Goal: Task Accomplishment & Management: Manage account settings

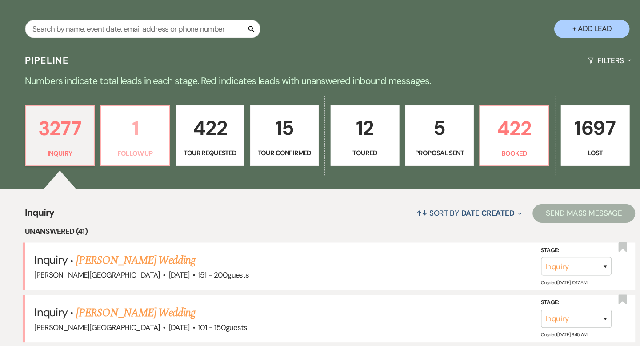
scroll to position [146, 0]
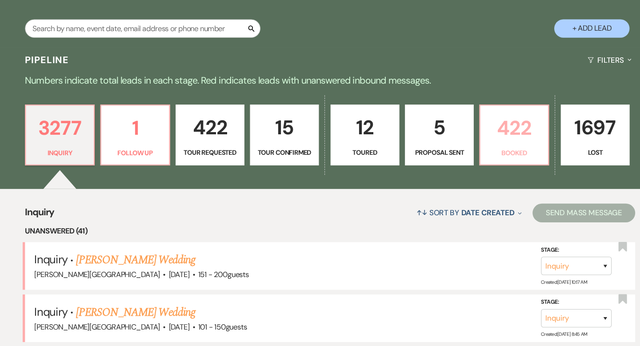
click at [495, 151] on p "422" at bounding box center [493, 140] width 53 height 30
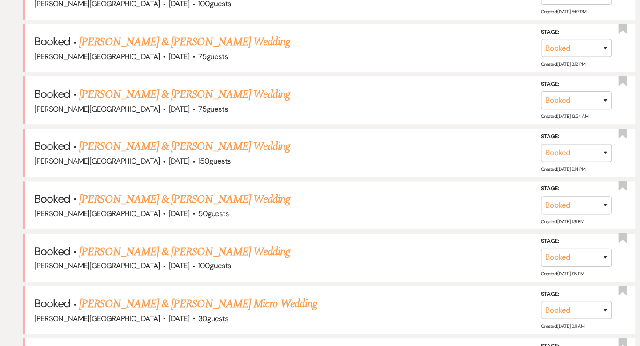
scroll to position [636, 0]
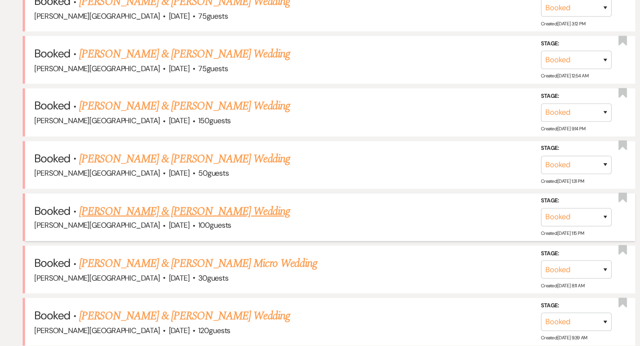
click at [248, 216] on link "[PERSON_NAME] & [PERSON_NAME] Wedding" at bounding box center [182, 219] width 199 height 16
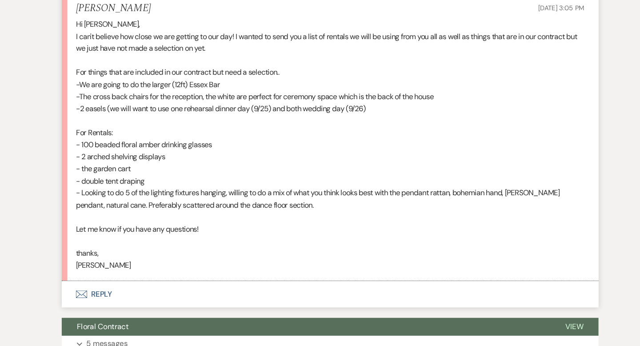
scroll to position [271, 0]
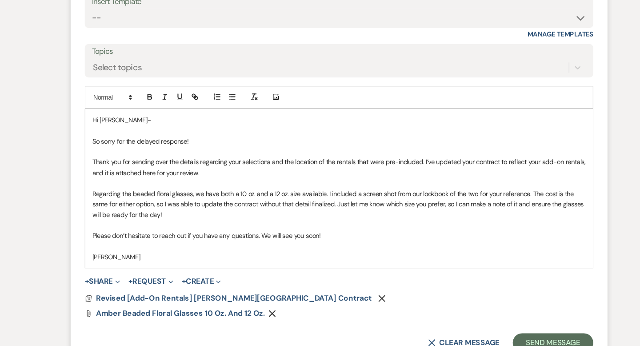
scroll to position [643, 0]
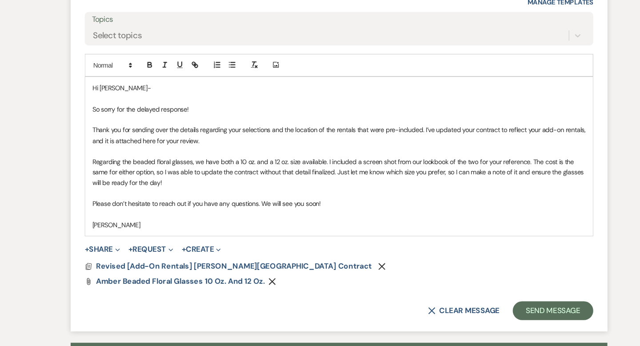
click at [245, 210] on p "Please don’t hesitate to reach out if you have any questions. We will see you s…" at bounding box center [320, 212] width 466 height 10
click at [249, 213] on p "Please don’t hesitate to reach out if you have any questions. We will see you s…" at bounding box center [320, 212] width 466 height 10
drag, startPoint x: 301, startPoint y: 209, endPoint x: 258, endPoint y: 210, distance: 43.1
click at [258, 210] on p "Please don’t hesitate to reach out if you have any questions. We will see you s…" at bounding box center [320, 212] width 466 height 10
click at [88, 229] on p "[PERSON_NAME]" at bounding box center [320, 232] width 466 height 10
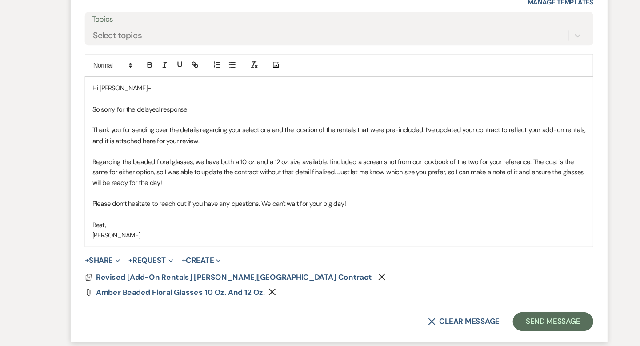
click at [113, 103] on p "Hi [PERSON_NAME]-" at bounding box center [320, 102] width 466 height 10
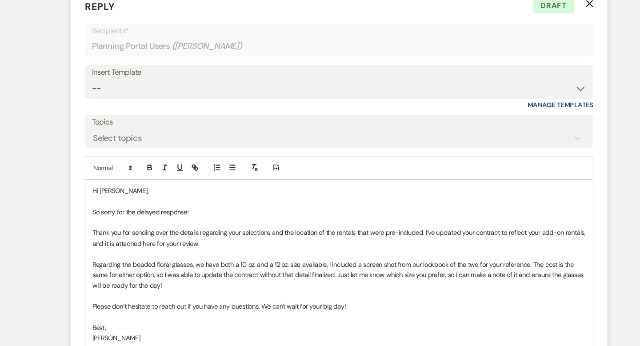
scroll to position [552, 0]
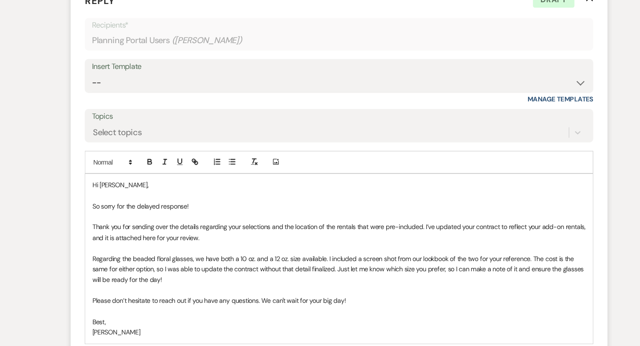
click at [196, 209] on p "So sorry for the delayed response!" at bounding box center [320, 214] width 466 height 10
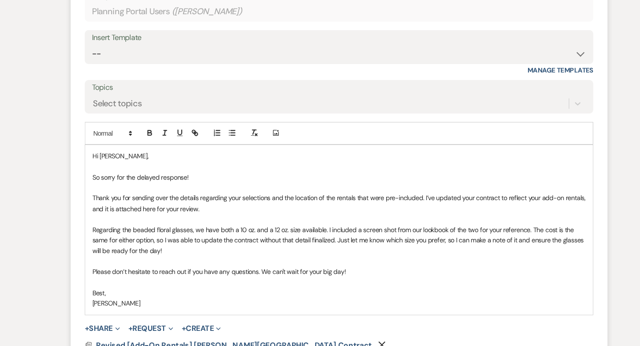
scroll to position [584, 0]
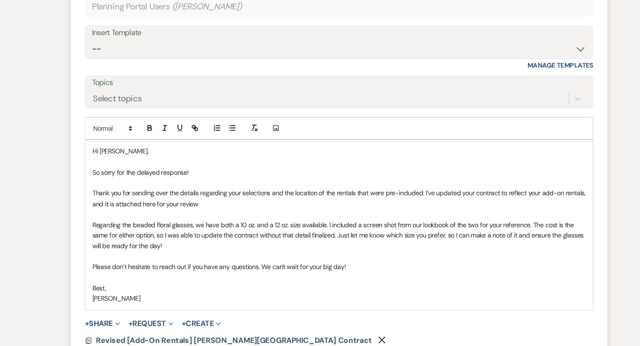
click at [94, 184] on p "So sorry for the delayed response!" at bounding box center [320, 182] width 466 height 10
click at [87, 180] on p "I'm so sorry for the delayed response!" at bounding box center [320, 182] width 466 height 10
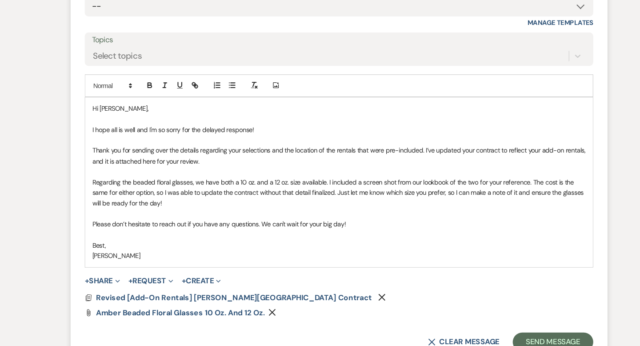
scroll to position [624, 0]
drag, startPoint x: 255, startPoint y: 162, endPoint x: 162, endPoint y: 157, distance: 93.5
click at [162, 157] on p "Thank you for sending over the details regarding your selections and the locati…" at bounding box center [320, 166] width 466 height 20
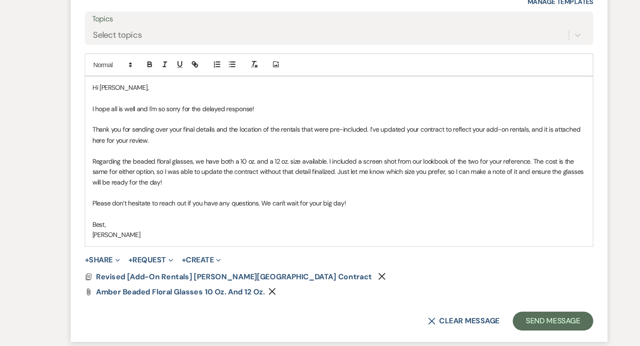
scroll to position [646, 0]
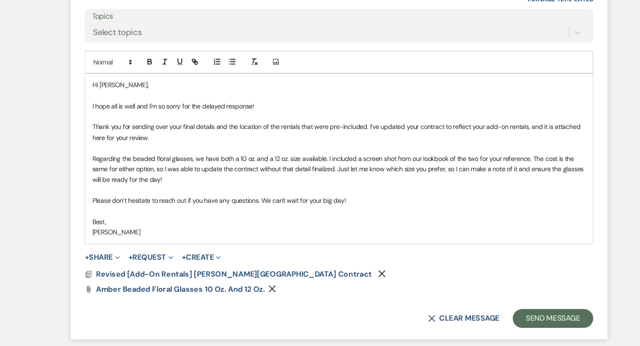
click at [183, 141] on p "Thank you for sending over your final details and the location of the rentals t…" at bounding box center [320, 144] width 466 height 20
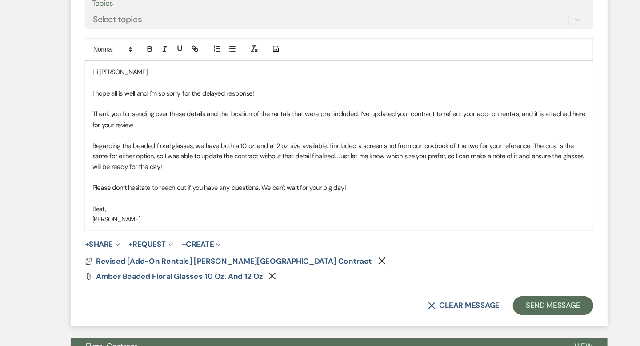
scroll to position [660, 0]
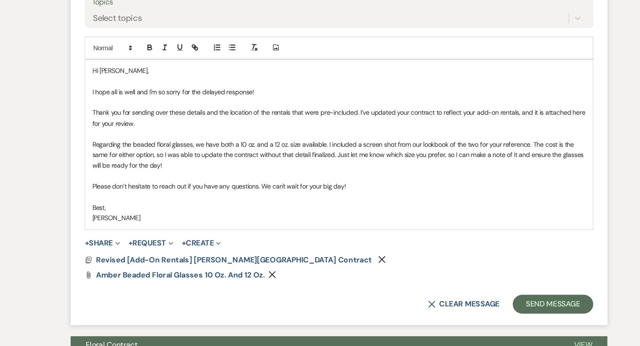
click at [338, 128] on p "Thank you for sending over these details and the location of the rentals that w…" at bounding box center [320, 130] width 466 height 20
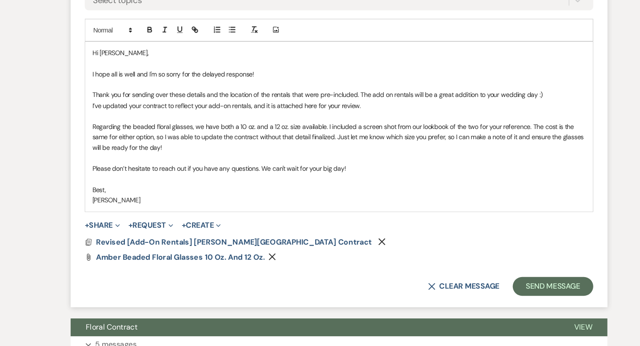
scroll to position [677, 0]
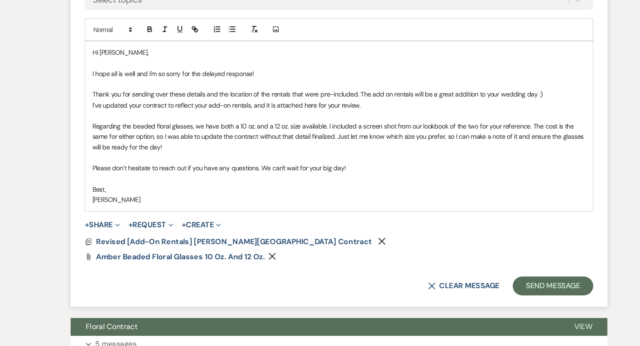
drag, startPoint x: 512, startPoint y: 108, endPoint x: 351, endPoint y: 110, distance: 160.9
click at [351, 110] on p "Thank you for sending over these details and the location of the rentals that w…" at bounding box center [320, 108] width 466 height 10
click at [84, 116] on div "Hi [PERSON_NAME], I hope all is well and I'm so sorry for the delayed response!…" at bounding box center [319, 138] width 479 height 160
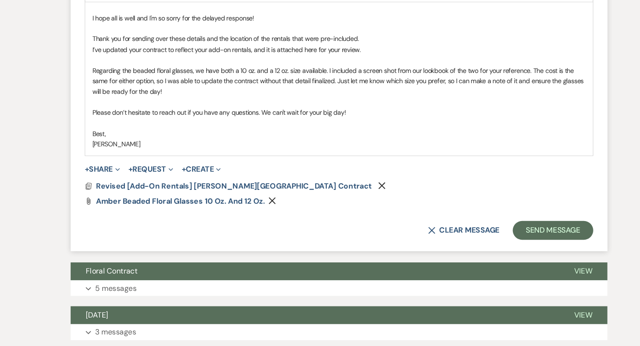
scroll to position [729, 0]
click at [209, 105] on p "Regarding the beaded floral glasses, we have both a 10 oz. and a 12 oz. size av…" at bounding box center [320, 96] width 466 height 30
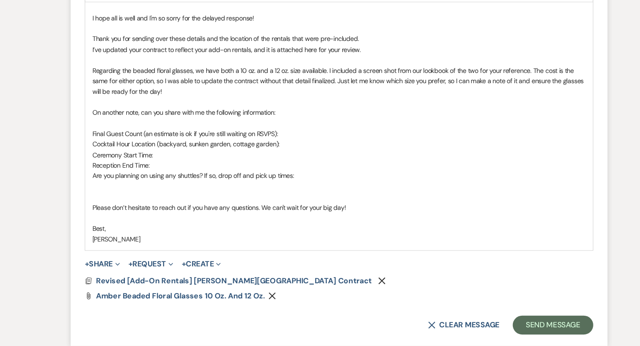
click at [211, 200] on p at bounding box center [320, 195] width 466 height 10
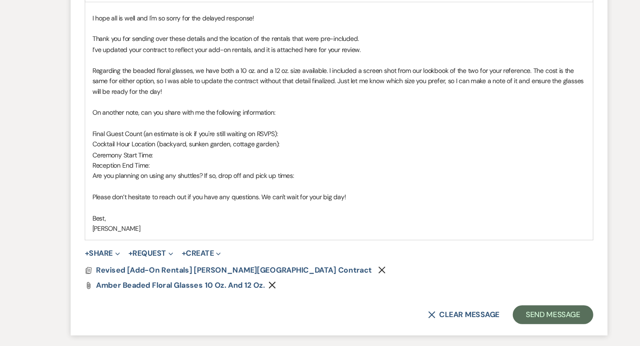
scroll to position [721, 0]
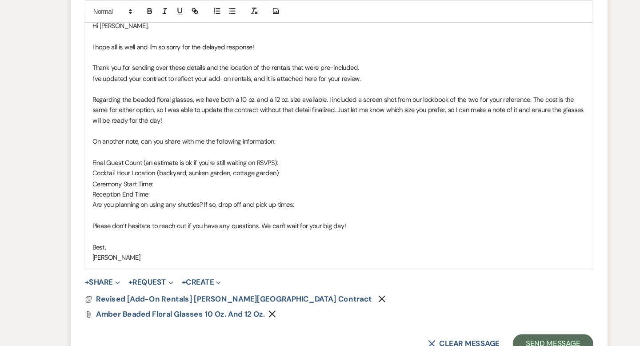
click at [87, 150] on div "Hi [PERSON_NAME], I hope all is well and I'm so sorry for the delayed response!…" at bounding box center [319, 134] width 479 height 240
click at [285, 192] on p "Are you planning on using any shuttles? If so, drop off and pick up times:" at bounding box center [320, 193] width 466 height 10
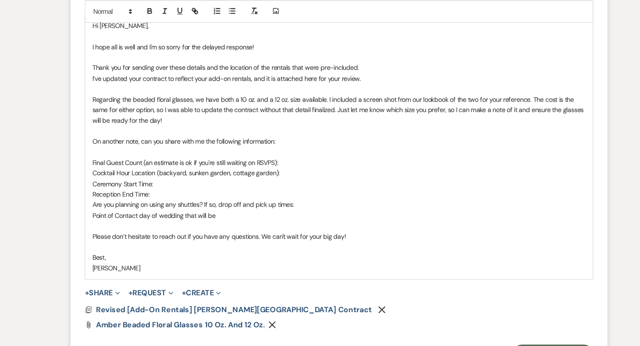
drag, startPoint x: 209, startPoint y: 204, endPoint x: 87, endPoint y: 202, distance: 122.3
click at [87, 202] on p "Point of Contact day of wedding that will be" at bounding box center [320, 203] width 466 height 10
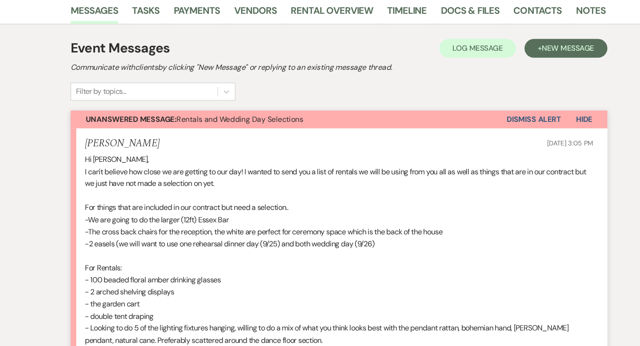
scroll to position [0, 0]
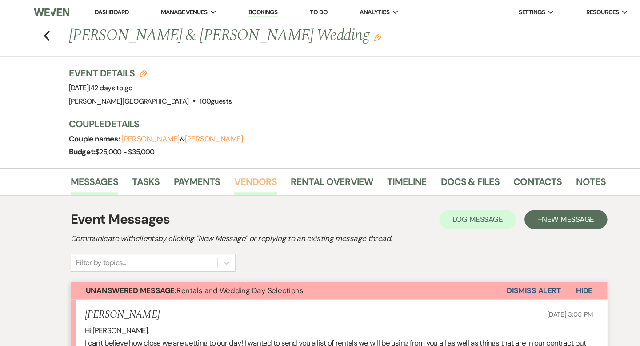
click at [244, 172] on link "Vendors" at bounding box center [241, 174] width 40 height 20
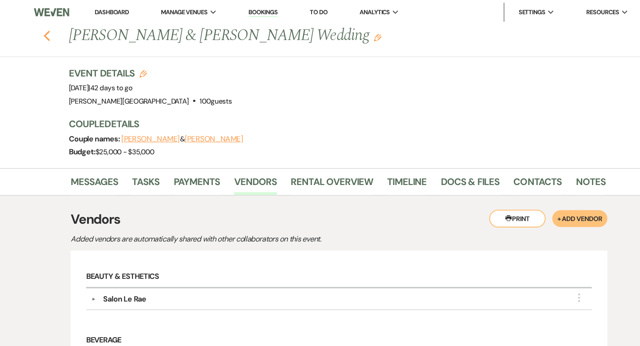
click at [44, 36] on use "button" at bounding box center [44, 34] width 6 height 10
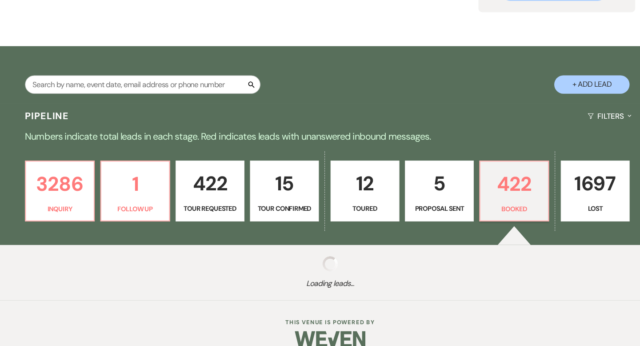
scroll to position [107, 0]
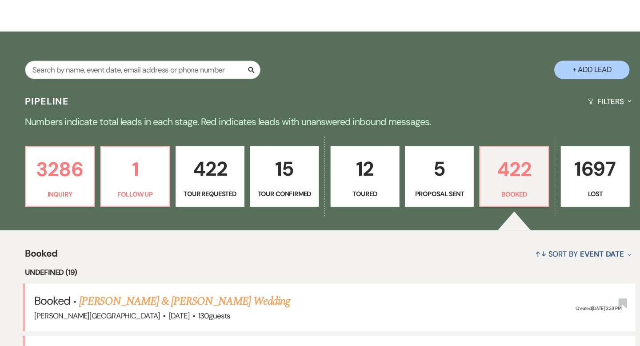
click at [492, 177] on p "422" at bounding box center [493, 179] width 53 height 30
click at [192, 160] on link "422 Tour Requested" at bounding box center [206, 186] width 65 height 58
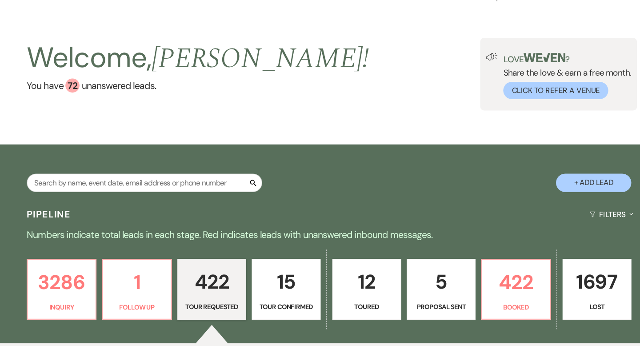
select select "2"
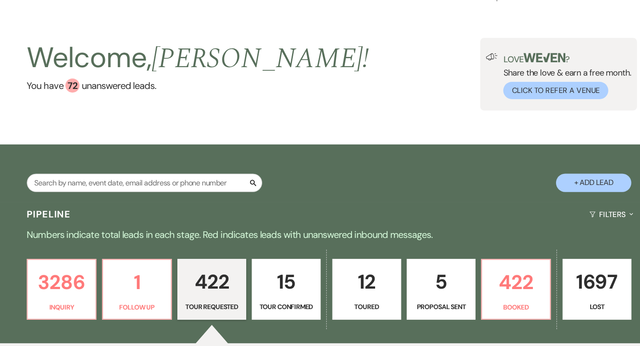
select select "2"
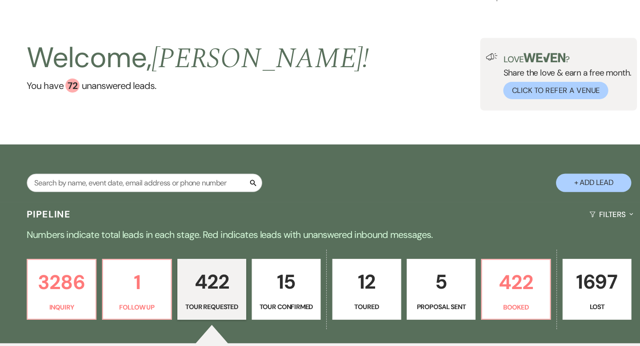
select select "2"
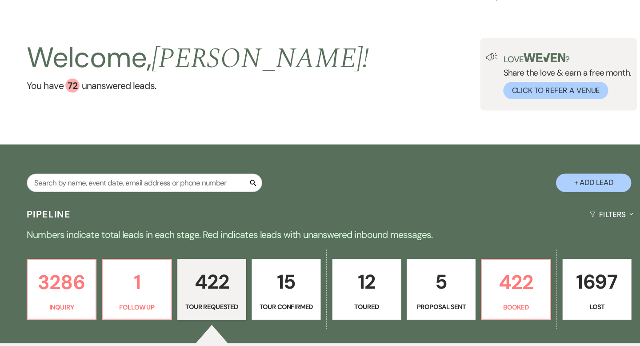
select select "2"
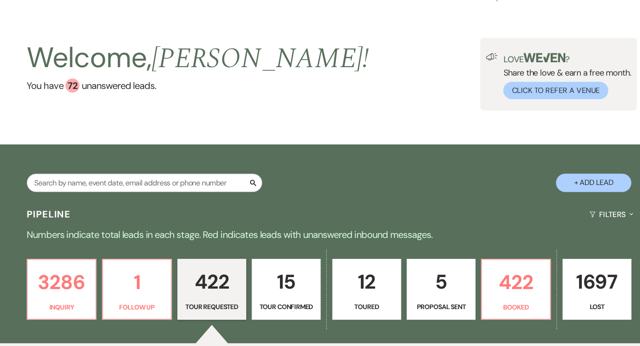
select select "2"
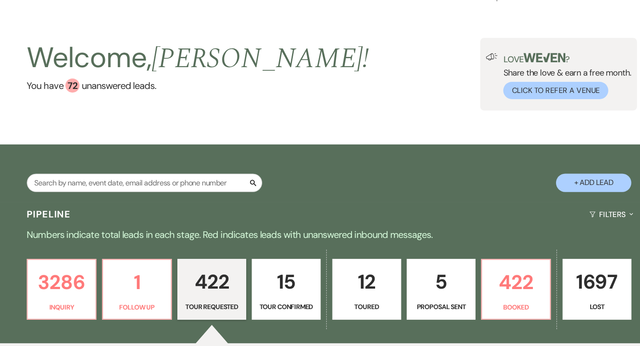
select select "2"
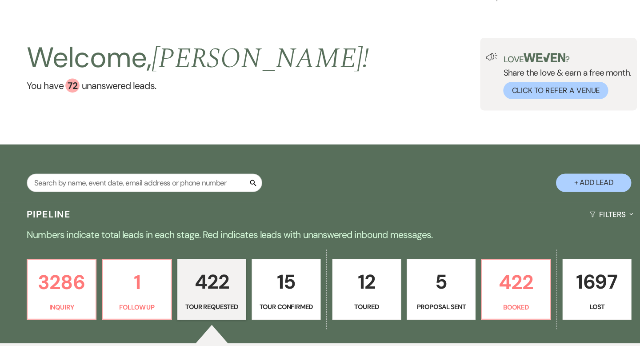
select select "2"
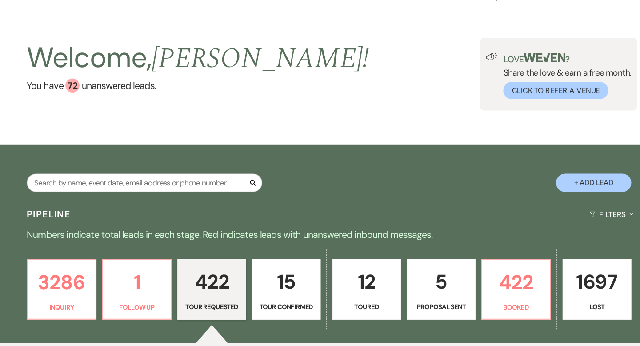
select select "2"
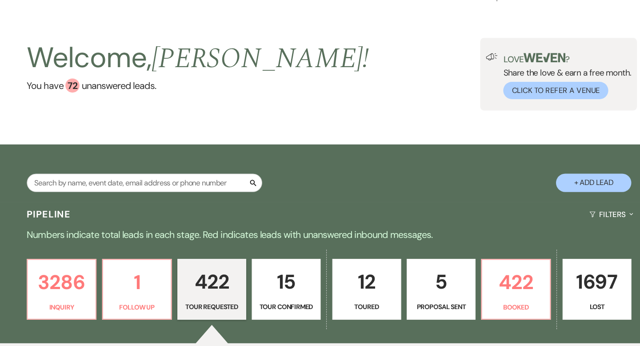
select select "2"
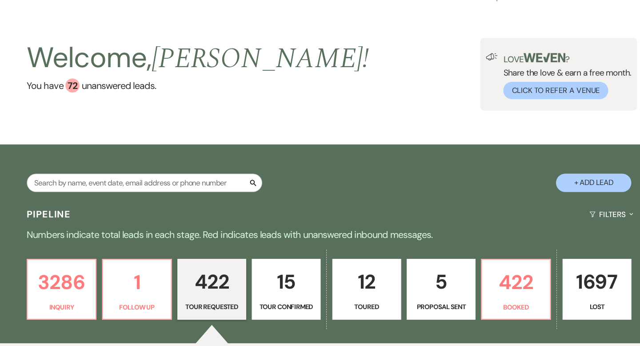
select select "2"
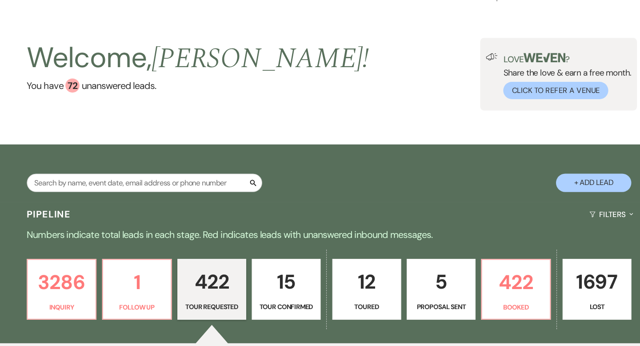
select select "2"
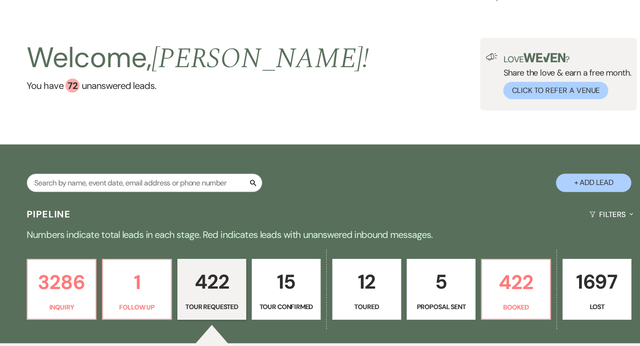
select select "2"
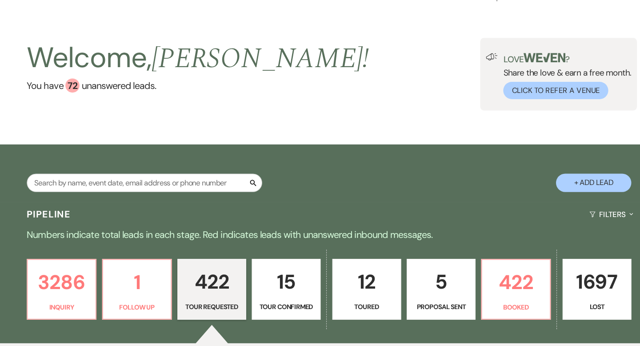
select select "2"
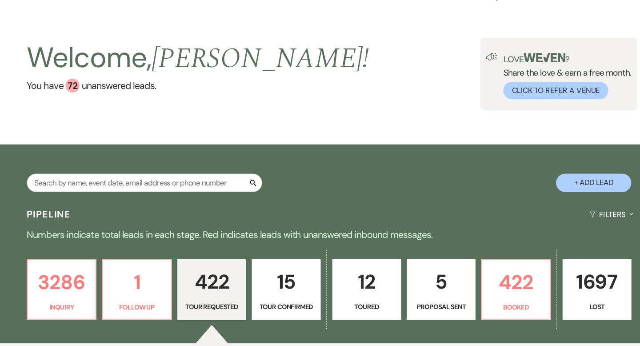
select select "2"
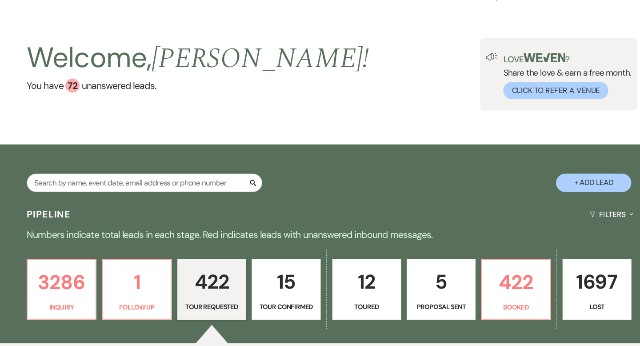
select select "2"
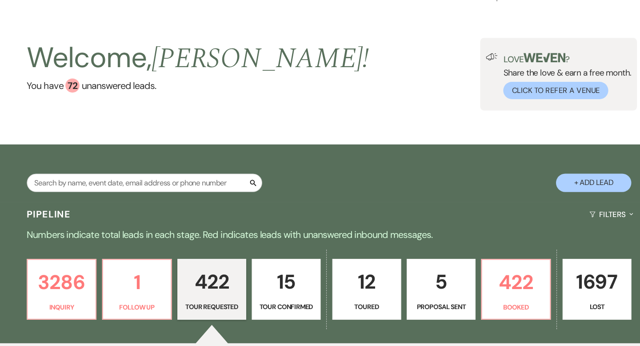
select select "2"
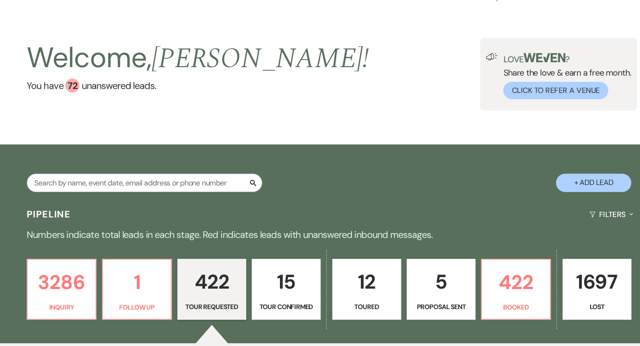
select select "2"
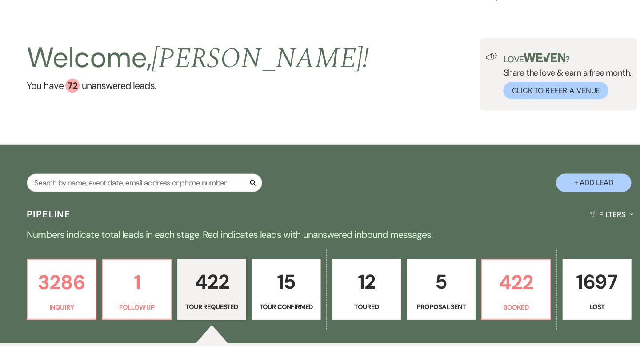
select select "2"
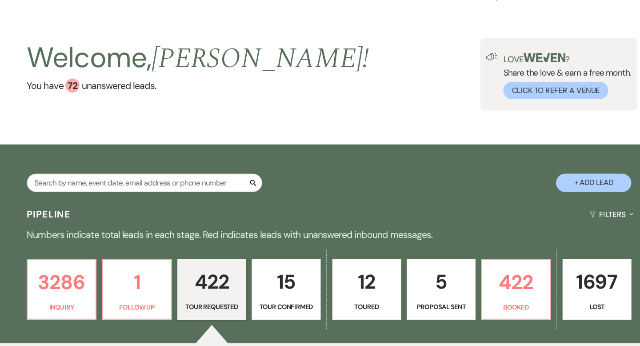
select select "2"
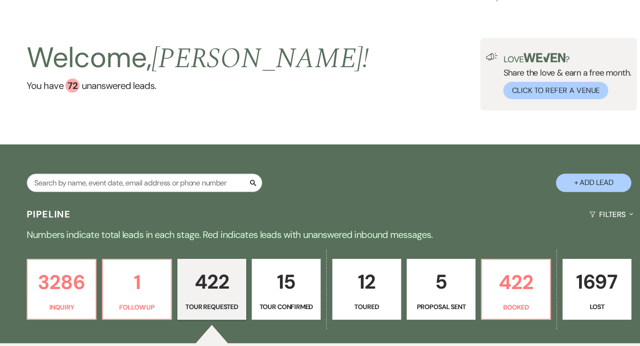
select select "2"
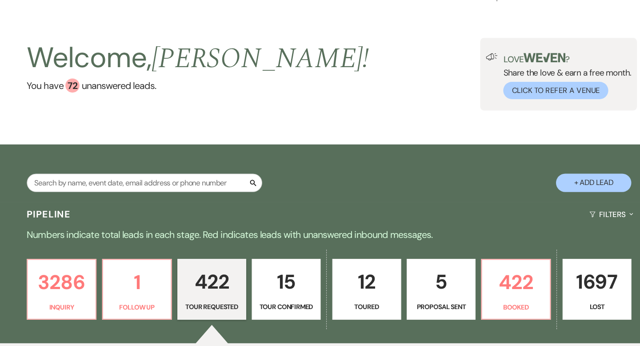
select select "2"
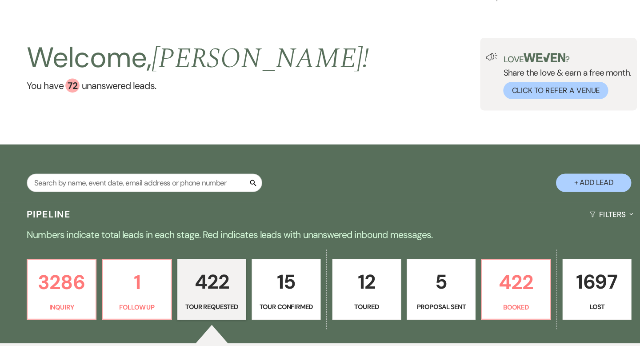
select select "2"
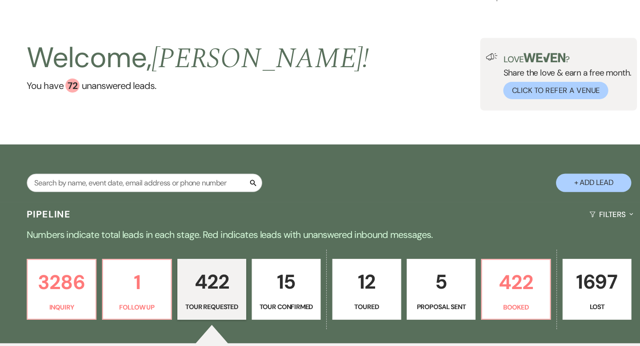
select select "2"
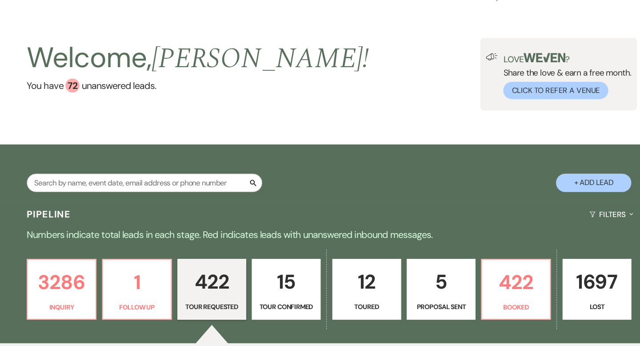
select select "2"
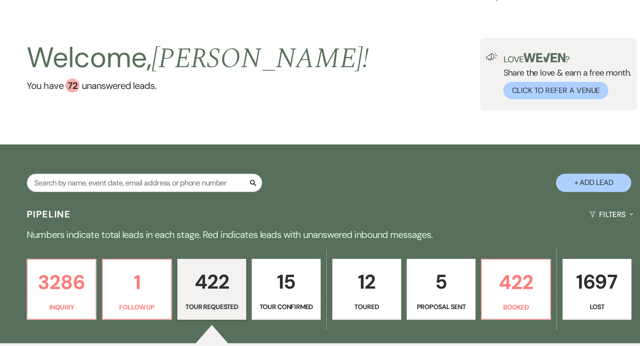
select select "2"
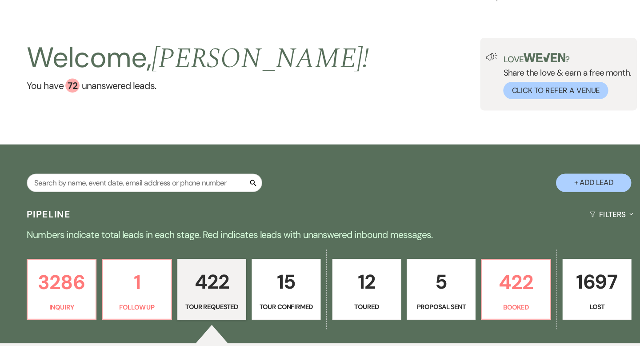
select select "2"
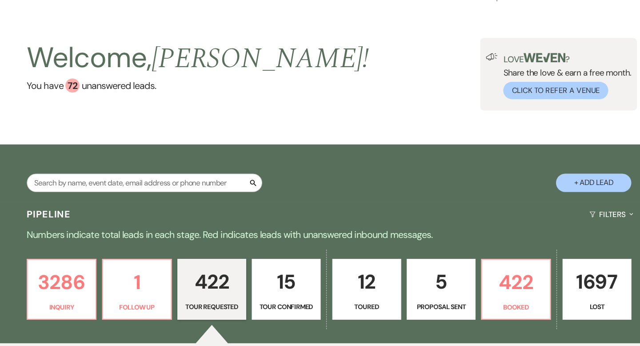
select select "2"
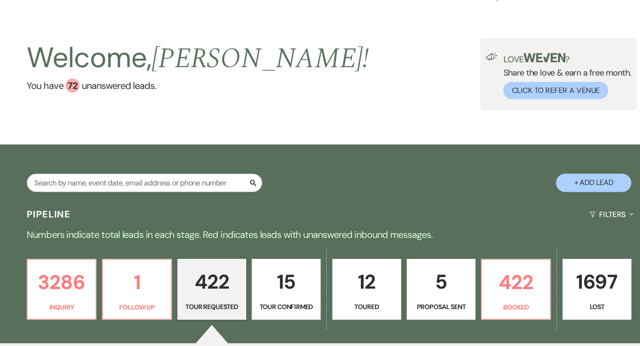
select select "2"
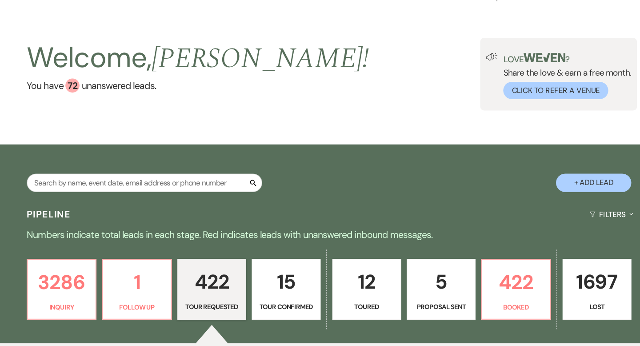
select select "2"
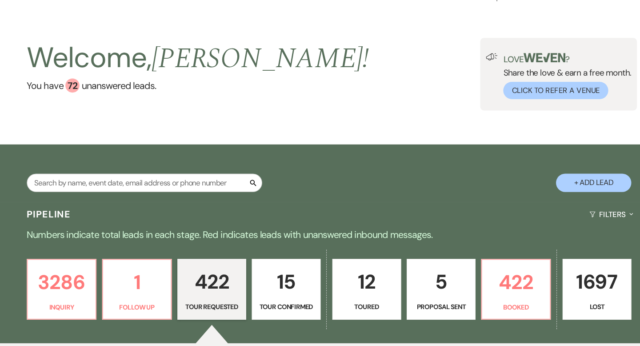
select select "2"
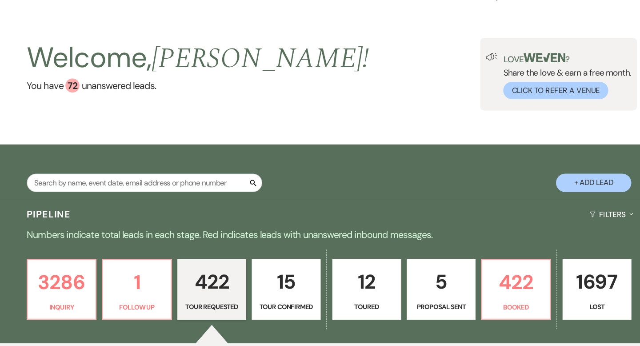
select select "2"
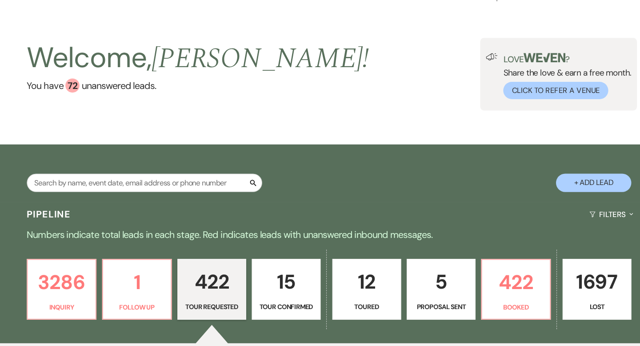
select select "2"
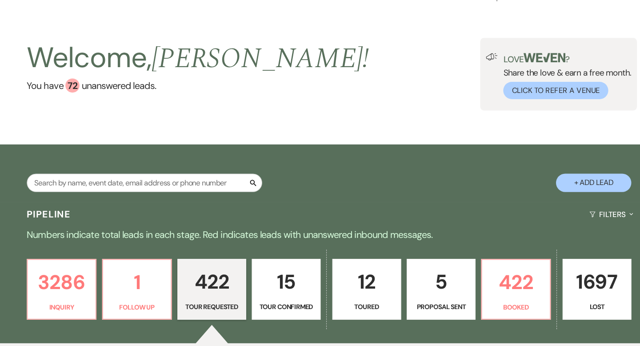
select select "2"
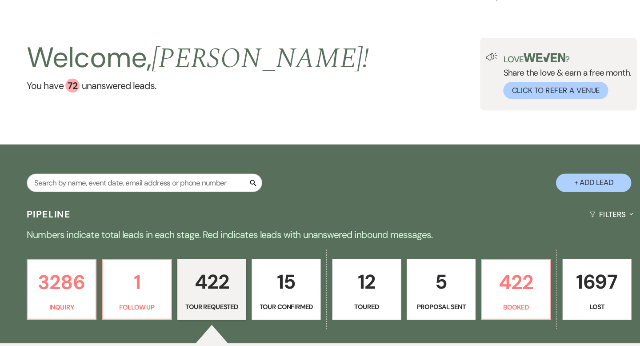
select select "2"
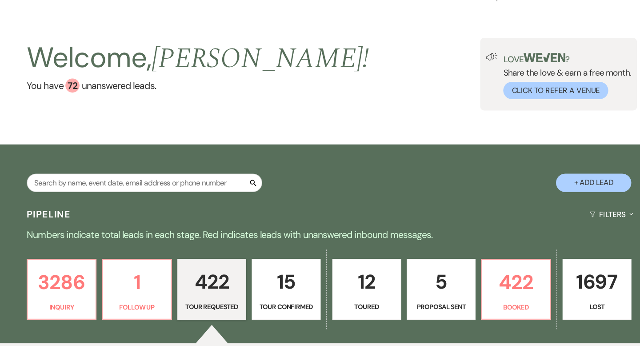
select select "2"
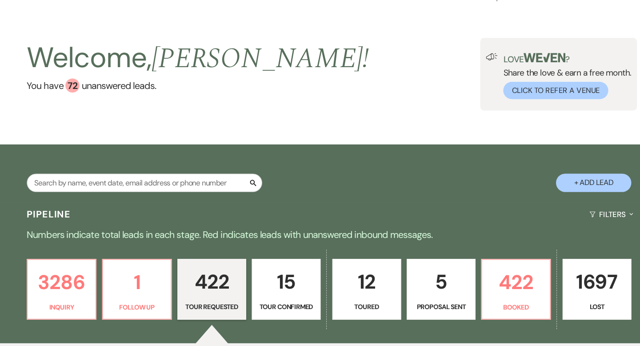
select select "2"
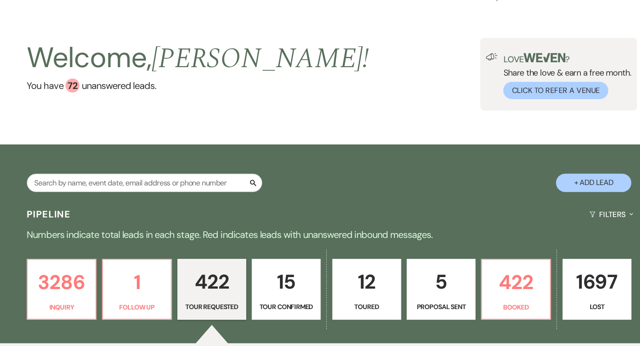
select select "2"
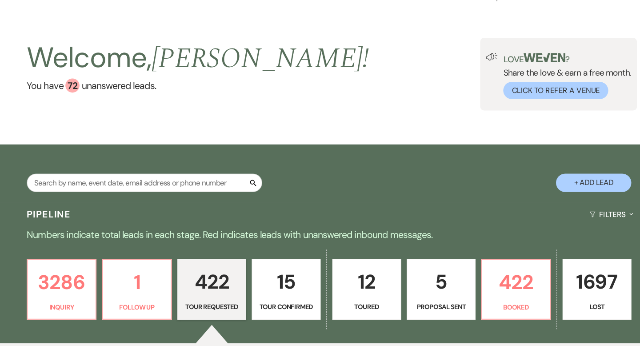
select select "2"
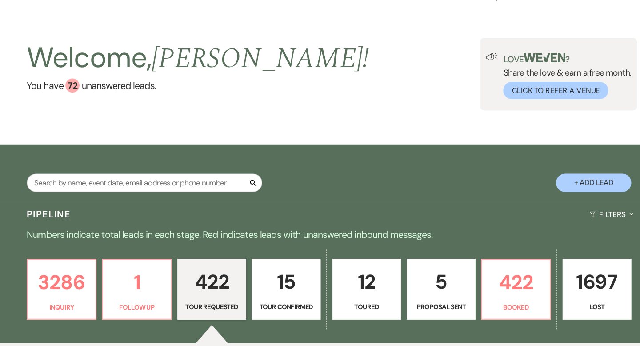
select select "2"
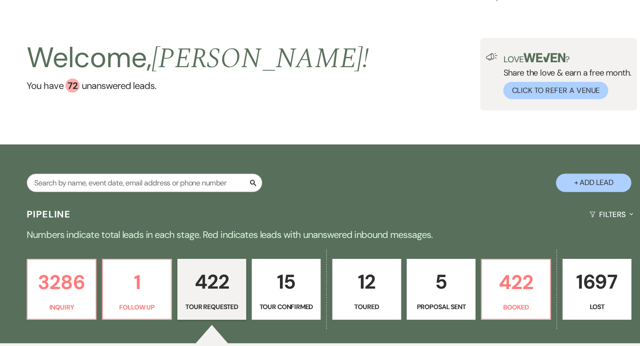
select select "2"
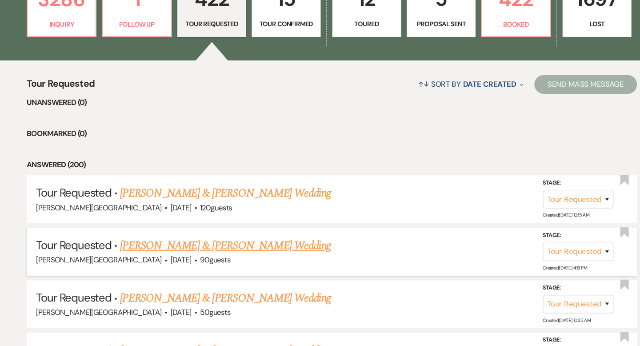
scroll to position [171, 0]
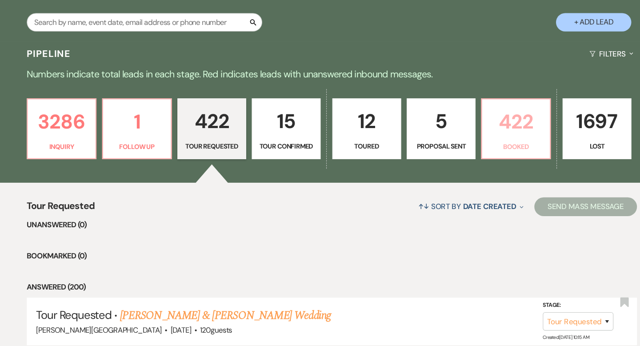
click at [479, 112] on p "422" at bounding box center [493, 115] width 53 height 30
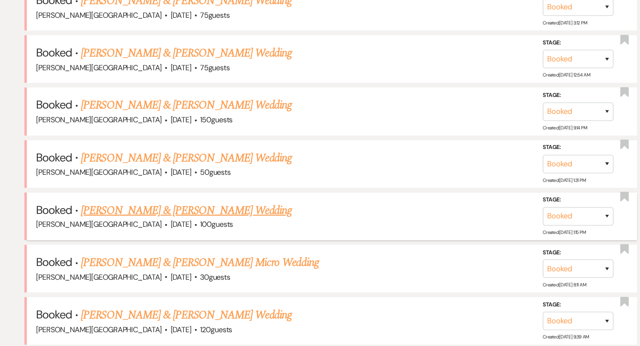
click at [193, 212] on link "[PERSON_NAME] & [PERSON_NAME] Wedding" at bounding box center [182, 218] width 199 height 16
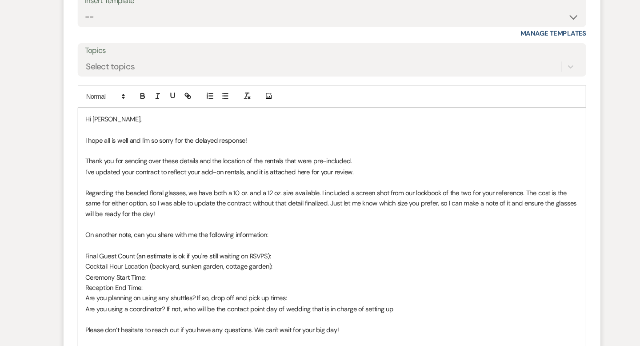
scroll to position [666, 0]
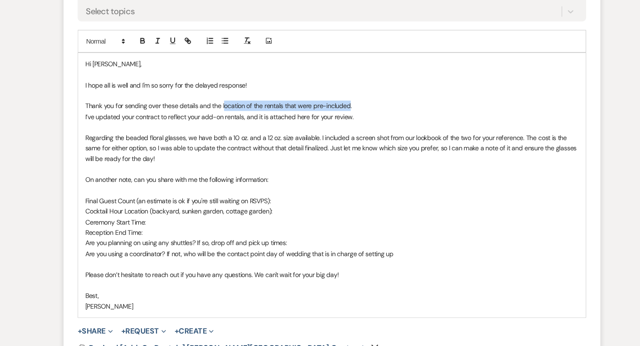
drag, startPoint x: 336, startPoint y: 116, endPoint x: 218, endPoint y: 117, distance: 117.8
click at [218, 117] on p "Thank you for sending over these details and the location of the rentals that w…" at bounding box center [320, 119] width 466 height 10
click at [377, 121] on p "Thank you for sending over these details and the add on rentals will be a great…" at bounding box center [320, 119] width 466 height 10
drag, startPoint x: 236, startPoint y: 129, endPoint x: 184, endPoint y: 130, distance: 51.1
click at [184, 130] on p "I’ve updated your contract to reflect your add-on rentals, and it is attached h…" at bounding box center [320, 129] width 466 height 10
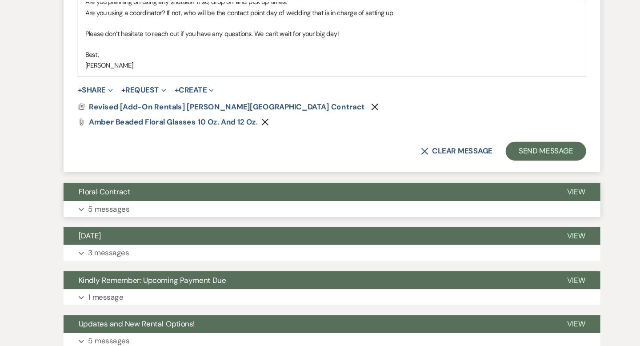
scroll to position [923, 0]
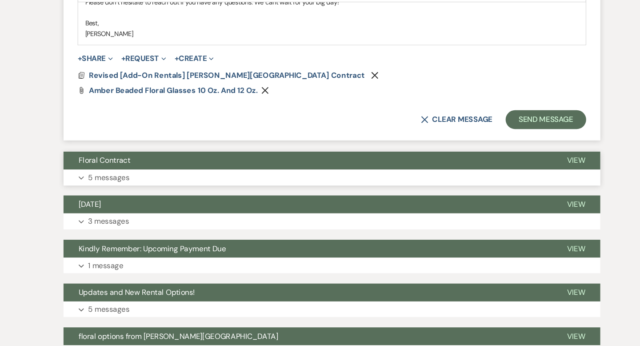
click at [321, 173] on button "Floral Contract" at bounding box center [297, 170] width 461 height 17
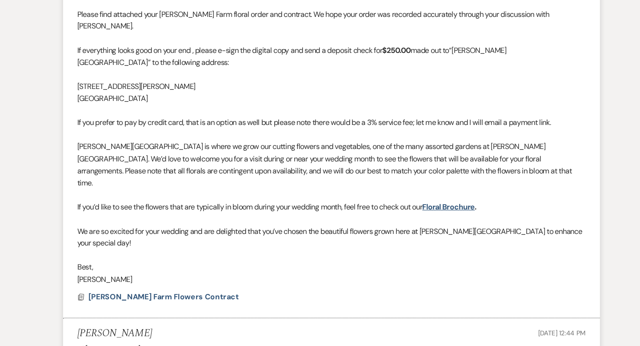
scroll to position [1137, 0]
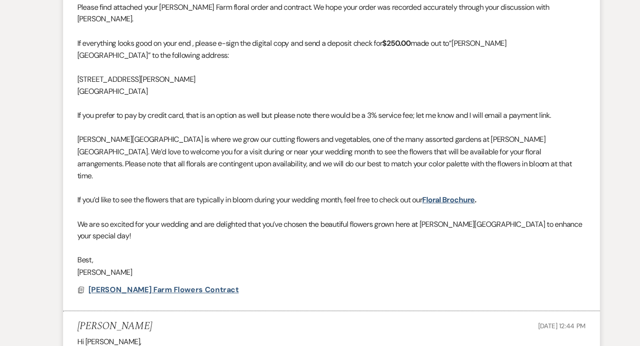
click at [156, 288] on span "[PERSON_NAME] Farm Flowers Contract" at bounding box center [162, 292] width 142 height 9
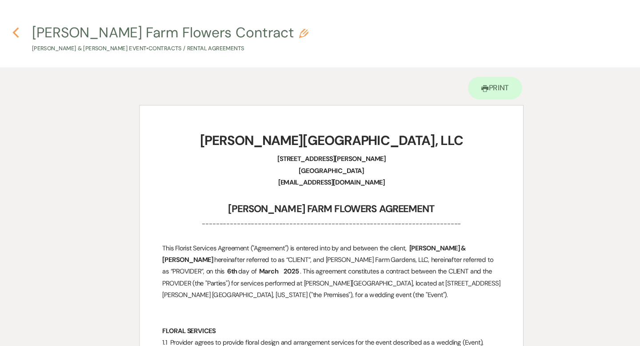
click at [24, 32] on icon "Previous" at bounding box center [22, 30] width 7 height 11
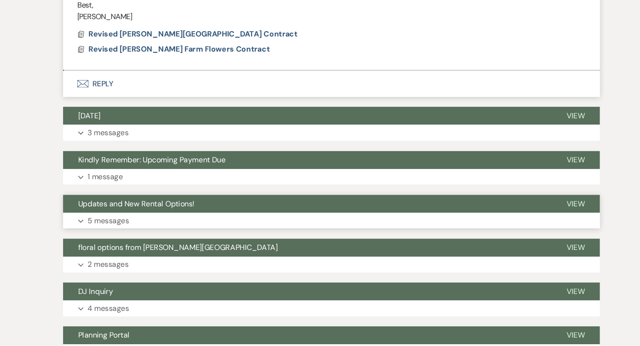
scroll to position [1953, 0]
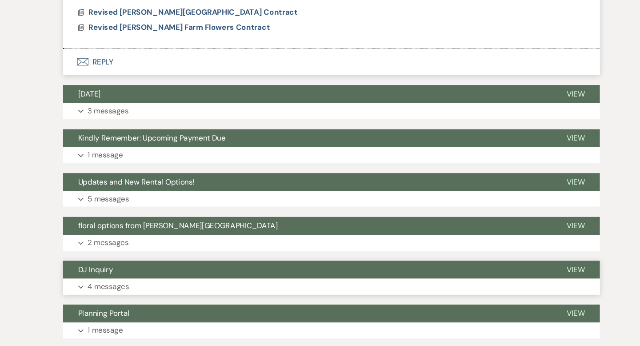
click at [340, 265] on button "DJ Inquiry" at bounding box center [297, 273] width 461 height 17
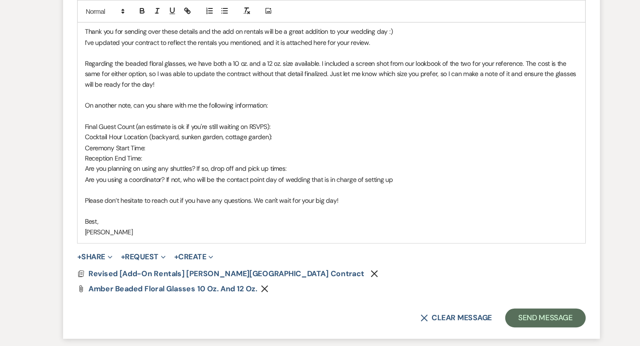
scroll to position [754, 0]
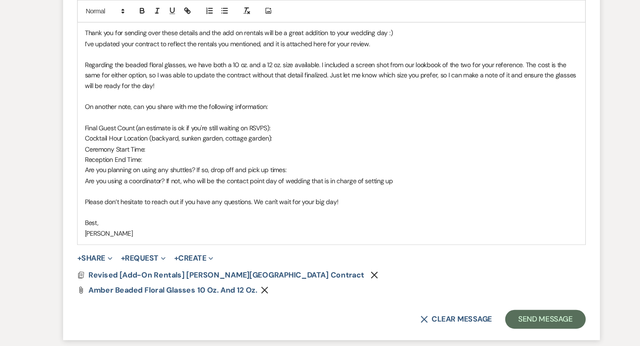
click at [222, 170] on p "Are you using a coordinator? If not, who will be the contact point day of weddi…" at bounding box center [320, 171] width 466 height 10
drag, startPoint x: 395, startPoint y: 172, endPoint x: 321, endPoint y: 172, distance: 73.3
click at [321, 172] on p "Are you using a coordinator? If not, who will be the main contact point day of …" at bounding box center [320, 171] width 466 height 10
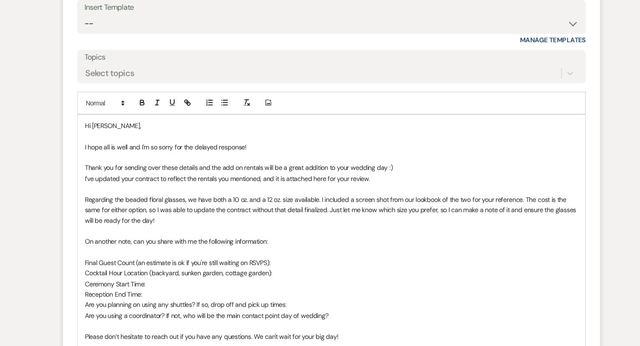
scroll to position [616, 0]
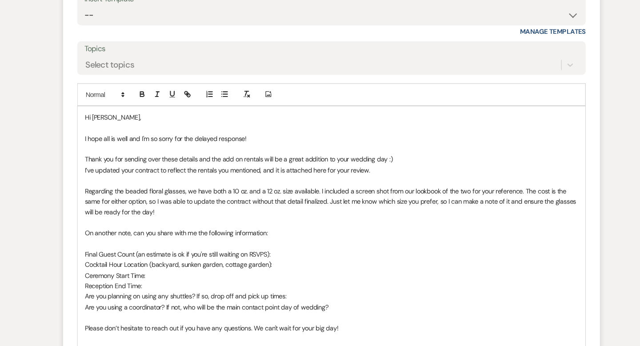
click at [207, 170] on p "Thank you for sending over these details and the add on rentals will be a great…" at bounding box center [320, 169] width 466 height 10
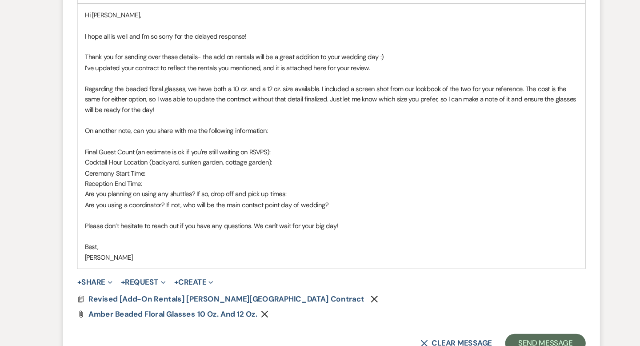
scroll to position [762, 0]
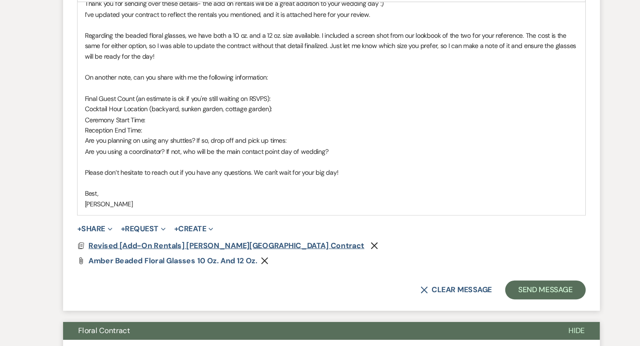
click at [222, 252] on span "Revised [Add-On Rentals] [PERSON_NAME][GEOGRAPHIC_DATA] Contract" at bounding box center [221, 250] width 260 height 9
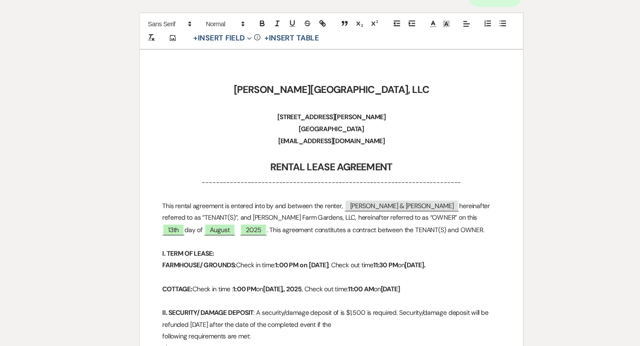
scroll to position [88, 0]
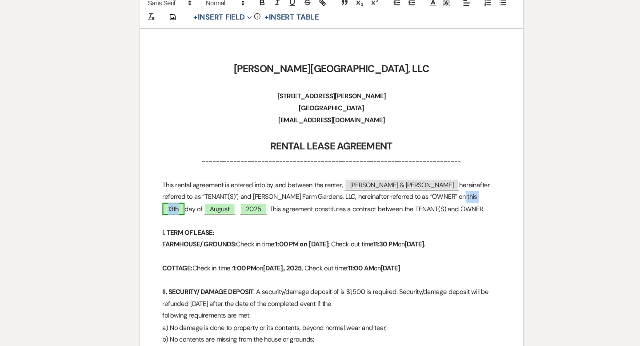
click at [181, 211] on span "13th" at bounding box center [170, 217] width 21 height 12
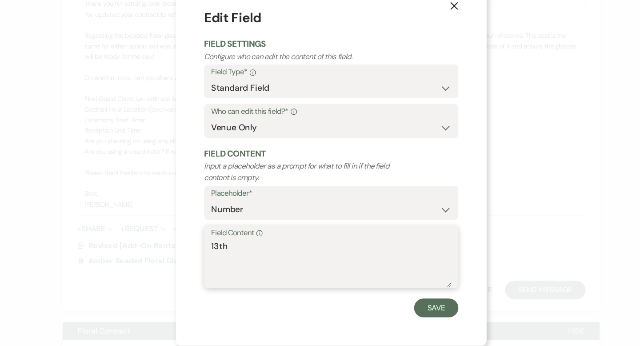
click at [213, 249] on textarea "13th" at bounding box center [320, 268] width 227 height 44
click at [417, 303] on button "Save" at bounding box center [419, 310] width 42 height 18
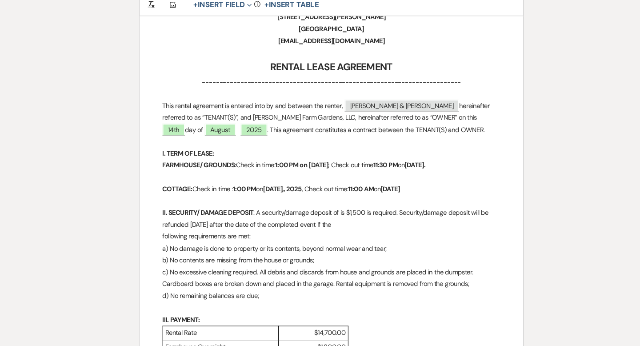
scroll to position [0, 0]
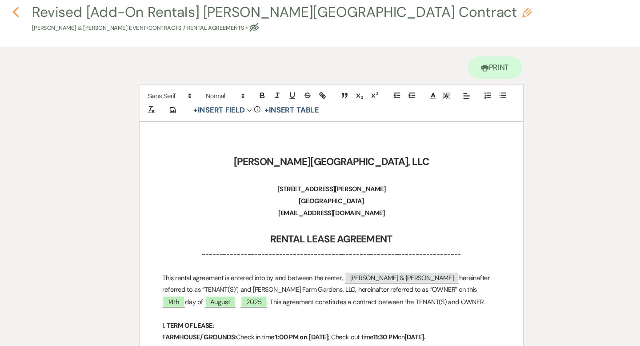
click at [19, 28] on icon "Previous" at bounding box center [22, 30] width 7 height 11
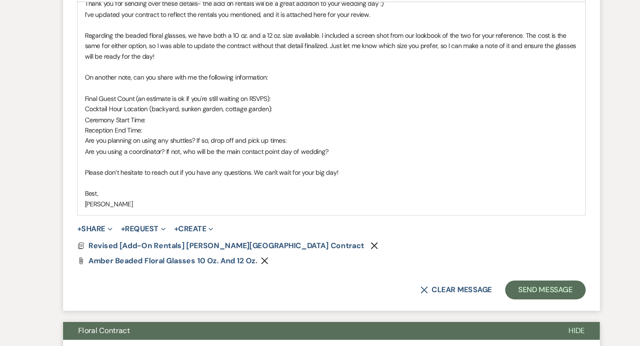
click at [330, 163] on p "Are you using a coordinator? If not, who will be the main contact point day of …" at bounding box center [320, 162] width 466 height 10
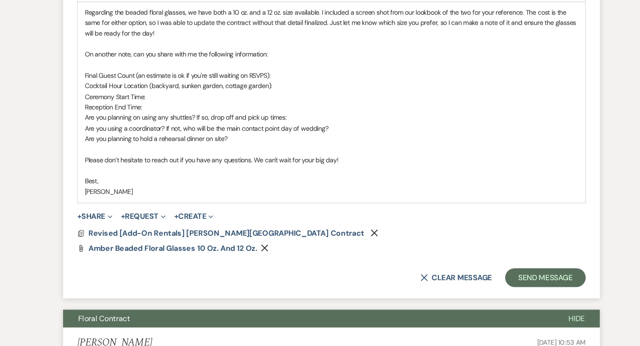
scroll to position [787, 0]
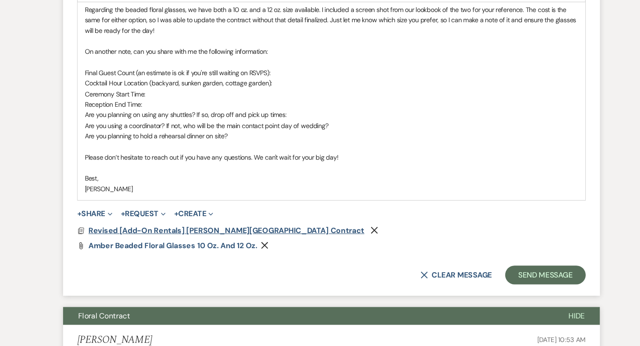
click at [271, 238] on span "Revised [Add-On Rentals] [PERSON_NAME][GEOGRAPHIC_DATA] Contract" at bounding box center [221, 236] width 260 height 9
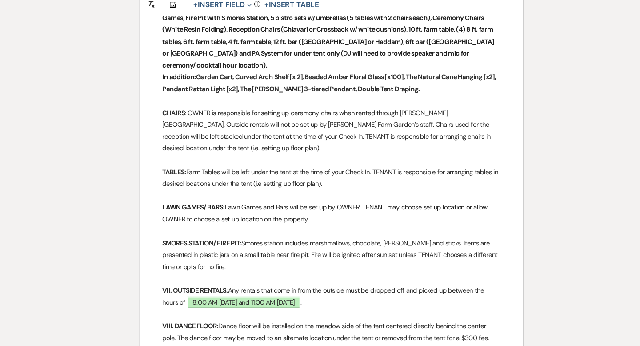
scroll to position [933, 0]
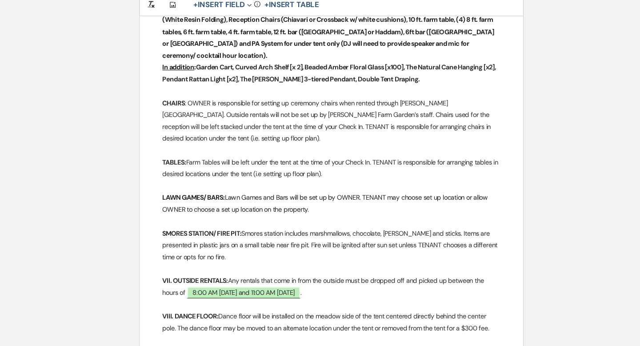
click at [217, 210] on strong "LAWN GAMES/ BARS:" at bounding box center [189, 206] width 59 height 8
drag, startPoint x: 373, startPoint y: 216, endPoint x: 313, endPoint y: 214, distance: 59.6
click at [313, 214] on span "Lawn Games and Bars will be set up by OWNER. TENANT may choose set up location …" at bounding box center [318, 211] width 316 height 19
click at [360, 221] on span "These rentals will be set up by OWNER. TENANT may choose set up location or all…" at bounding box center [316, 211] width 313 height 19
click at [309, 210] on strong "LAWN GAMES/ BARS/ CART/SHELVES/RATTAN LIGHTS:" at bounding box center [235, 206] width 150 height 8
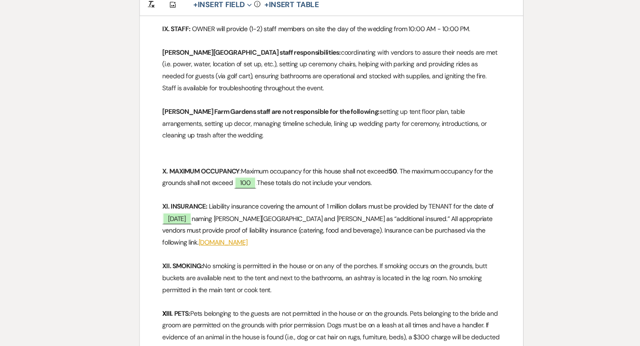
scroll to position [1265, 0]
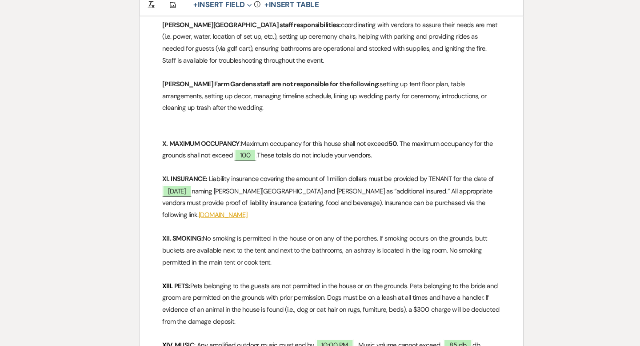
click at [219, 138] on p at bounding box center [319, 132] width 319 height 11
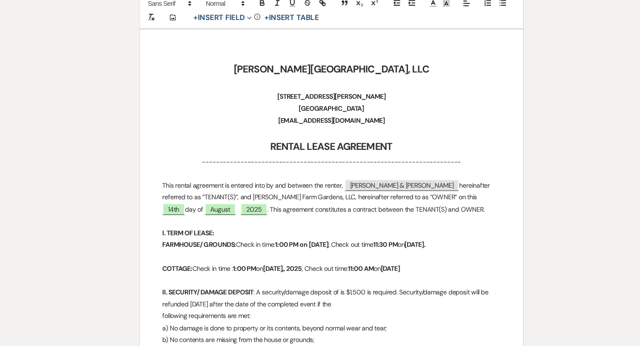
scroll to position [0, 0]
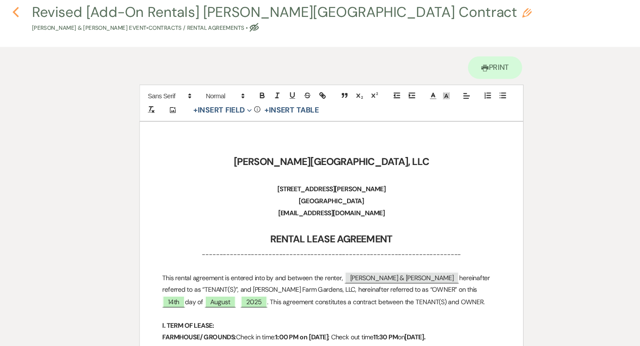
click at [21, 29] on use "button" at bounding box center [22, 31] width 6 height 10
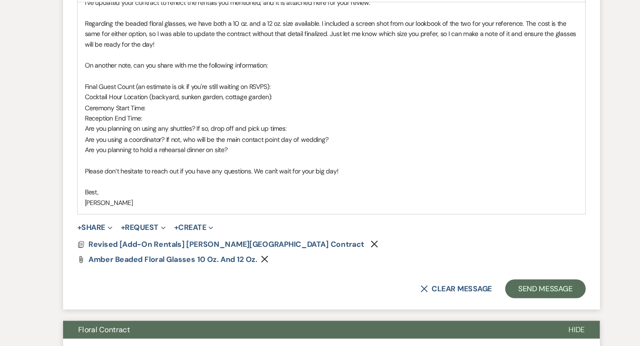
scroll to position [774, 0]
click at [519, 289] on button "Send Message" at bounding box center [522, 291] width 76 height 18
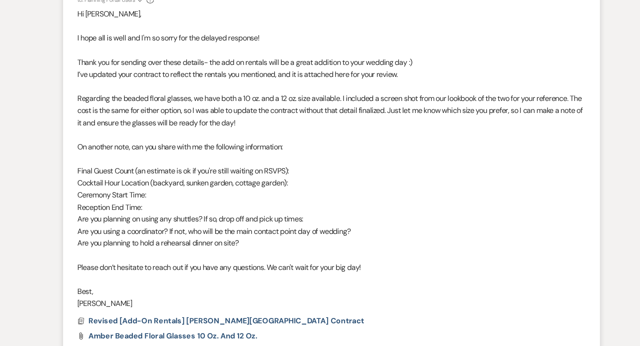
scroll to position [0, 0]
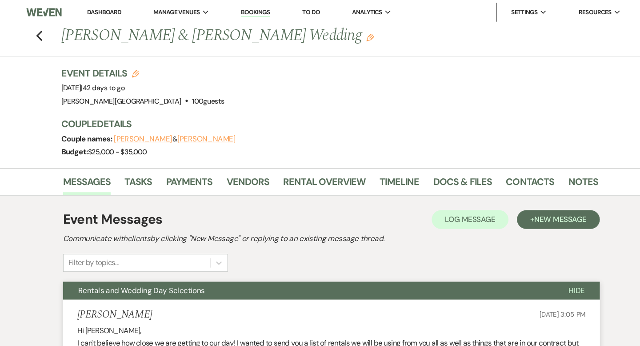
click at [114, 10] on link "Dashboard" at bounding box center [105, 12] width 32 height 8
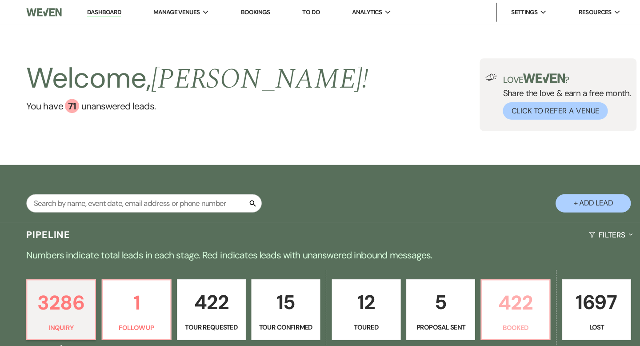
click at [494, 289] on p "422" at bounding box center [493, 286] width 53 height 30
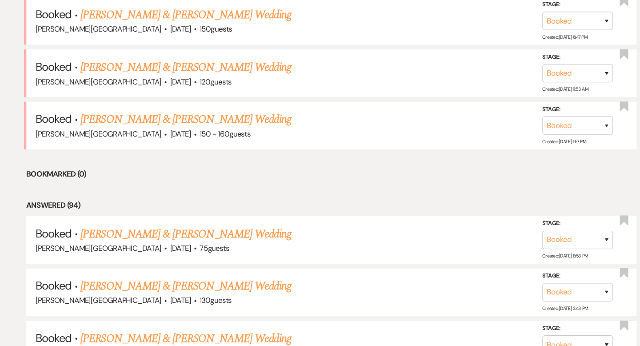
scroll to position [1128, 0]
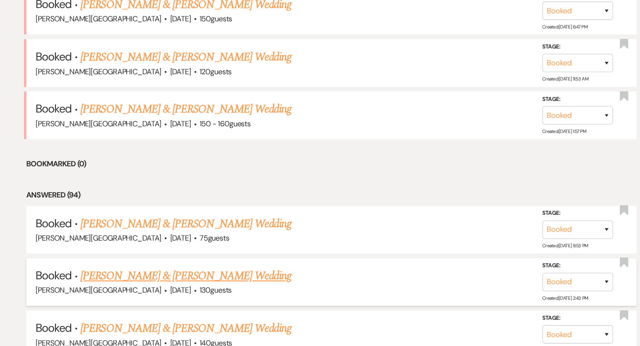
click at [188, 272] on link "[PERSON_NAME] & [PERSON_NAME] Wedding" at bounding box center [182, 280] width 199 height 16
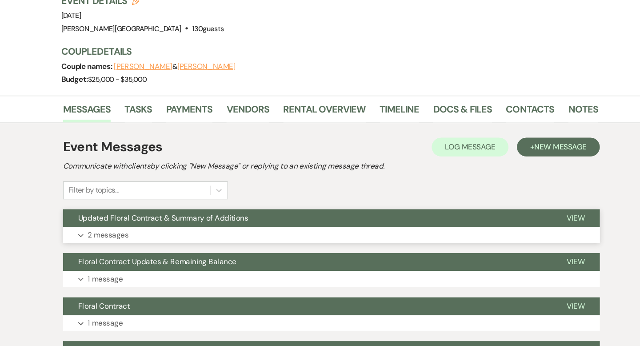
scroll to position [65, 0]
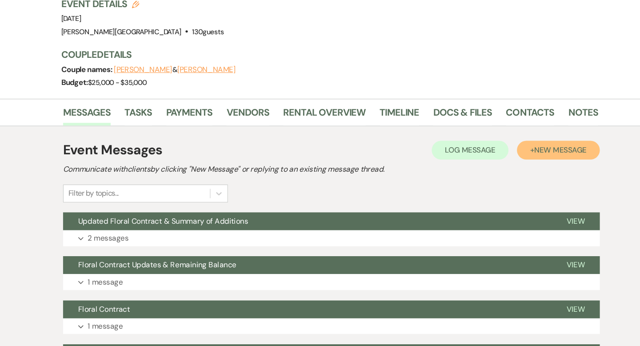
click at [525, 140] on span "New Message" at bounding box center [536, 141] width 49 height 9
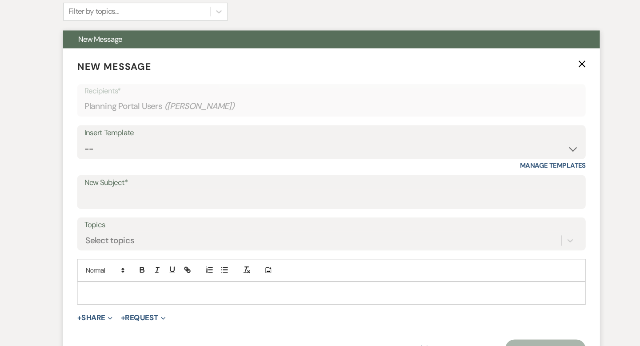
scroll to position [250, 0]
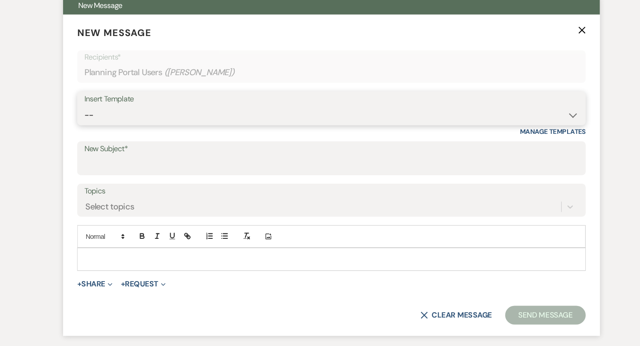
click at [129, 127] on select "-- Weven Planning Portal Introduction (Booked Events) Wedding Packages Booking …" at bounding box center [320, 127] width 467 height 17
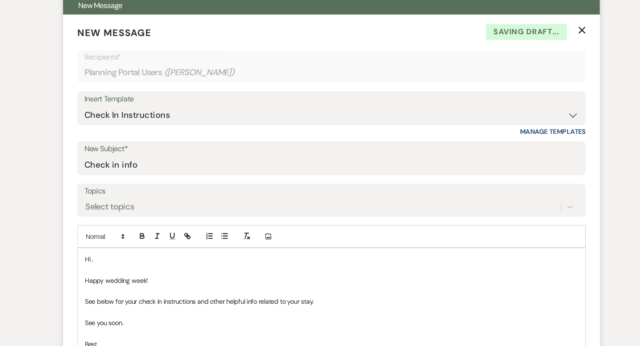
click at [132, 260] on p "Hi ," at bounding box center [320, 264] width 466 height 10
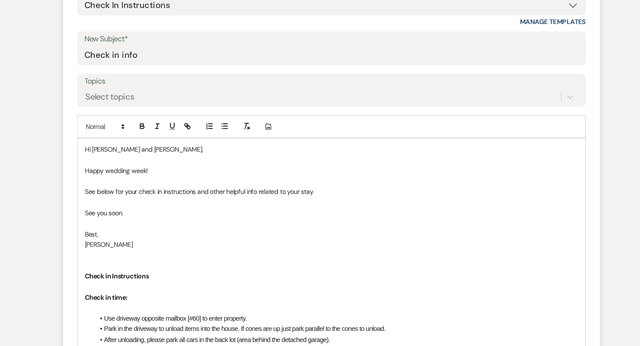
scroll to position [360, 0]
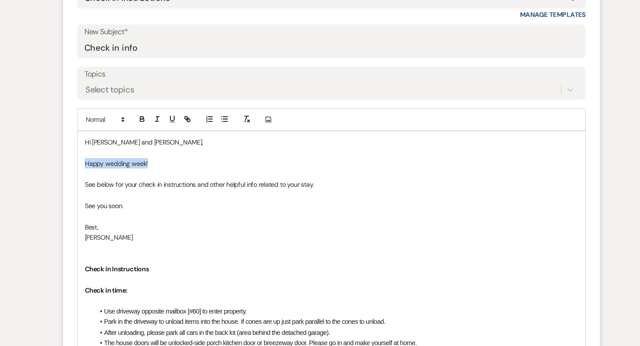
drag, startPoint x: 145, startPoint y: 171, endPoint x: 77, endPoint y: 171, distance: 67.6
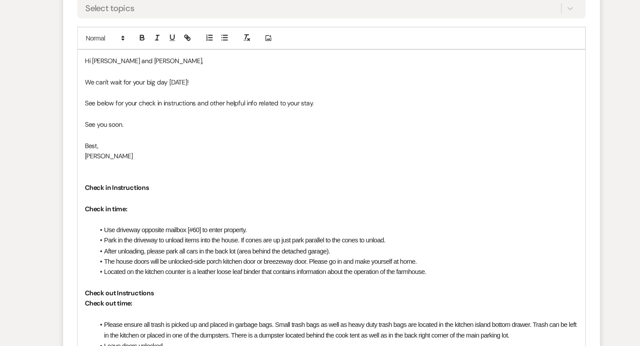
scroll to position [439, 0]
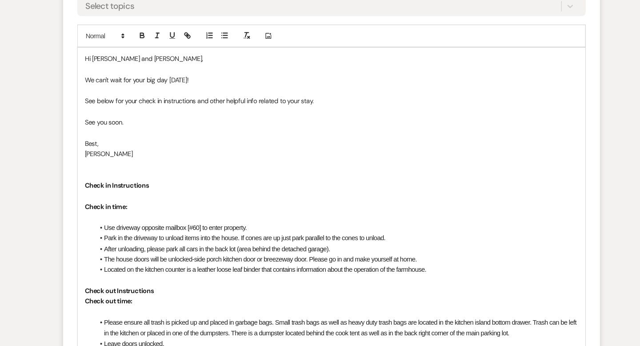
click at [146, 133] on p "See you soon." at bounding box center [320, 135] width 466 height 10
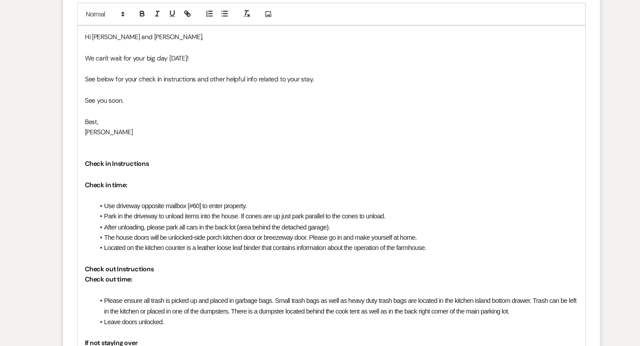
click at [161, 193] on p "Check in time:" at bounding box center [320, 193] width 466 height 10
click at [164, 196] on p "Check in time:" at bounding box center [320, 193] width 466 height 10
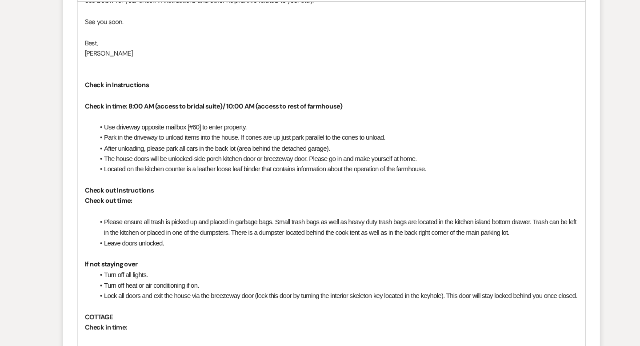
scroll to position [536, 0]
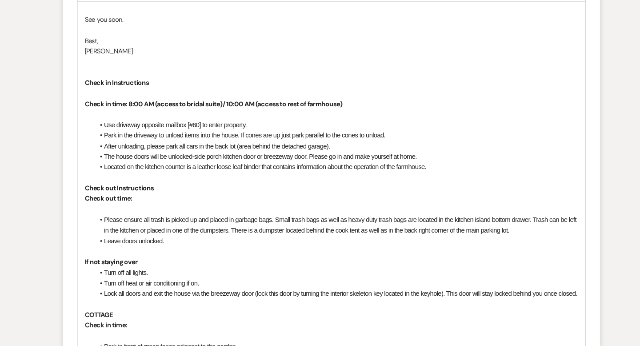
click at [145, 204] on p "Check out time:" at bounding box center [320, 207] width 466 height 10
click at [88, 96] on strong "Check in Instructions" at bounding box center [117, 97] width 60 height 8
drag, startPoint x: 140, startPoint y: 96, endPoint x: 77, endPoint y: 96, distance: 62.7
click at [77, 96] on form "New Message X Saving draft... Recipients* Planning Portal Users ( [PERSON_NAME]…" at bounding box center [320, 281] width 507 height 1069
click at [93, 108] on p at bounding box center [320, 108] width 466 height 10
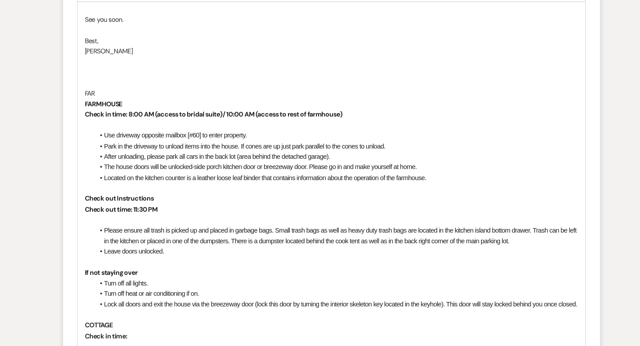
drag, startPoint x: 100, startPoint y: 107, endPoint x: 87, endPoint y: 107, distance: 13.3
click at [89, 107] on p "FAR" at bounding box center [320, 108] width 466 height 10
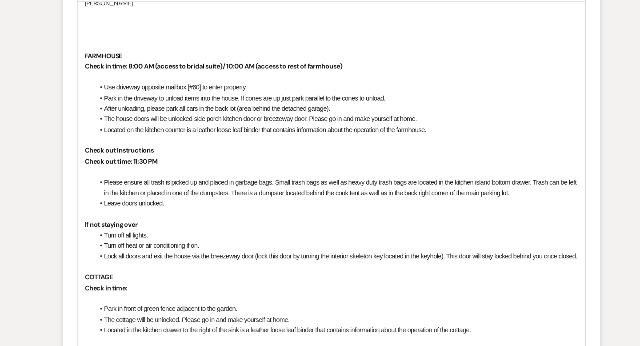
scroll to position [649, 0]
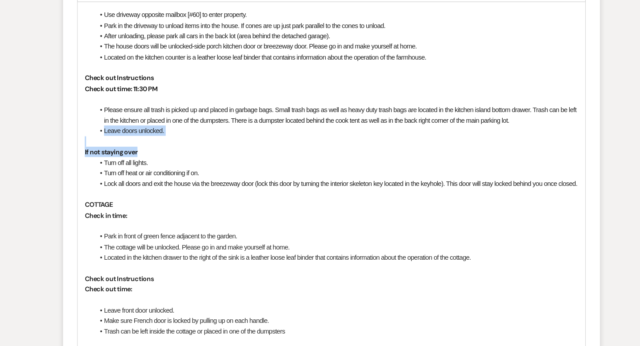
drag, startPoint x: 146, startPoint y: 163, endPoint x: 100, endPoint y: 145, distance: 49.5
click at [100, 145] on div "Hi [PERSON_NAME] and [PERSON_NAME], We can't wait for your big day [DATE]! See …" at bounding box center [319, 252] width 479 height 797
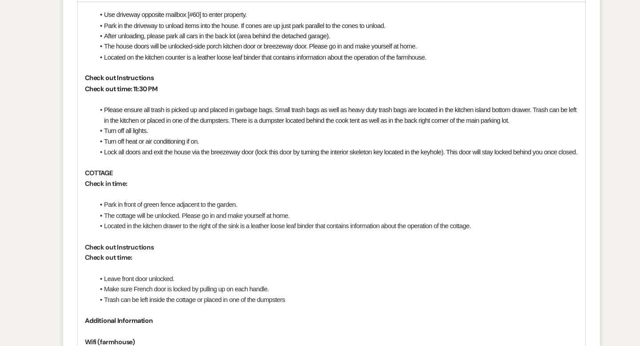
click at [133, 197] on p "Check in time:" at bounding box center [320, 193] width 466 height 10
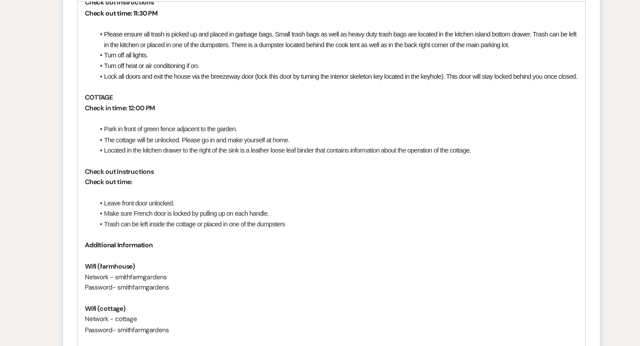
scroll to position [727, 0]
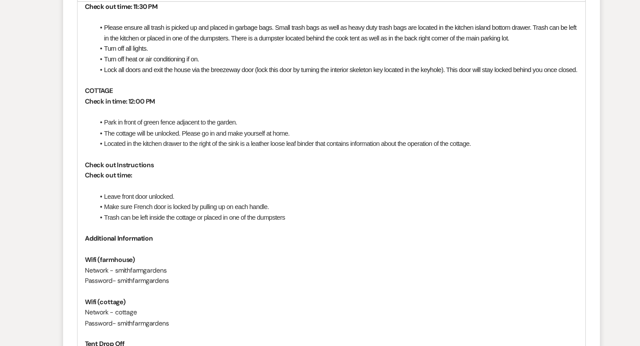
click at [172, 189] on p "Check out time:" at bounding box center [320, 185] width 466 height 10
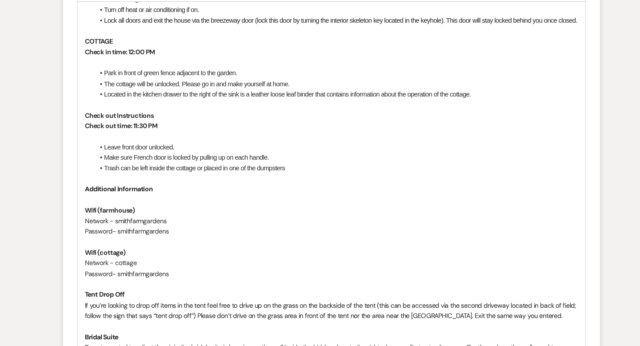
scroll to position [777, 0]
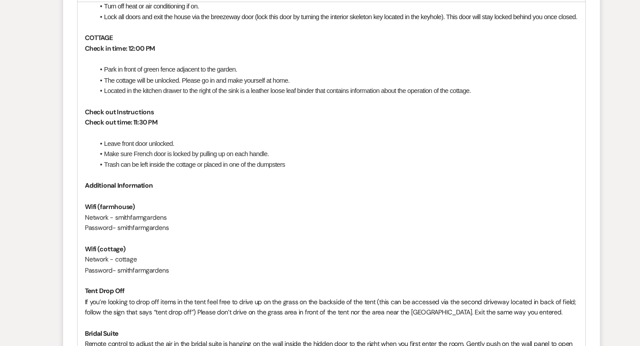
drag, startPoint x: 181, startPoint y: 164, endPoint x: 73, endPoint y: 164, distance: 107.6
click at [73, 164] on form "New Message X Draft saved! Recipients* Planning Portal Users ( [PERSON_NAME] ) …" at bounding box center [320, 30] width 507 height 1049
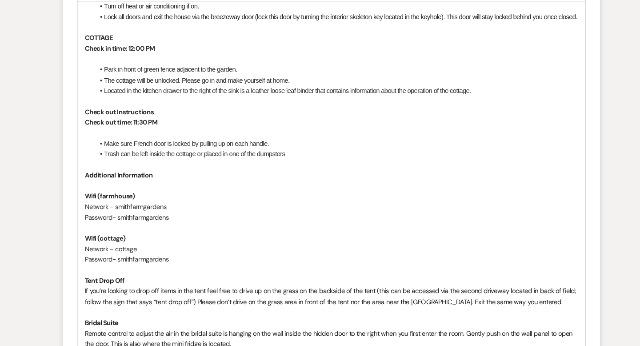
click at [106, 160] on li "Make sure French door is locked by pulling up on each handle." at bounding box center [324, 155] width 457 height 10
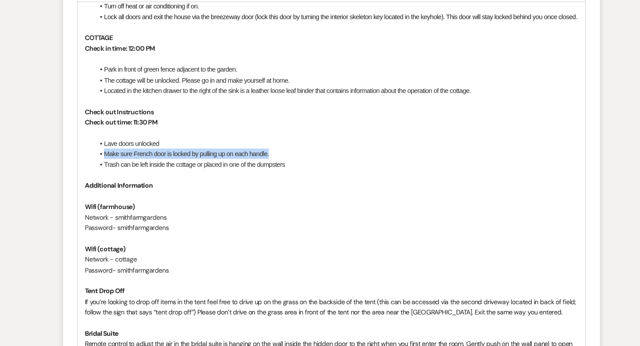
drag, startPoint x: 273, startPoint y: 171, endPoint x: 72, endPoint y: 171, distance: 200.9
click at [72, 171] on form "New Message X Saving draft... Recipients* Planning Portal Users ( [PERSON_NAME]…" at bounding box center [320, 30] width 507 height 1049
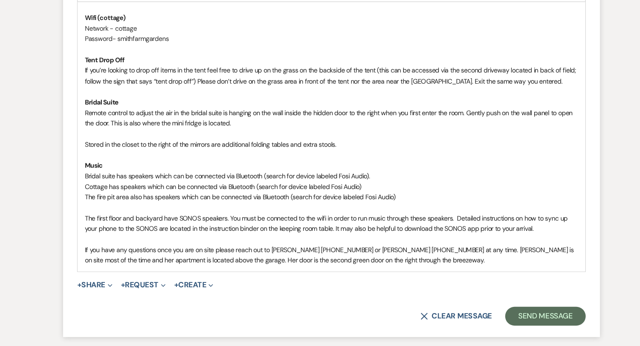
scroll to position [991, 0]
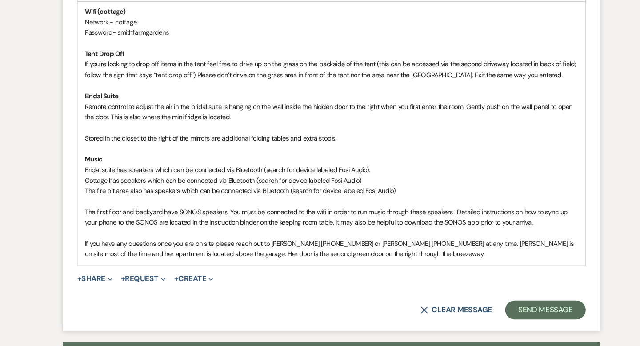
click at [116, 183] on span "Bridal suite has speakers which can be connected via Bluetooth (search for devi…" at bounding box center [221, 179] width 269 height 8
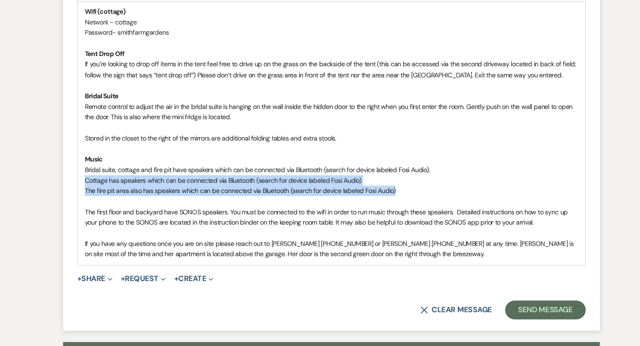
drag, startPoint x: 381, startPoint y: 211, endPoint x: 74, endPoint y: 200, distance: 307.8
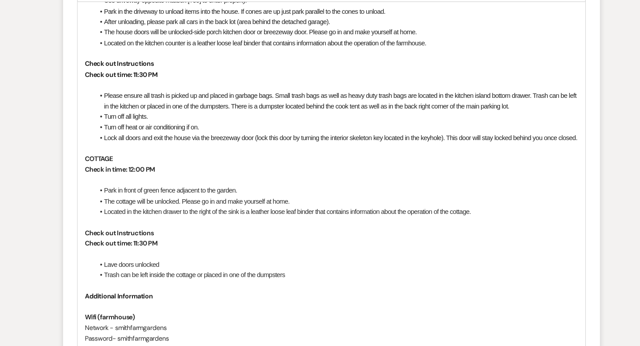
scroll to position [663, 0]
drag, startPoint x: 157, startPoint y: 248, endPoint x: 76, endPoint y: 245, distance: 81.8
click at [76, 245] on form "New Message X Draft Recipients* Planning Portal Users ( [PERSON_NAME] ) Insert …" at bounding box center [320, 130] width 507 height 1020
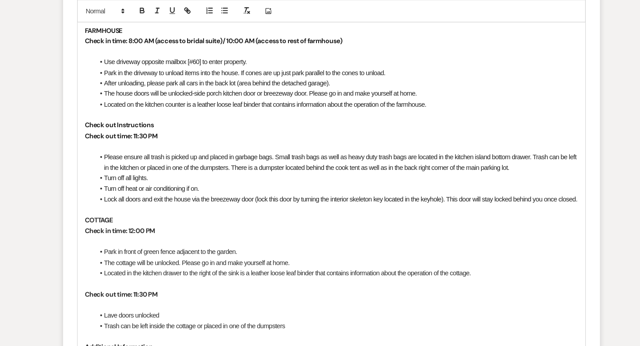
scroll to position [557, 0]
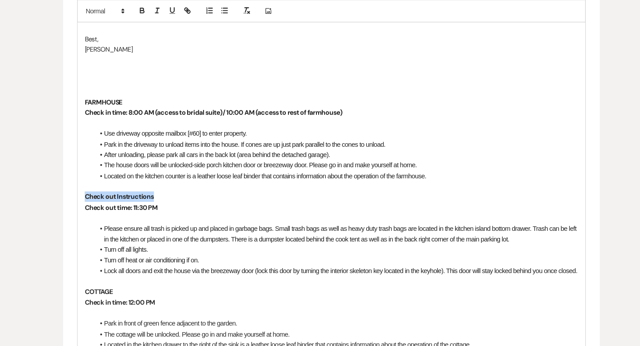
drag, startPoint x: 163, startPoint y: 184, endPoint x: 35, endPoint y: 184, distance: 127.6
click at [35, 184] on div "Messages Tasks Payments Vendors Rental Overview Timeline Docs & Files Contacts …" at bounding box center [320, 300] width 640 height 1397
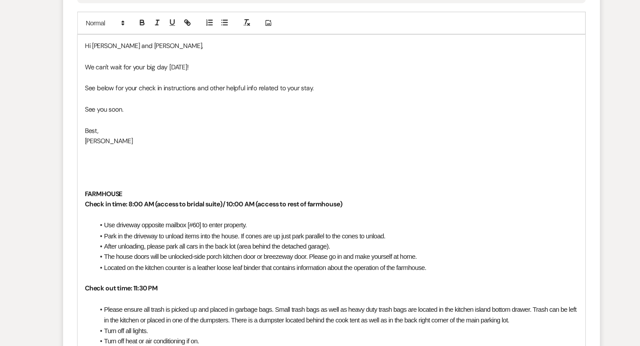
scroll to position [424, 0]
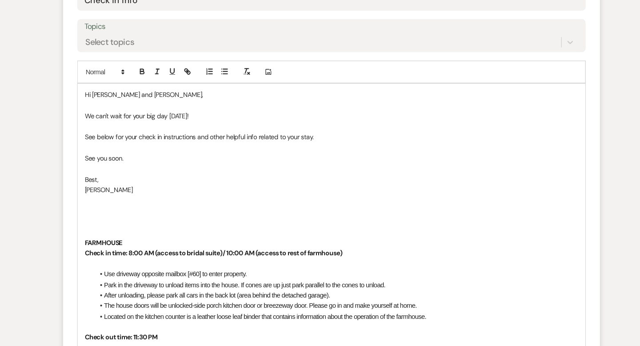
click at [153, 203] on p at bounding box center [320, 199] width 466 height 10
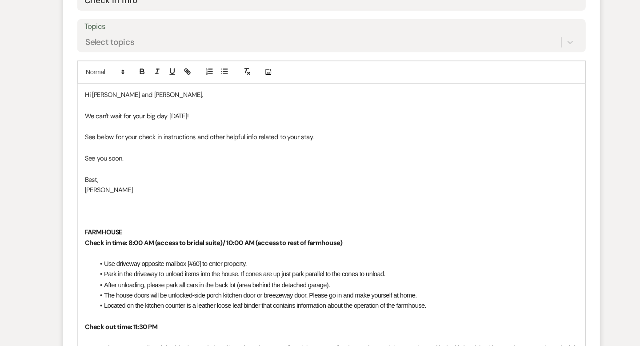
click at [135, 205] on p at bounding box center [320, 209] width 466 height 10
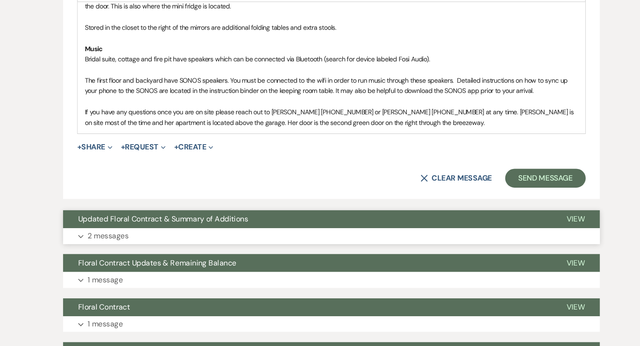
scroll to position [1087, 0]
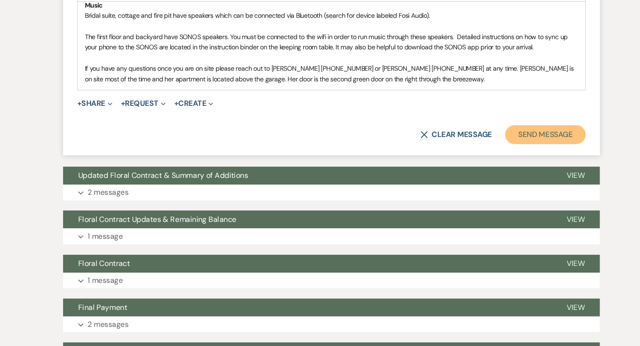
click at [514, 155] on button "Send Message" at bounding box center [522, 146] width 76 height 18
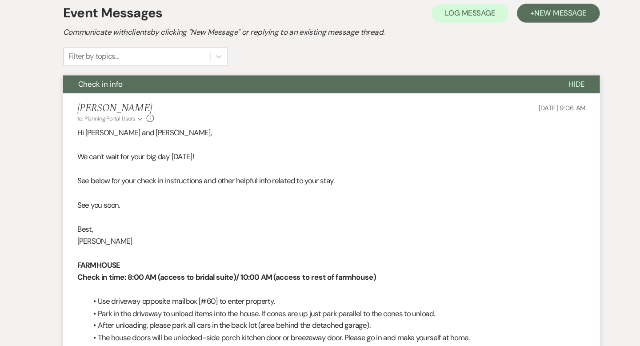
scroll to position [0, 0]
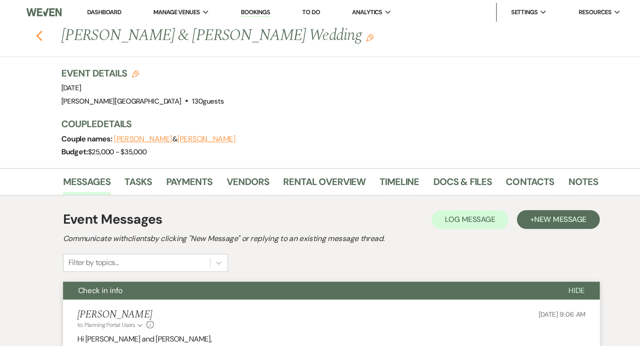
click at [45, 35] on icon "Previous" at bounding box center [44, 33] width 7 height 11
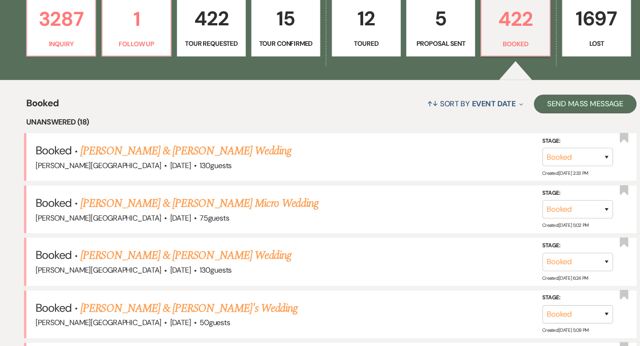
scroll to position [62, 0]
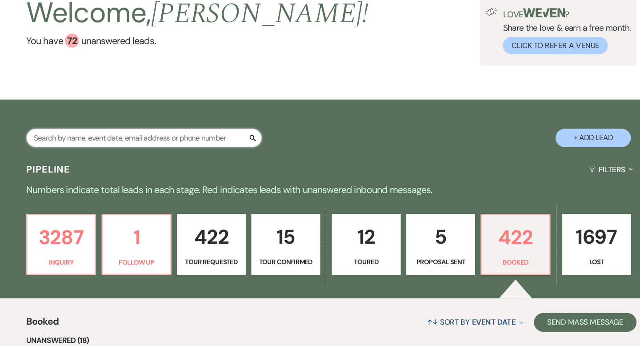
click at [135, 126] on input "text" at bounding box center [143, 129] width 222 height 17
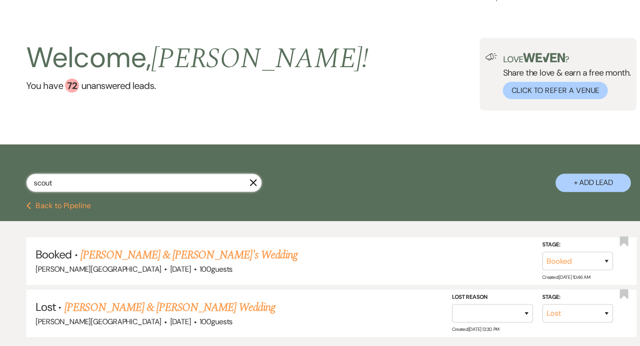
scroll to position [42, 0]
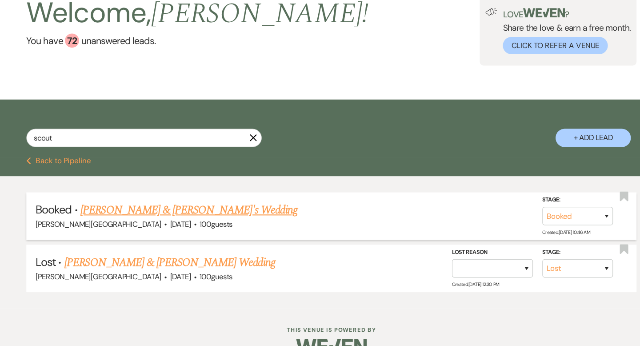
click at [171, 217] on link "[PERSON_NAME] & [PERSON_NAME]'s Wedding" at bounding box center [185, 218] width 205 height 16
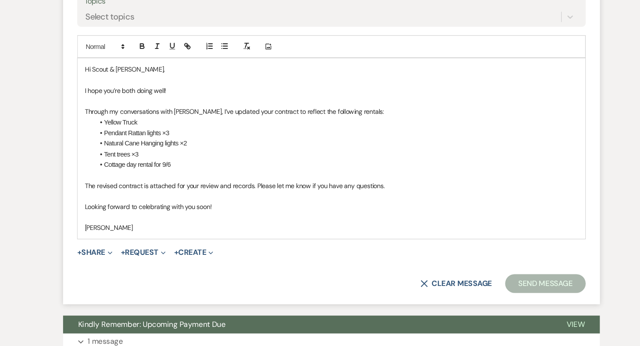
scroll to position [429, 0]
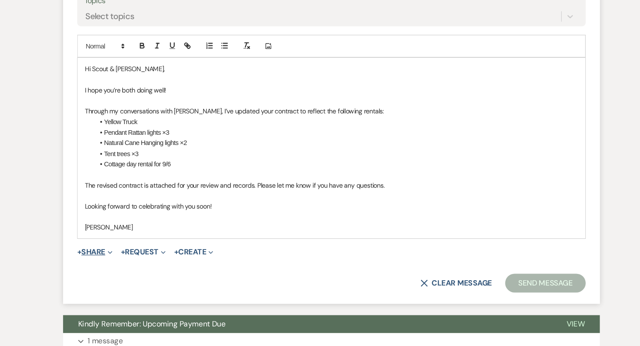
click at [99, 255] on button "+ Share Expand" at bounding box center [96, 256] width 33 height 7
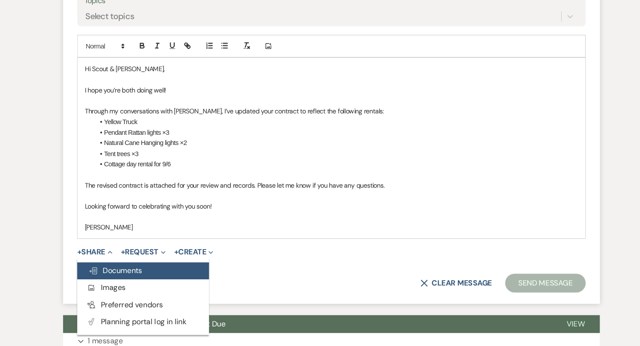
click at [104, 272] on span "Doc Upload Documents" at bounding box center [116, 274] width 51 height 9
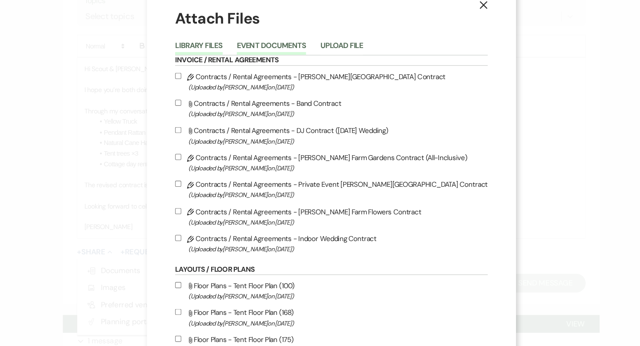
click at [286, 66] on button "Event Documents" at bounding box center [263, 65] width 65 height 12
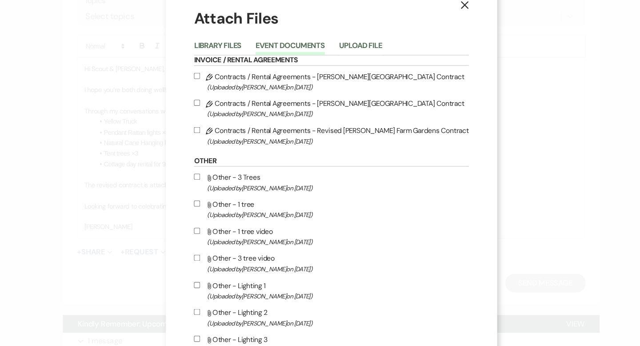
click at [287, 144] on label "Pencil Contracts / Rental Agreements - Revised [PERSON_NAME] Farm Gardens Contr…" at bounding box center [319, 147] width 259 height 21
click at [196, 144] on input "Pencil Contracts / Rental Agreements - Revised [PERSON_NAME] Farm Gardens Contr…" at bounding box center [193, 142] width 6 height 6
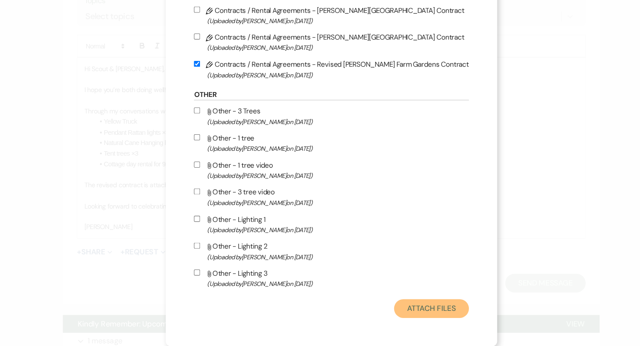
click at [403, 307] on button "Attach Files" at bounding box center [414, 310] width 71 height 18
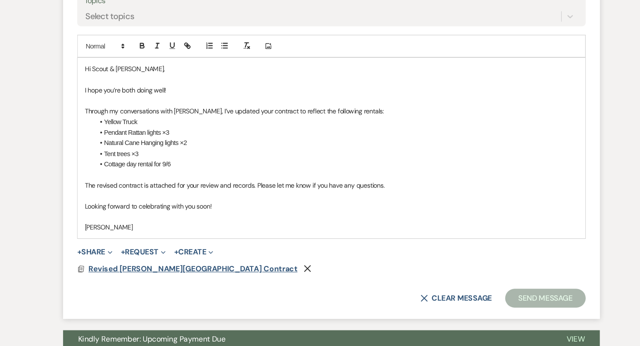
click at [168, 271] on span "Revised [PERSON_NAME][GEOGRAPHIC_DATA] Contract" at bounding box center [189, 272] width 197 height 9
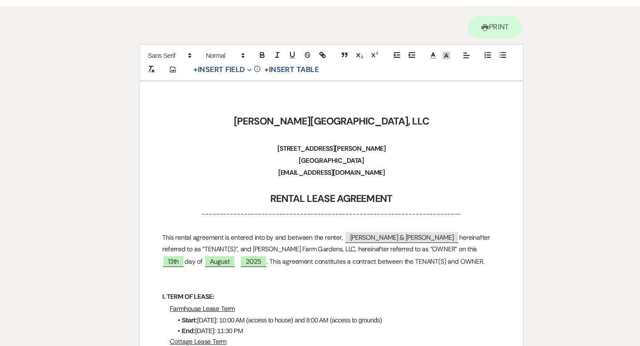
scroll to position [0, 0]
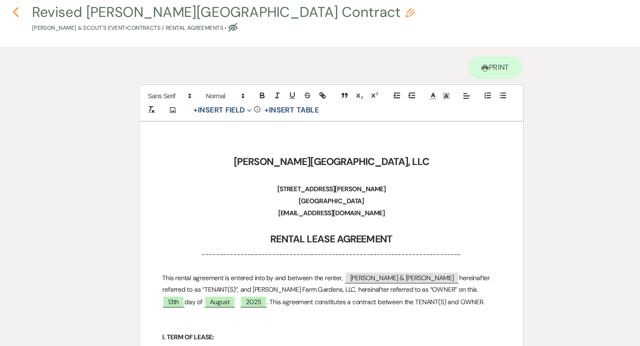
click at [22, 32] on use "button" at bounding box center [22, 31] width 6 height 10
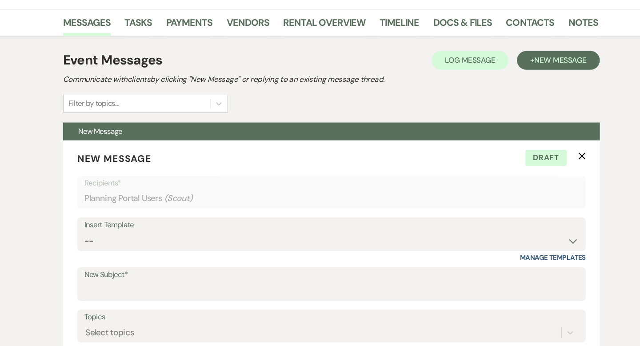
scroll to position [115, 0]
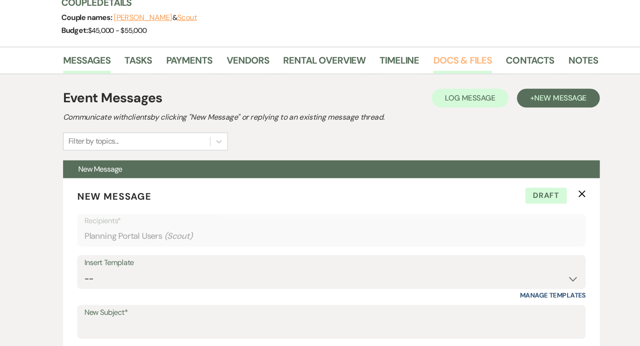
click at [419, 53] on link "Docs & Files" at bounding box center [443, 60] width 55 height 20
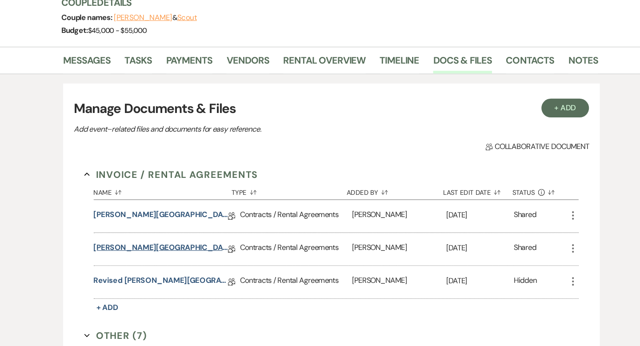
click at [174, 232] on link "[PERSON_NAME][GEOGRAPHIC_DATA] Contract" at bounding box center [159, 235] width 127 height 14
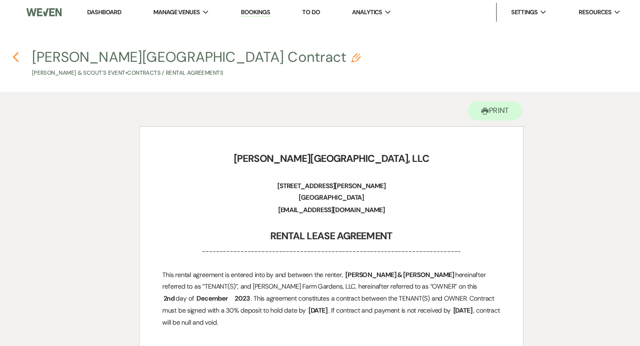
click at [22, 52] on use "button" at bounding box center [22, 54] width 6 height 10
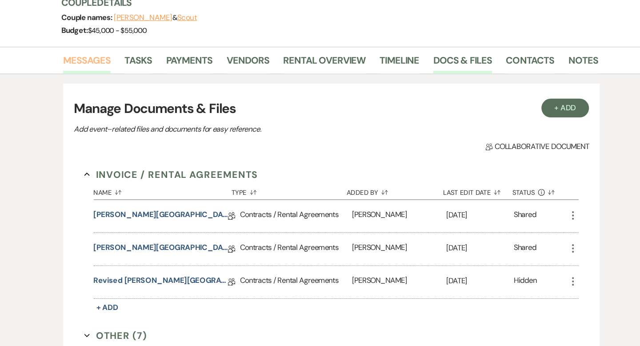
click at [96, 52] on link "Messages" at bounding box center [89, 60] width 45 height 20
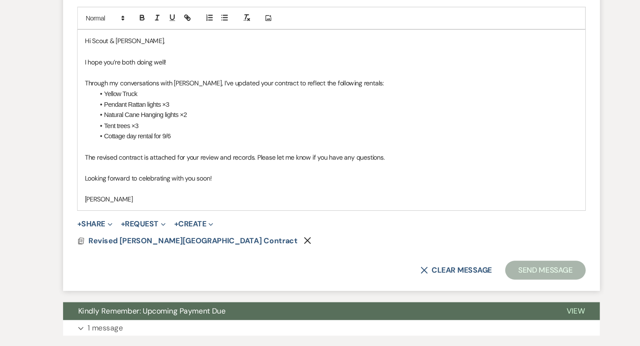
scroll to position [463, 0]
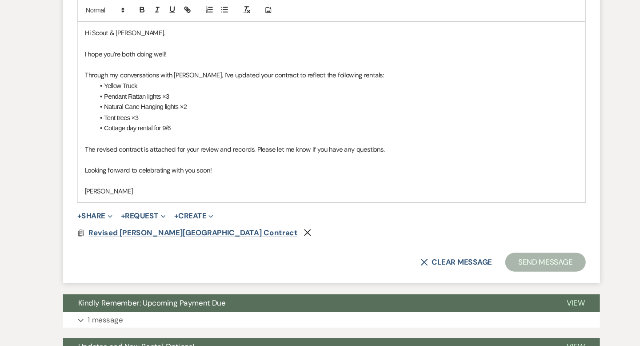
click at [185, 239] on span "Revised [PERSON_NAME][GEOGRAPHIC_DATA] Contract" at bounding box center [189, 238] width 197 height 9
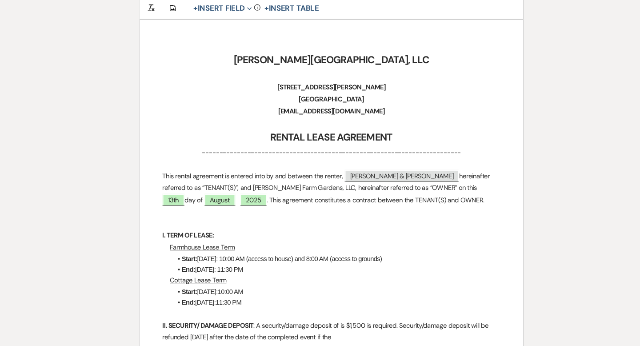
scroll to position [0, 0]
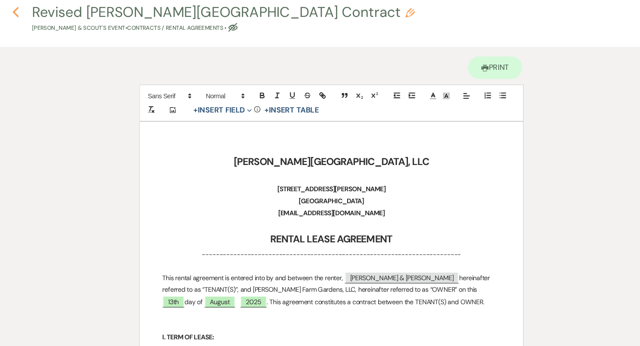
click at [21, 30] on icon "Previous" at bounding box center [22, 30] width 7 height 11
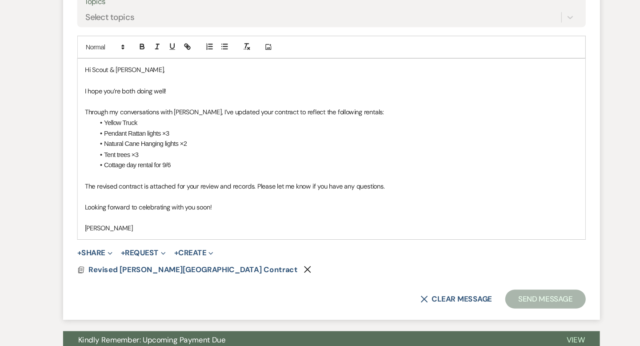
scroll to position [460, 0]
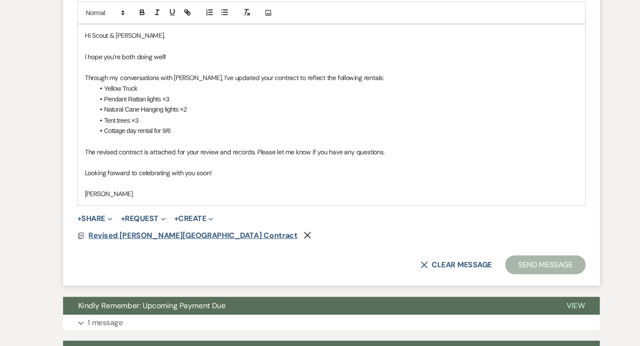
click at [208, 242] on span "Revised [PERSON_NAME][GEOGRAPHIC_DATA] Contract" at bounding box center [189, 241] width 197 height 9
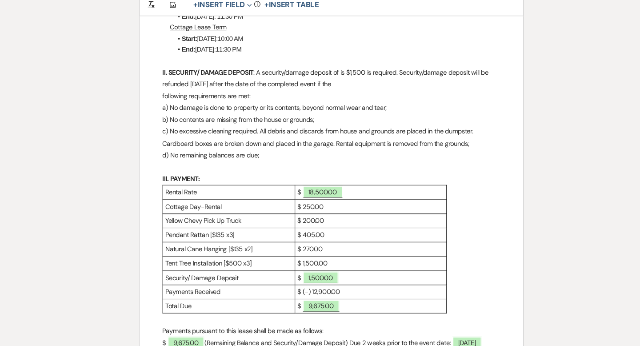
scroll to position [353, 0]
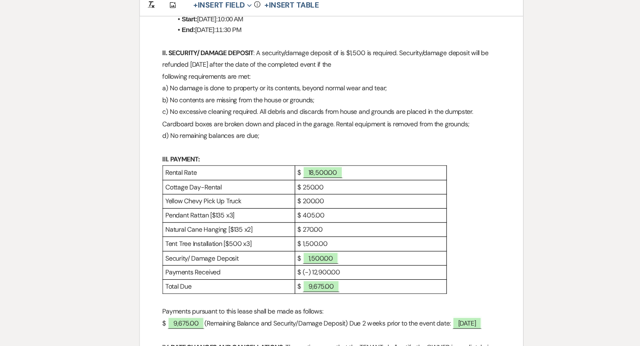
click at [299, 246] on p "$ 1,500.00" at bounding box center [357, 249] width 138 height 11
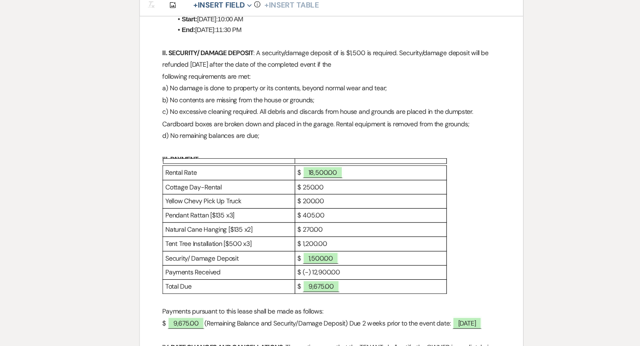
scroll to position [385, 0]
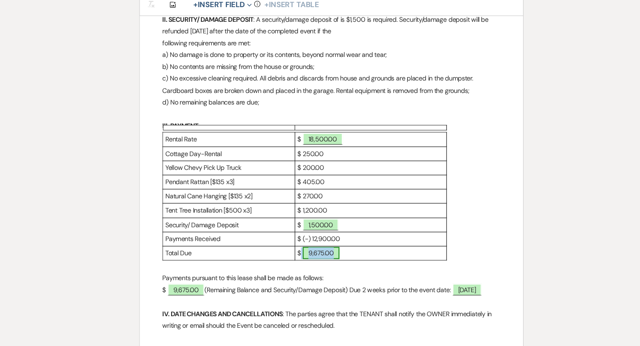
click at [307, 257] on span "9,675.00" at bounding box center [310, 258] width 35 height 12
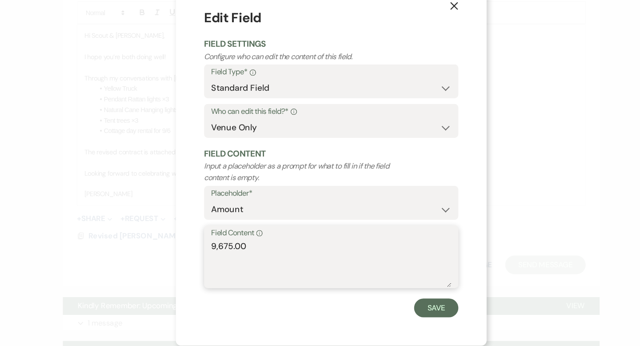
click at [219, 253] on textarea "9,675.00" at bounding box center [320, 268] width 227 height 44
click at [419, 312] on button "Save" at bounding box center [419, 310] width 42 height 18
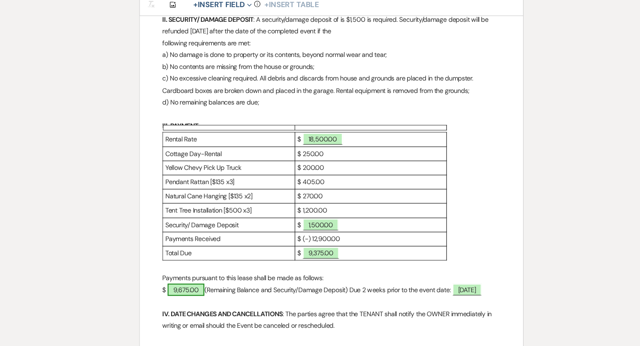
click at [187, 293] on span "9,675.00" at bounding box center [182, 293] width 35 height 12
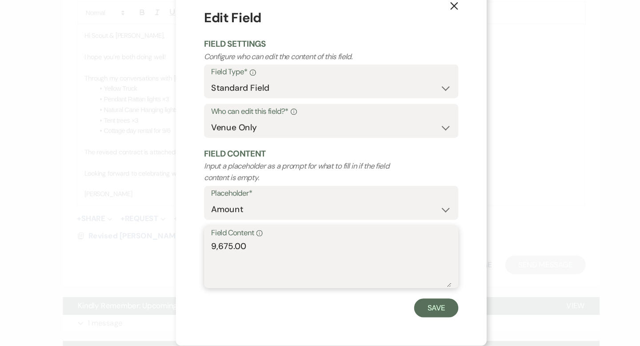
click at [220, 252] on textarea "9,675.00" at bounding box center [320, 268] width 227 height 44
click at [412, 310] on button "Save" at bounding box center [419, 310] width 42 height 18
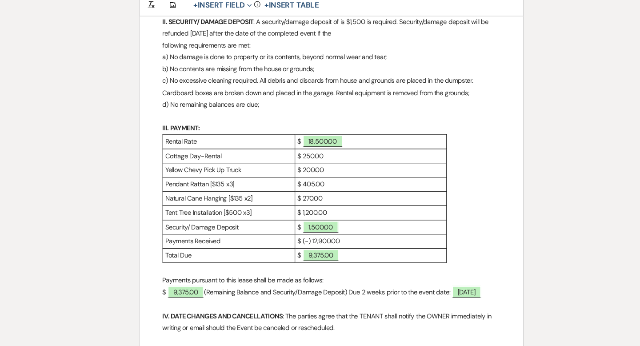
scroll to position [399, 0]
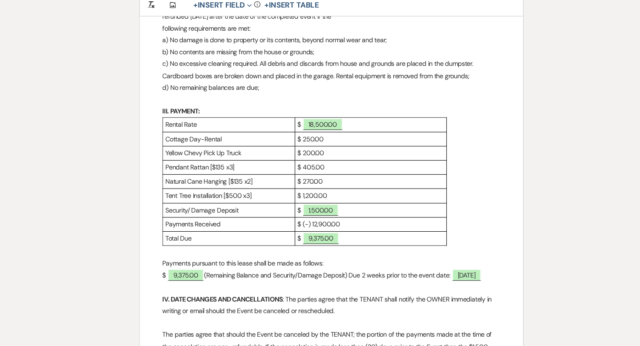
click at [235, 201] on p "Tent Tree Installation [$500 x3]" at bounding box center [223, 203] width 120 height 11
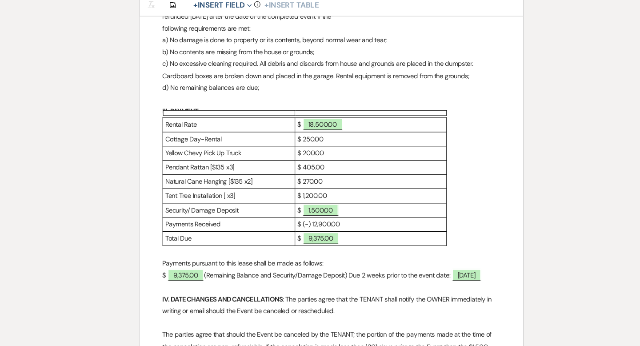
click at [225, 201] on p "Tent Tree Installation [ x3]" at bounding box center [223, 203] width 120 height 11
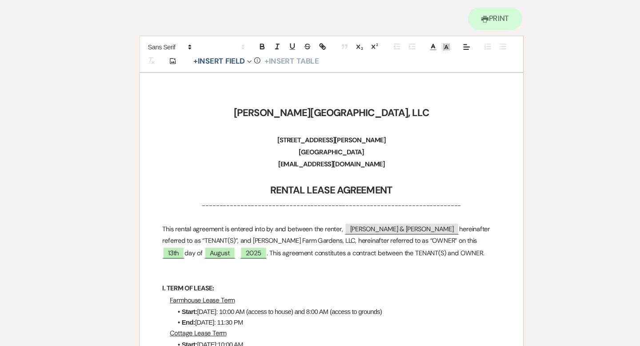
scroll to position [0, 0]
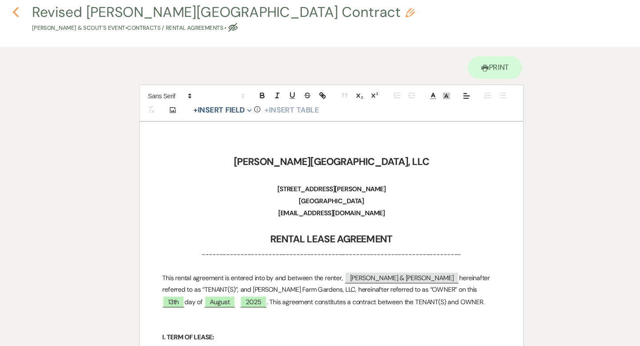
click at [22, 31] on icon "Previous" at bounding box center [22, 30] width 7 height 11
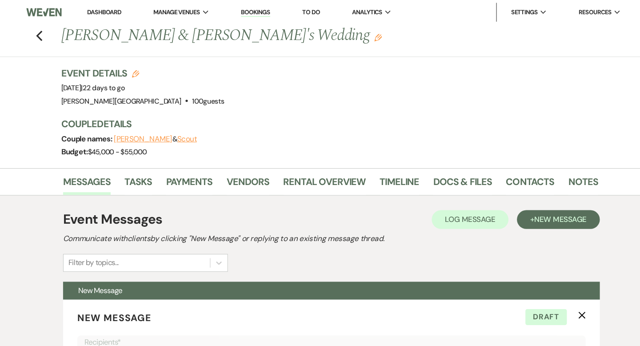
click at [112, 11] on link "Dashboard" at bounding box center [105, 12] width 32 height 8
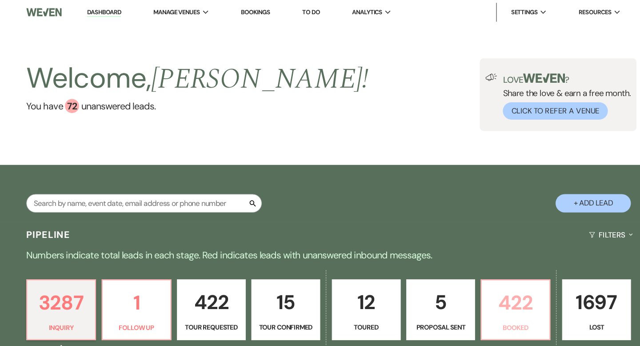
click at [493, 284] on p "422" at bounding box center [493, 286] width 53 height 30
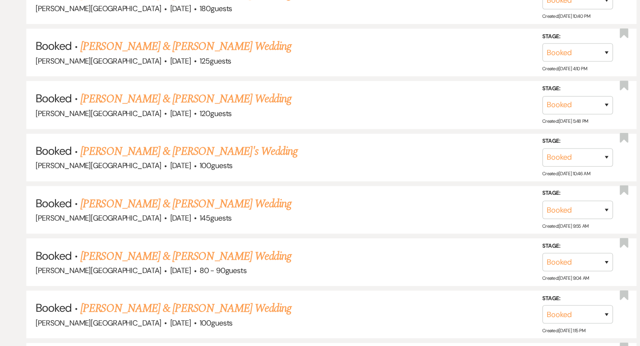
scroll to position [1742, 0]
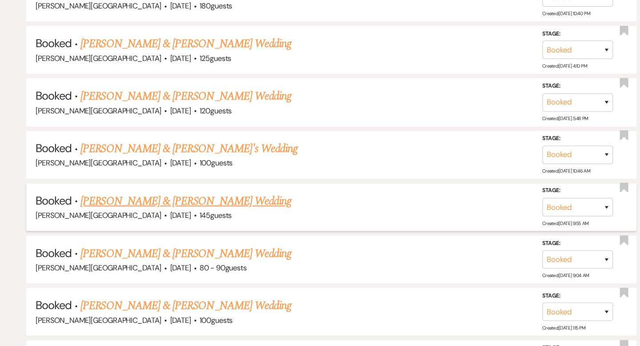
click at [243, 201] on link "[PERSON_NAME] & [PERSON_NAME] Wedding" at bounding box center [182, 209] width 199 height 16
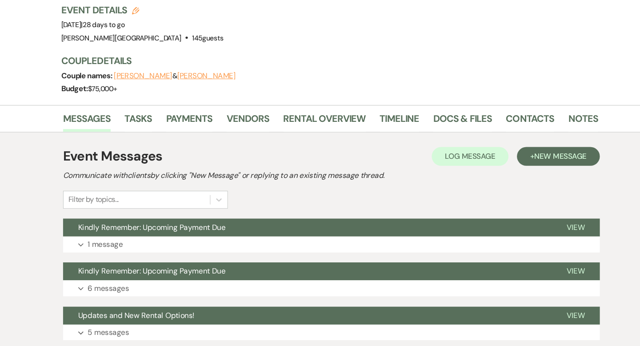
scroll to position [39, 0]
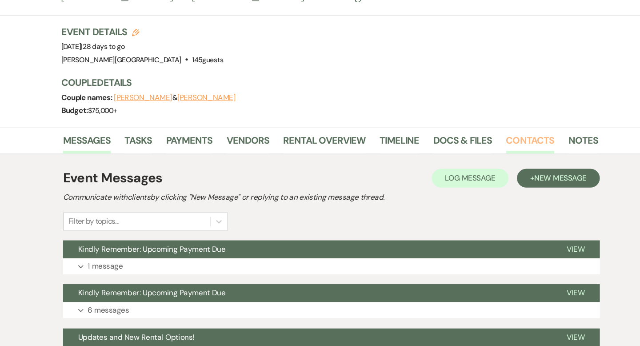
click at [491, 128] on link "Contacts" at bounding box center [508, 135] width 46 height 20
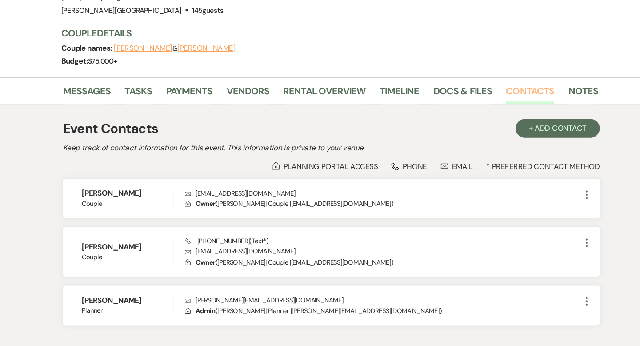
scroll to position [67, 0]
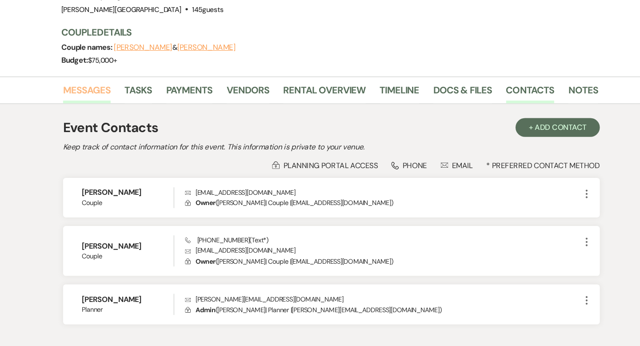
click at [92, 109] on link "Messages" at bounding box center [89, 107] width 45 height 20
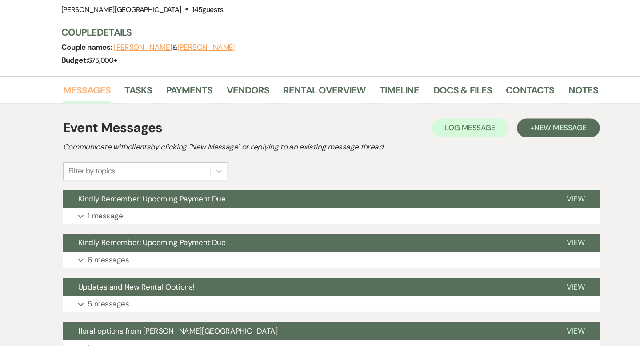
scroll to position [78, 0]
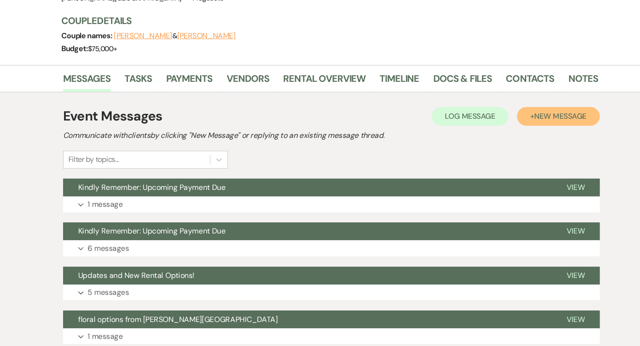
click at [514, 128] on span "New Message" at bounding box center [536, 128] width 49 height 9
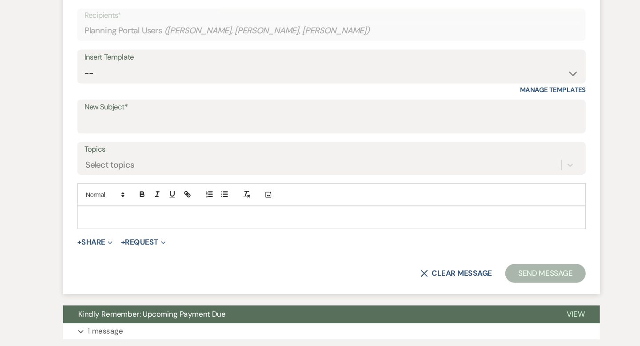
scroll to position [300, 0]
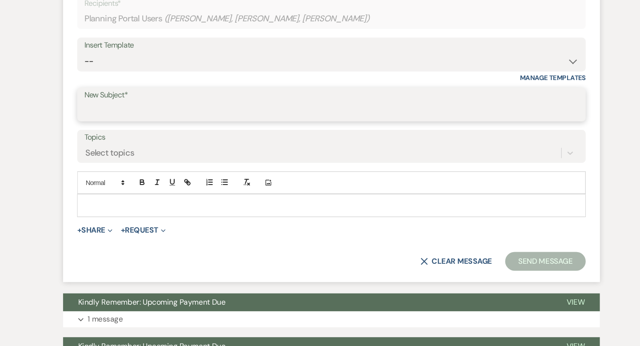
click at [147, 120] on input "New Subject*" at bounding box center [320, 124] width 467 height 17
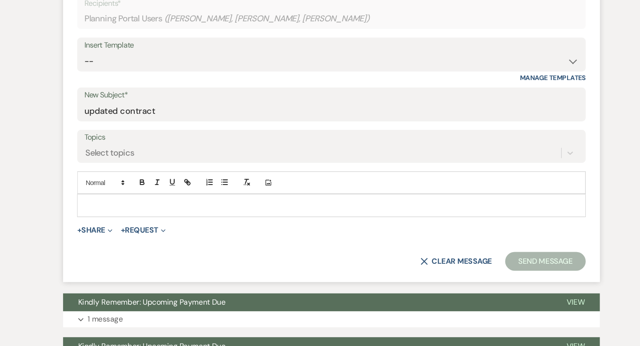
click at [106, 217] on p at bounding box center [320, 213] width 466 height 10
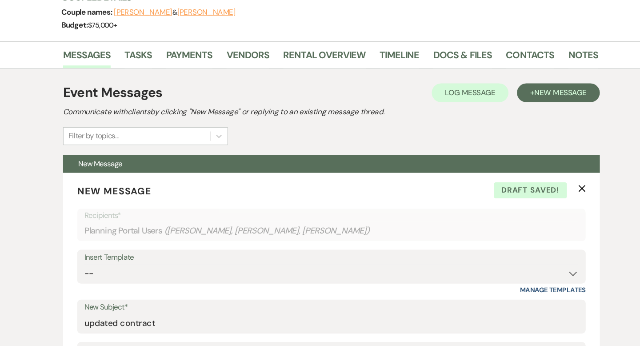
scroll to position [313, 0]
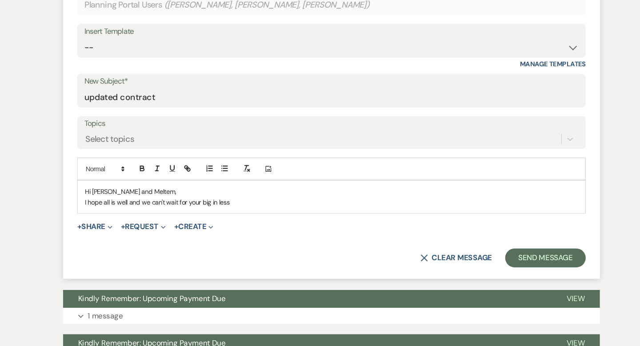
click at [163, 207] on p "I hope all is well and we can't wait for your big in less" at bounding box center [320, 210] width 466 height 10
click at [219, 209] on p "I hope all is well and we can't to celebrate wait for your big in less" at bounding box center [320, 210] width 466 height 10
drag, startPoint x: 259, startPoint y: 210, endPoint x: 219, endPoint y: 210, distance: 40.0
click at [219, 210] on p "I hope all is well and we can't to celebrate your our big in less" at bounding box center [320, 210] width 466 height 10
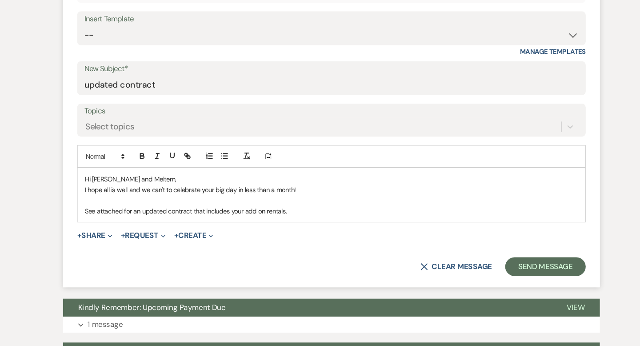
scroll to position [326, 0]
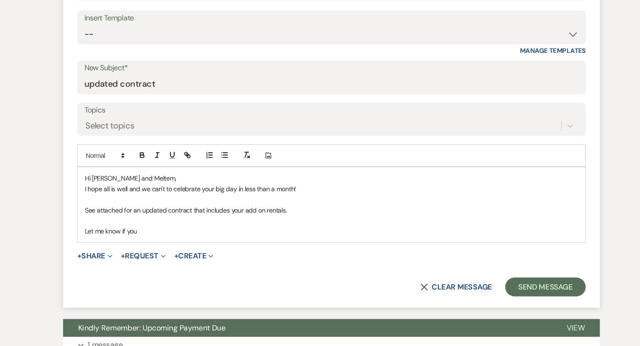
click at [300, 221] on p "See attached for an updated contract that includes your add on rentals." at bounding box center [320, 218] width 466 height 10
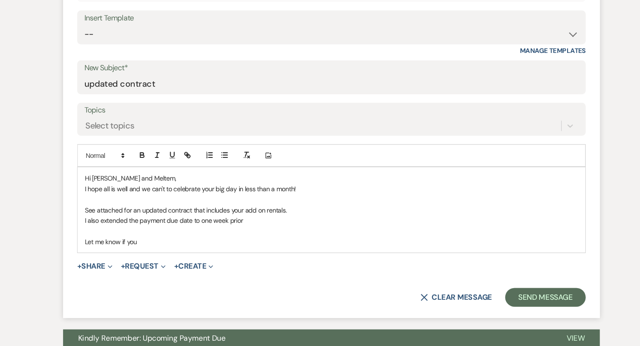
click at [138, 225] on p "I also extended the payment due date to one week prior" at bounding box center [320, 228] width 466 height 10
click at [255, 224] on p "I also extended the final payment due date to one week prior" at bounding box center [320, 228] width 466 height 10
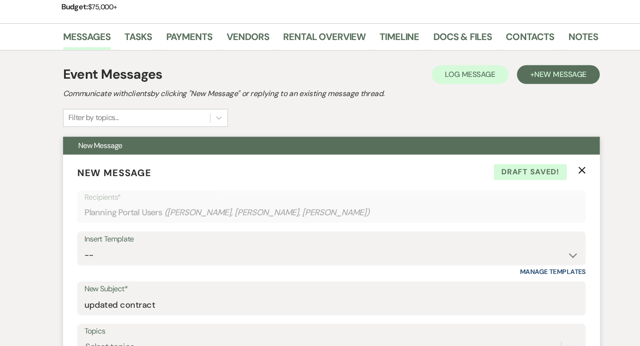
scroll to position [79, 0]
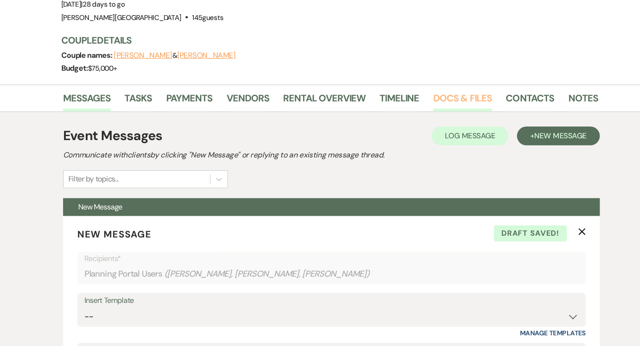
click at [447, 91] on link "Docs & Files" at bounding box center [443, 96] width 55 height 20
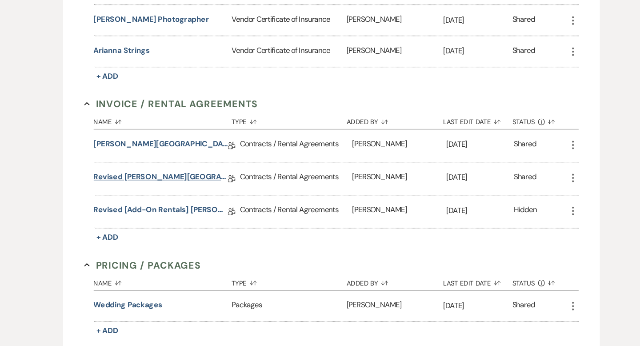
scroll to position [338, 0]
click at [176, 216] on link "Revised [Add-on Rentals] [PERSON_NAME][GEOGRAPHIC_DATA] Contract" at bounding box center [159, 219] width 127 height 14
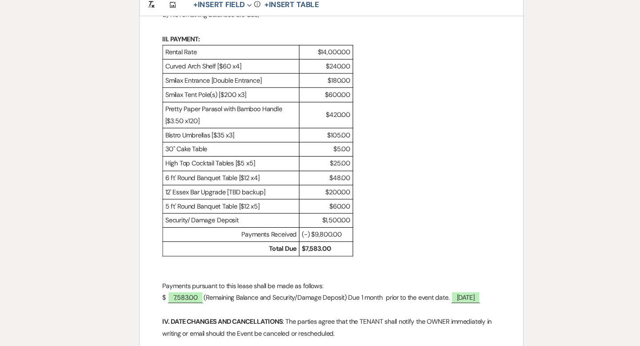
scroll to position [453, 0]
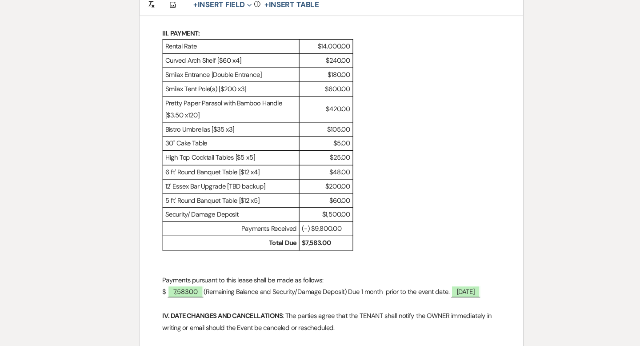
click at [299, 234] on p "(-) $9,800.00" at bounding box center [315, 234] width 46 height 11
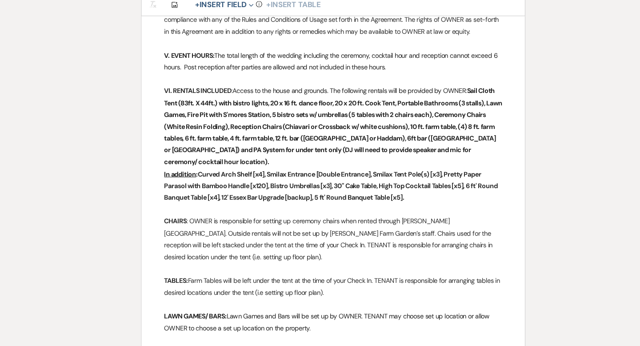
scroll to position [891, 0]
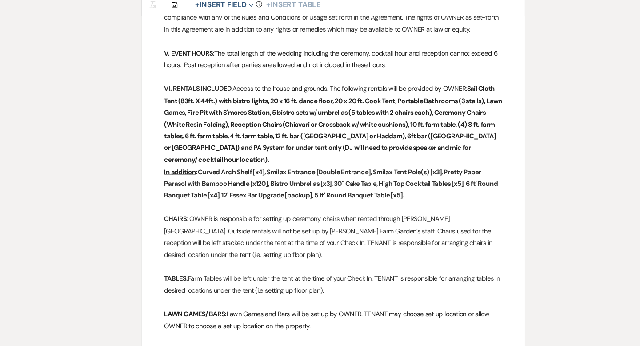
click at [257, 180] on strong "Curved Arch Shelf [x4], Smilax Entrance [Double Entrance], Smilax Tent Pole(s) …" at bounding box center [318, 192] width 316 height 30
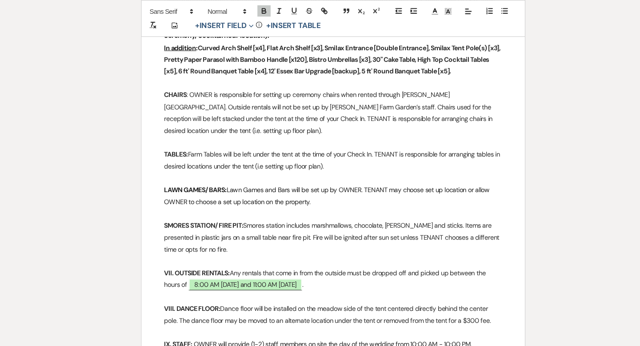
scroll to position [1021, 0]
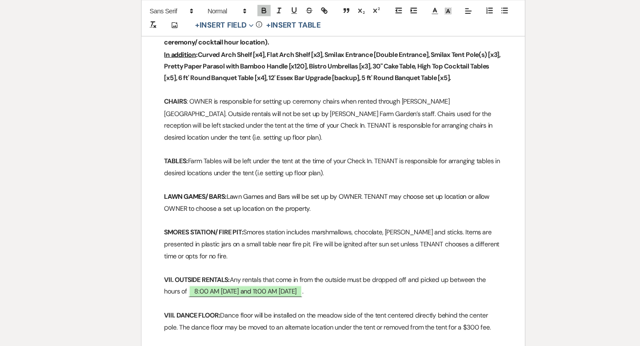
click at [217, 183] on strong "LAWN GAMES/ BARS:" at bounding box center [189, 185] width 59 height 8
drag, startPoint x: 335, startPoint y: 184, endPoint x: 297, endPoint y: 184, distance: 38.2
click at [297, 184] on span "Lawn Games and Bars will be set up by OWNER. TENANT may choose set up location …" at bounding box center [319, 190] width 319 height 19
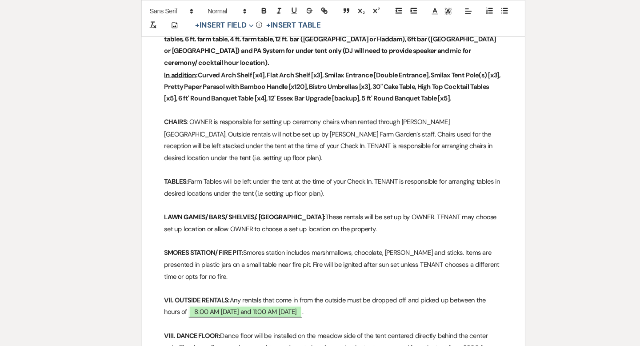
scroll to position [999, 0]
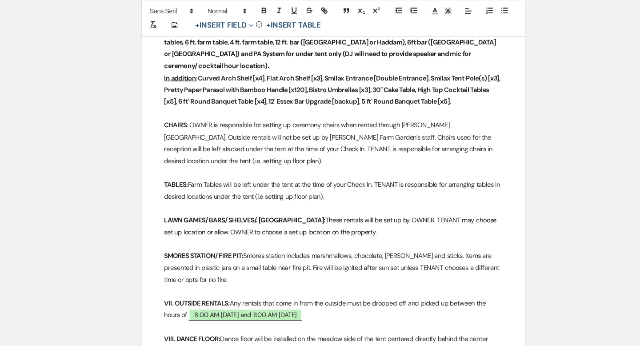
click at [252, 204] on strong "LAWN GAMES/ BARS/ SHELVES/. [GEOGRAPHIC_DATA]:" at bounding box center [236, 208] width 152 height 8
click at [271, 206] on strong "LAWN GAMES/ BARS/ SHELVES/SMILAX:" at bounding box center [215, 208] width 110 height 8
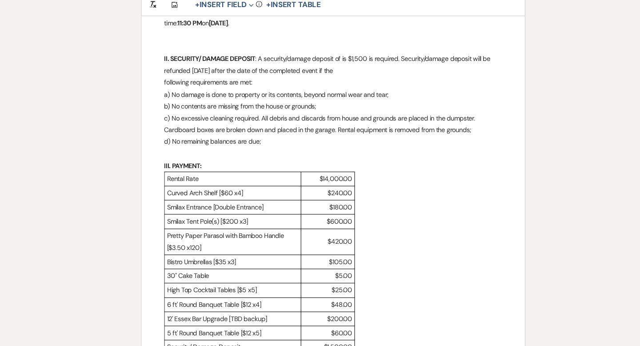
scroll to position [377, 0]
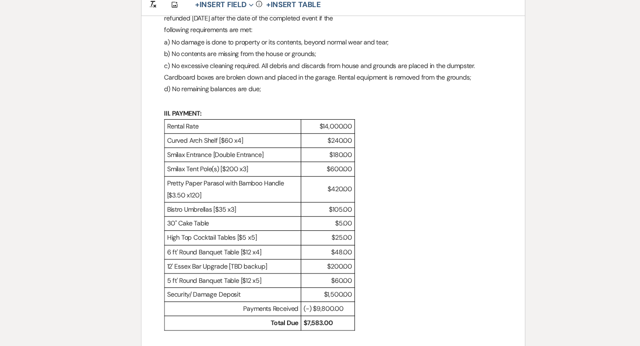
click at [337, 150] on p "$240.00" at bounding box center [315, 151] width 46 height 11
click at [309, 150] on p "$240.00" at bounding box center [315, 151] width 46 height 11
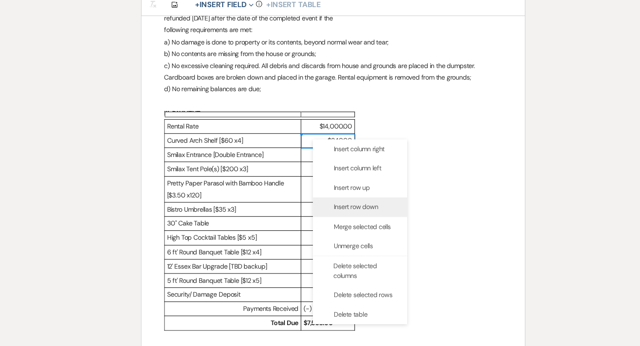
click at [343, 210] on span "Insert row down" at bounding box center [341, 214] width 42 height 9
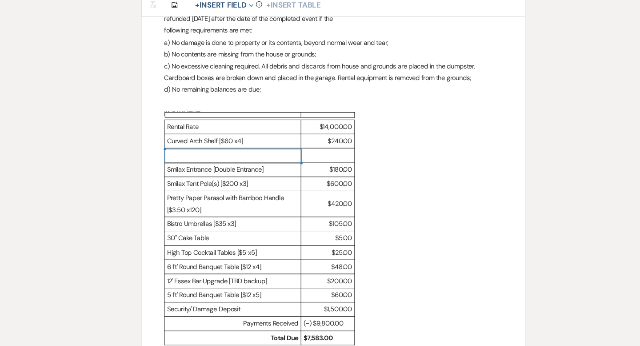
scroll to position [405, 0]
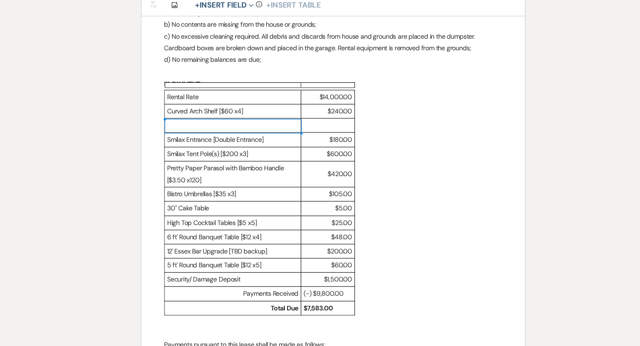
click at [184, 136] on p at bounding box center [225, 137] width 124 height 11
click at [315, 140] on p at bounding box center [315, 137] width 46 height 11
click at [292, 136] on p "$0.00" at bounding box center [315, 137] width 46 height 11
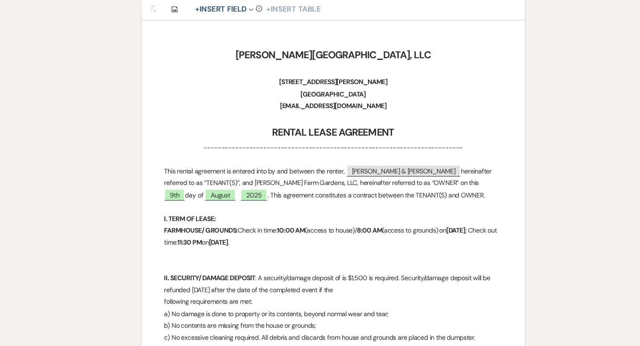
scroll to position [147, 0]
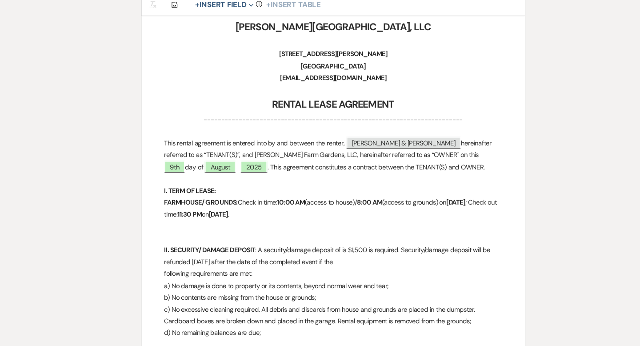
click at [325, 215] on p "FARMHOUSE/ GROUNDS: Check in time: 10:00 AM (access to house)/ 8:00 AM (access …" at bounding box center [319, 216] width 319 height 22
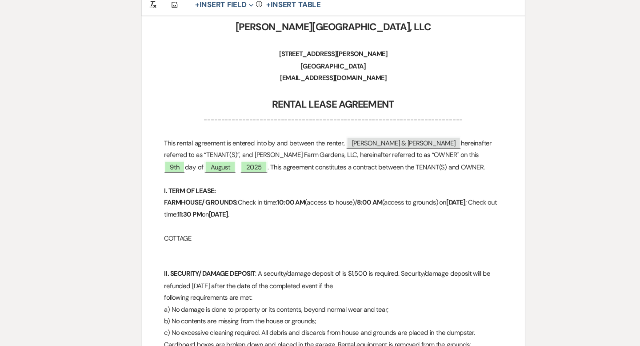
drag, startPoint x: 195, startPoint y: 241, endPoint x: 154, endPoint y: 241, distance: 40.9
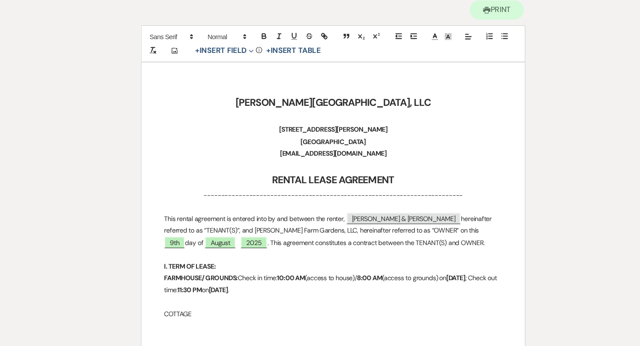
scroll to position [95, 0]
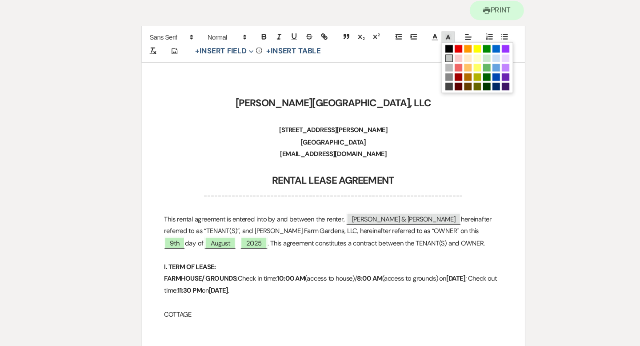
click at [432, 34] on span at bounding box center [428, 35] width 12 height 11
click at [458, 46] on span at bounding box center [455, 46] width 7 height 7
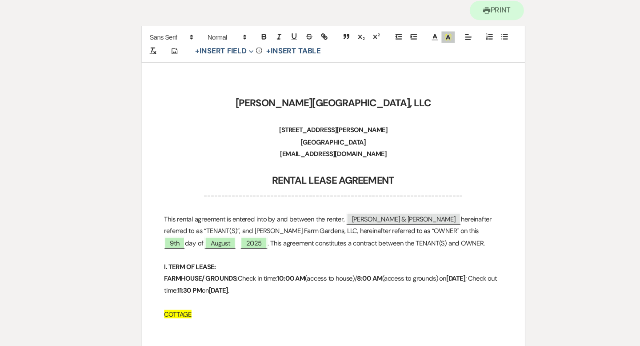
click at [447, 138] on p "[GEOGRAPHIC_DATA]" at bounding box center [319, 134] width 319 height 11
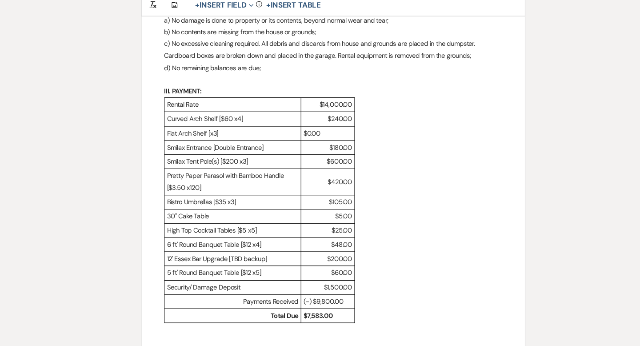
scroll to position [430, 0]
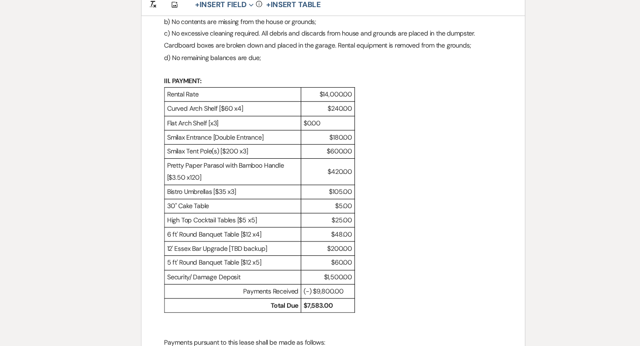
click at [300, 268] on p "$60.00" at bounding box center [315, 266] width 46 height 11
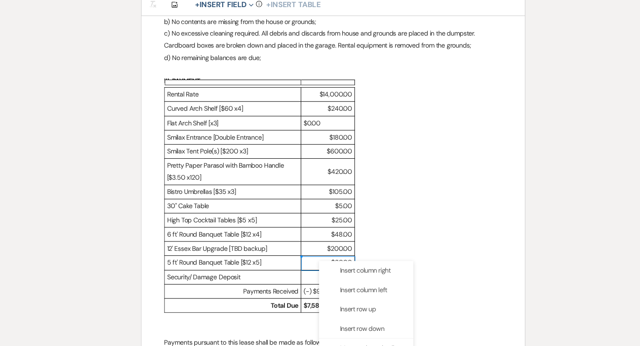
click at [318, 108] on p "$14,000.00" at bounding box center [315, 108] width 46 height 11
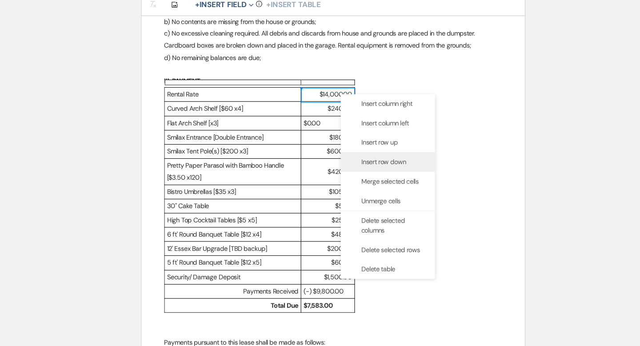
click at [355, 165] on div "Insert row down" at bounding box center [371, 172] width 89 height 18
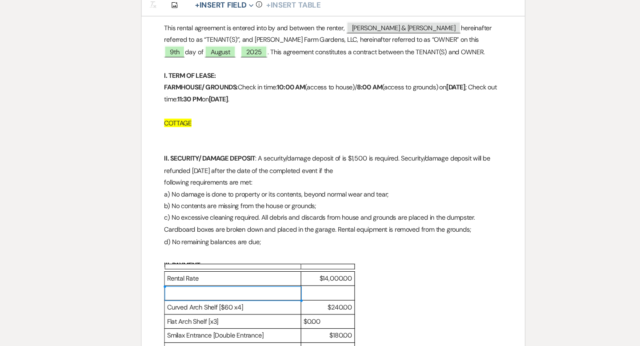
scroll to position [391, 0]
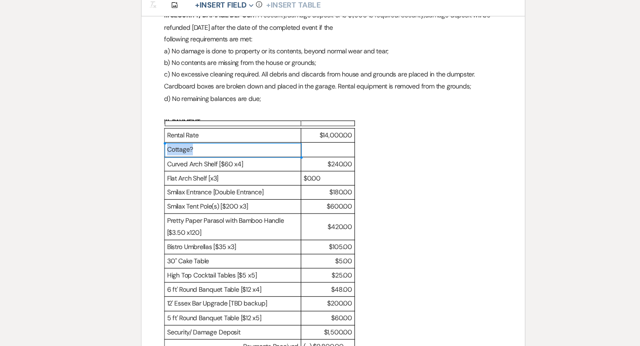
drag, startPoint x: 190, startPoint y: 161, endPoint x: 162, endPoint y: 158, distance: 28.6
click at [162, 158] on td "Cottage?" at bounding box center [225, 160] width 129 height 13
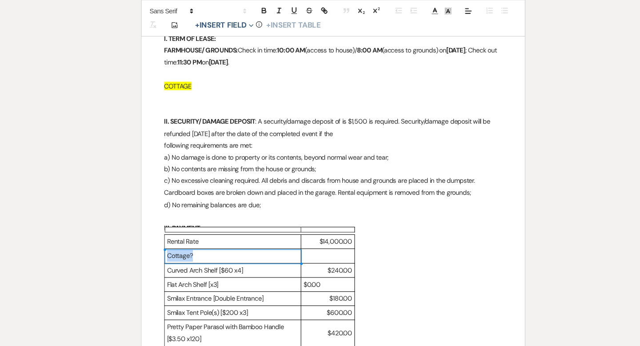
scroll to position [307, 0]
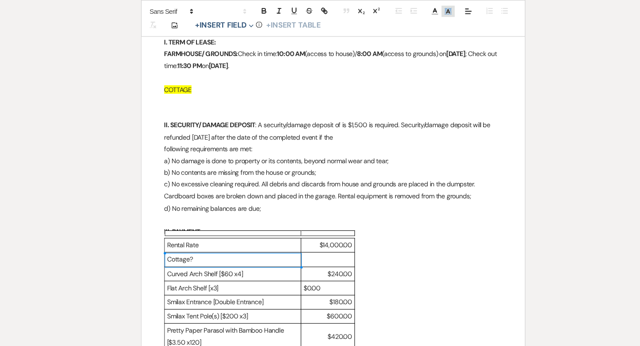
click at [427, 13] on icon at bounding box center [428, 11] width 8 height 8
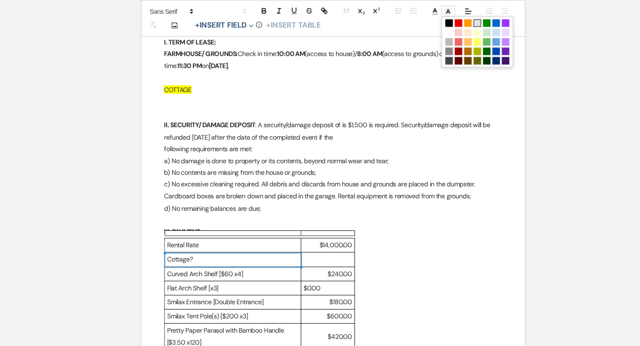
click at [456, 22] on span at bounding box center [455, 21] width 7 height 7
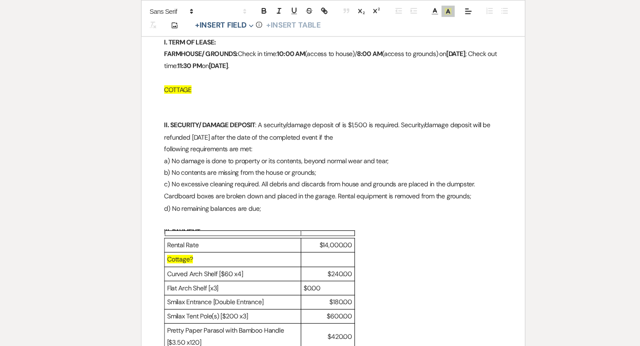
click at [384, 103] on p at bounding box center [319, 106] width 319 height 11
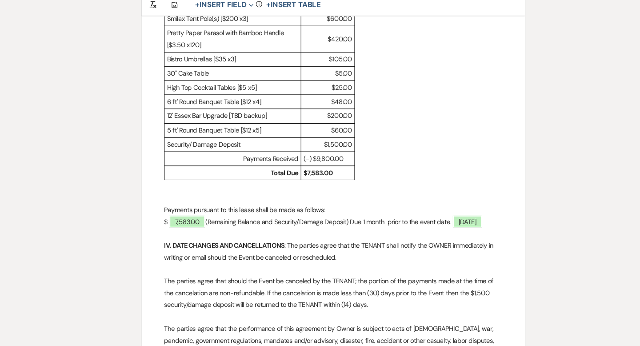
scroll to position [572, 0]
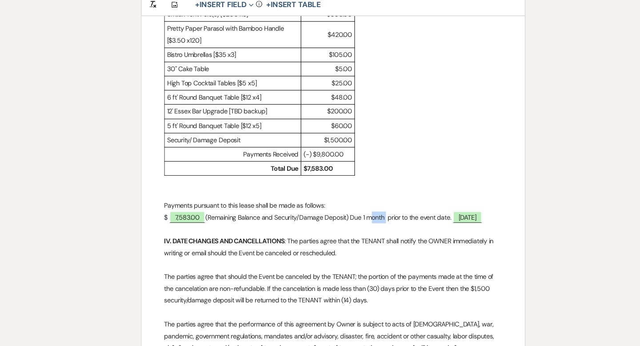
drag, startPoint x: 372, startPoint y: 222, endPoint x: 356, endPoint y: 221, distance: 16.0
click at [356, 221] on p "$ ﻿ 7,583.00 ﻿ (Remaining Balance and Security/Damage Deposit) Due 1 month prio…" at bounding box center [319, 224] width 319 height 11
click at [353, 224] on p "$ ﻿ 7,583.00 ﻿ (Remaining Balance and Security/Damage Deposit) Due 1 week prior…" at bounding box center [319, 224] width 319 height 11
click at [462, 221] on span "[DATE]" at bounding box center [449, 224] width 28 height 12
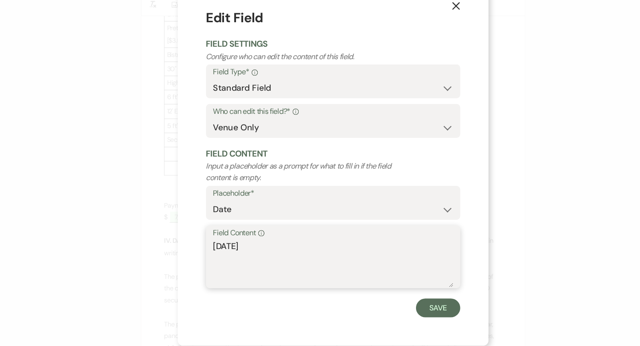
click at [241, 249] on textarea "[DATE]" at bounding box center [320, 268] width 227 height 44
click at [413, 310] on button "Save" at bounding box center [419, 310] width 42 height 18
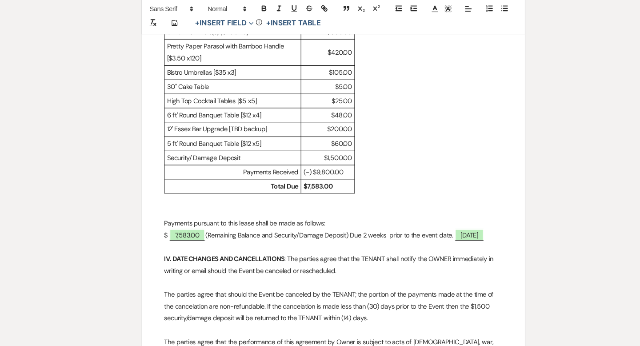
scroll to position [572, 0]
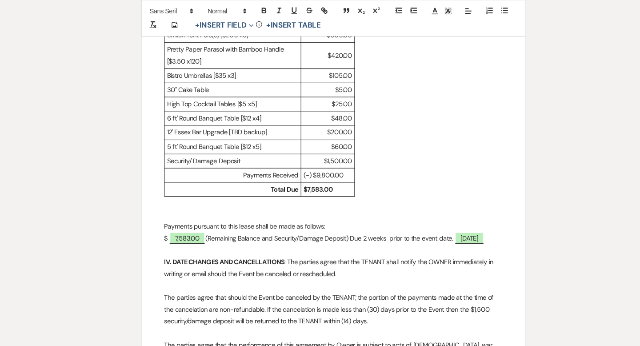
click at [255, 223] on p "$ ﻿ 7,583.00 ﻿ (Remaining Balance and Security/Damage Deposit) Due 2 weeks prio…" at bounding box center [319, 224] width 319 height 11
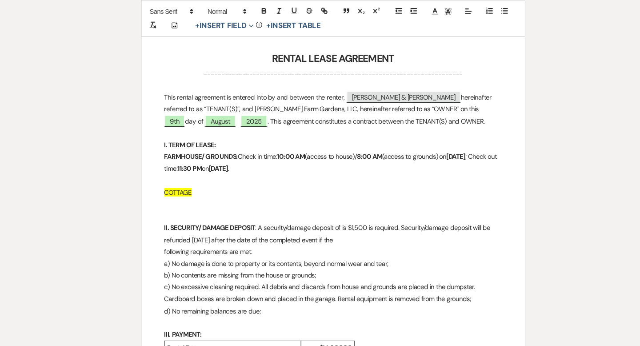
scroll to position [0, 0]
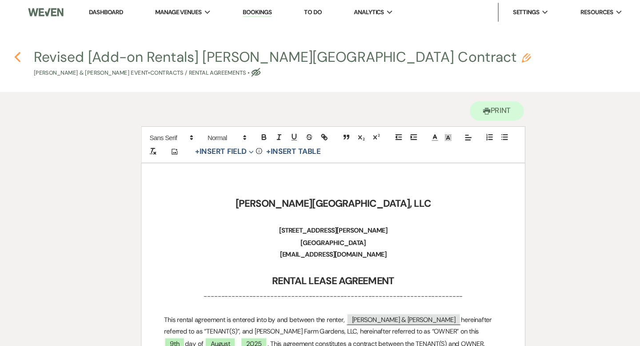
click at [20, 52] on icon "Previous" at bounding box center [22, 53] width 7 height 11
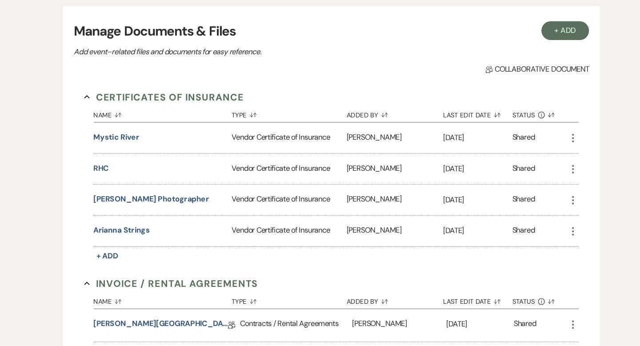
scroll to position [83, 0]
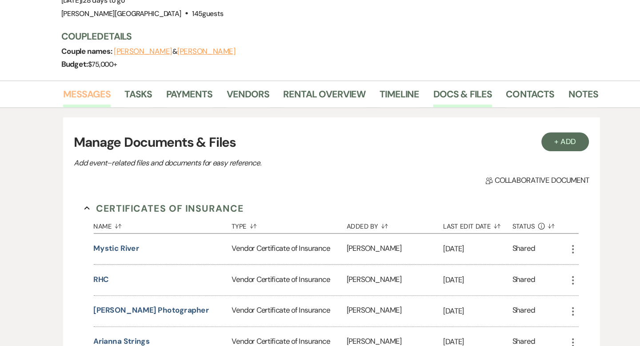
click at [98, 90] on link "Messages" at bounding box center [89, 92] width 45 height 20
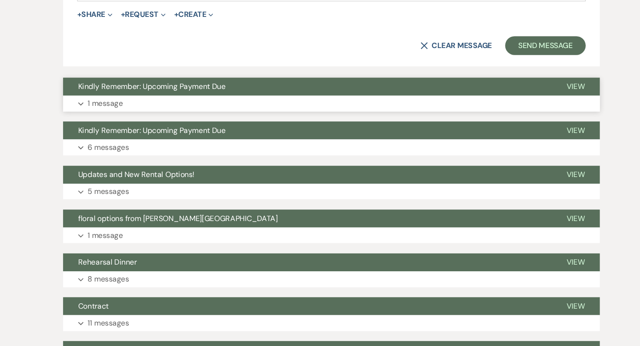
scroll to position [564, 0]
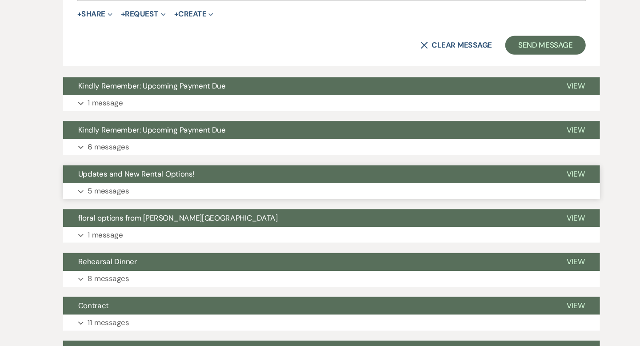
click at [350, 184] on button "Updates and New Rental Options!" at bounding box center [297, 183] width 461 height 17
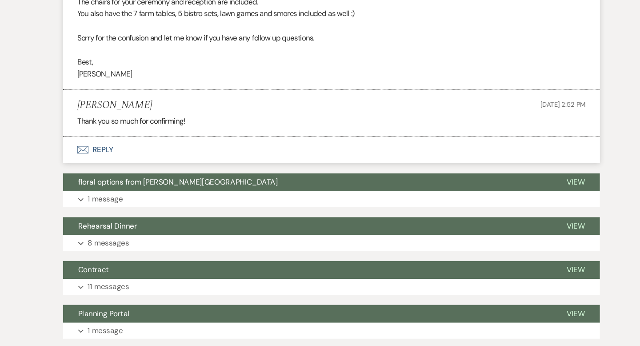
scroll to position [1407, 0]
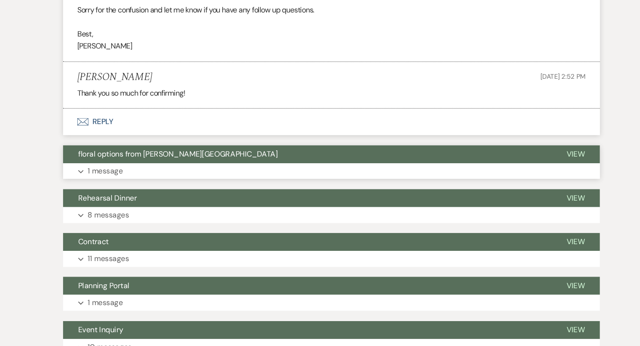
click at [363, 160] on button "floral options from [PERSON_NAME][GEOGRAPHIC_DATA]" at bounding box center [297, 164] width 461 height 17
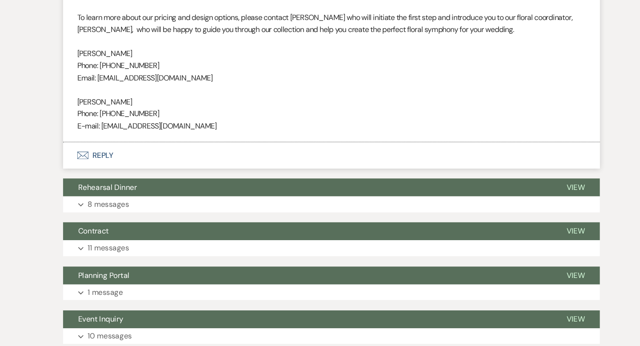
scroll to position [1831, 0]
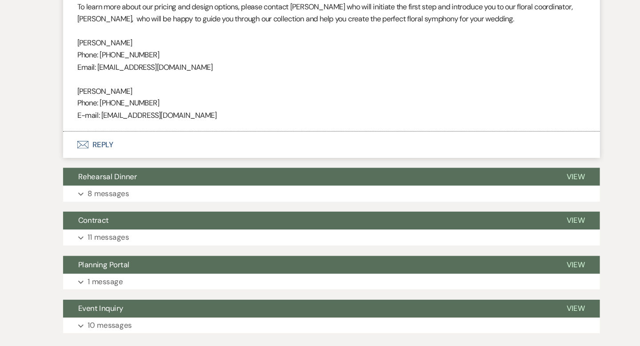
click at [344, 181] on button "Rehearsal Dinner" at bounding box center [297, 186] width 461 height 17
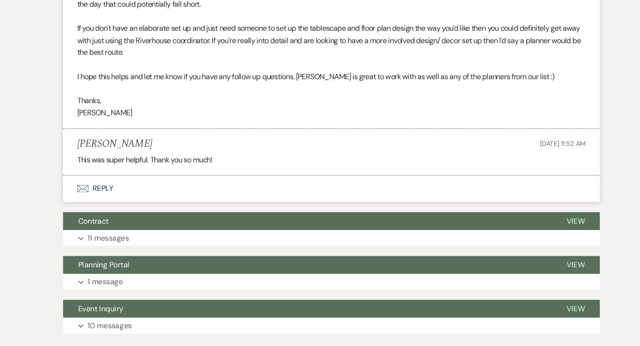
scroll to position [2964, 0]
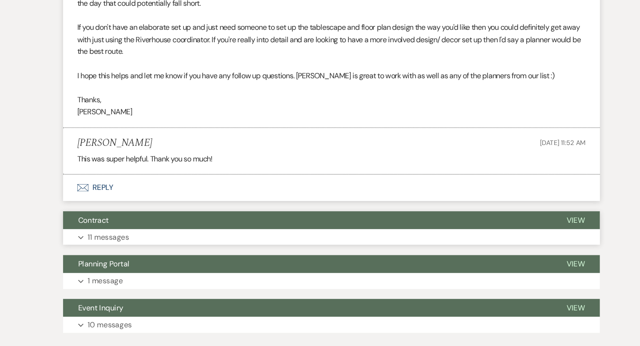
click at [344, 219] on button "Contract" at bounding box center [297, 227] width 461 height 17
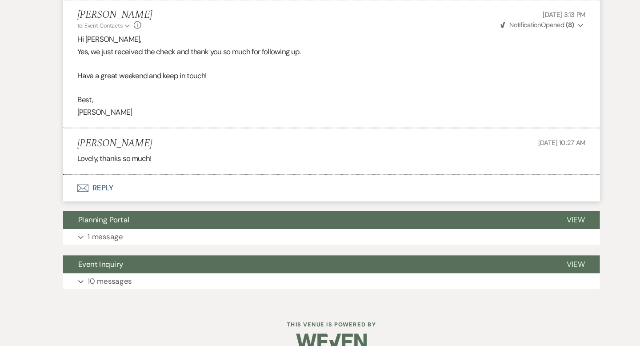
scroll to position [4935, 0]
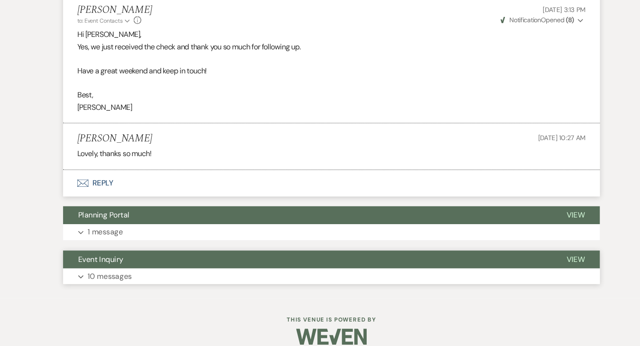
click at [354, 256] on button "Event Inquiry" at bounding box center [297, 264] width 461 height 17
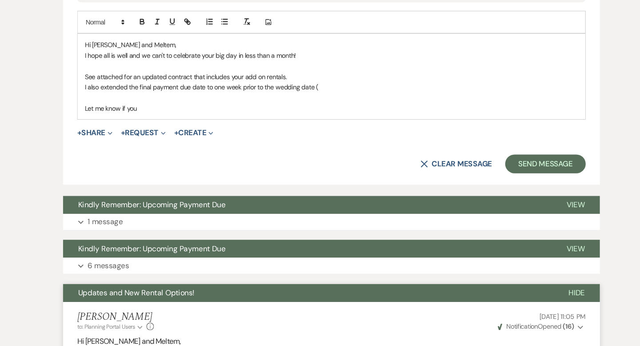
scroll to position [448, 0]
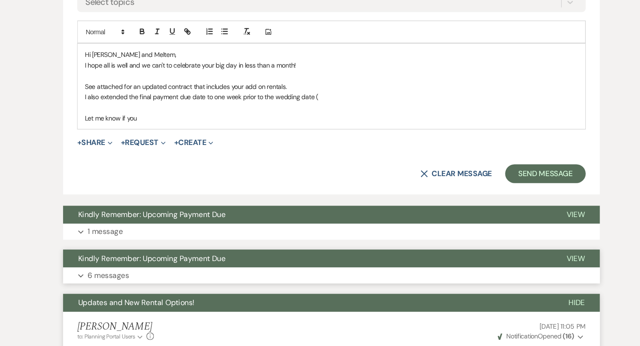
click at [330, 250] on button "Kindly Remember: Upcoming Payment Due" at bounding box center [297, 257] width 461 height 17
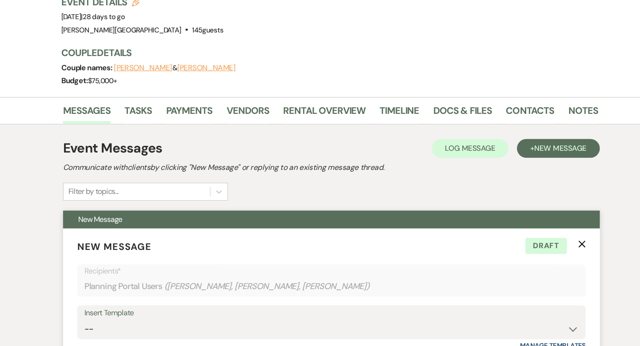
scroll to position [0, 0]
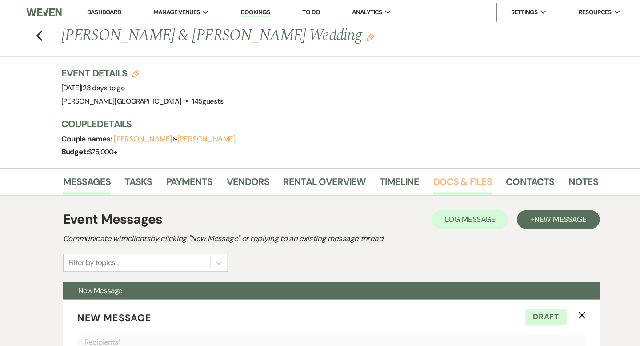
click at [428, 170] on link "Docs & Files" at bounding box center [443, 174] width 55 height 20
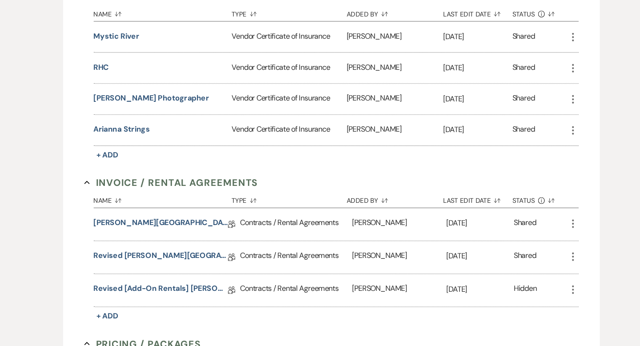
scroll to position [269, 0]
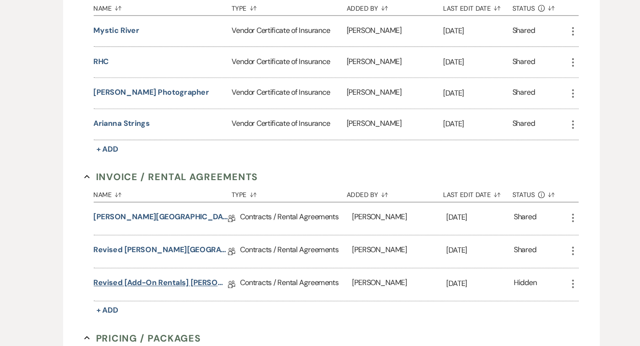
click at [140, 284] on link "Revised [Add-on Rentals] [PERSON_NAME][GEOGRAPHIC_DATA] Contract" at bounding box center [159, 288] width 127 height 14
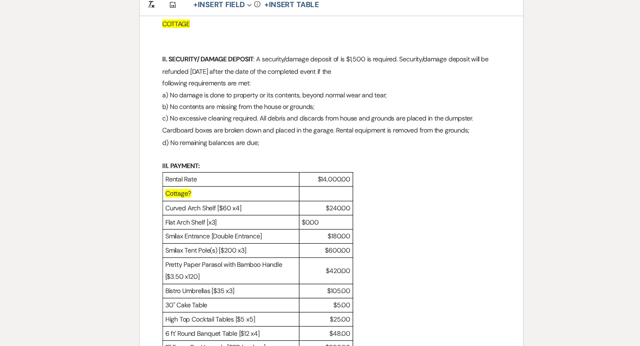
scroll to position [351, 0]
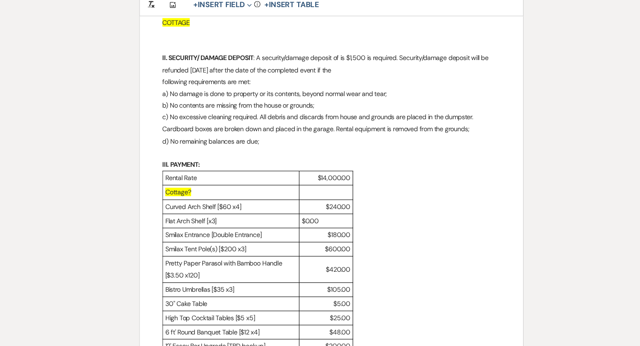
click at [216, 200] on p "Cottage?" at bounding box center [225, 200] width 124 height 11
click at [327, 203] on p at bounding box center [315, 200] width 46 height 11
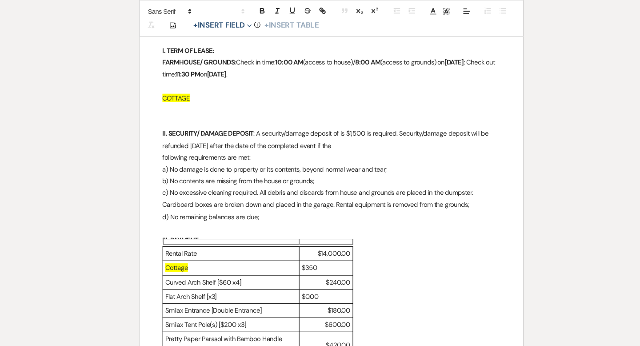
scroll to position [292, 0]
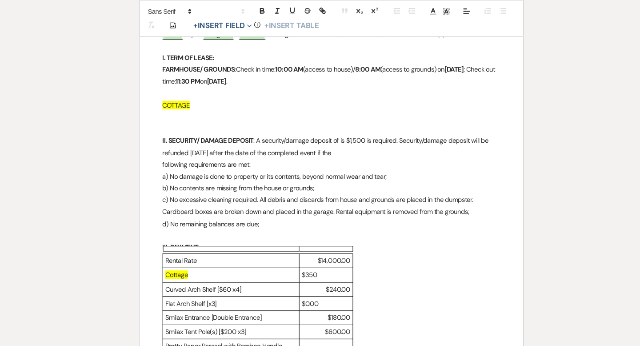
click at [230, 100] on p "COTTAGE" at bounding box center [319, 99] width 319 height 11
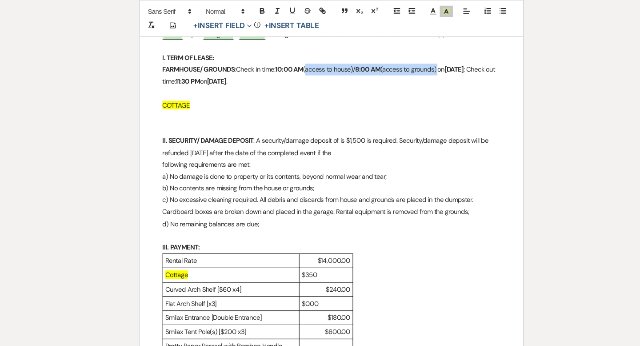
drag, startPoint x: 428, startPoint y: 66, endPoint x: 301, endPoint y: 64, distance: 127.1
click at [301, 64] on p "FARMHOUSE/ GROUNDS: Check in time: 10:00 AM (access to house)/ 8:00 AM (access …" at bounding box center [319, 71] width 319 height 22
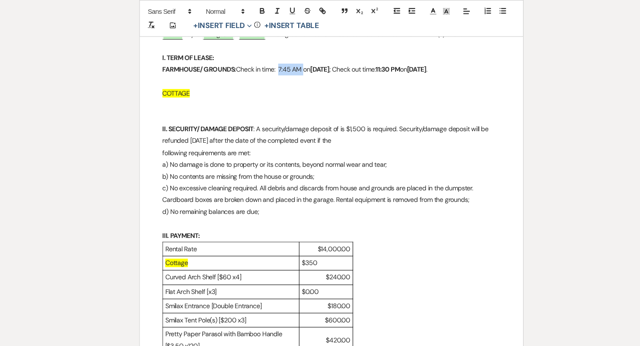
drag, startPoint x: 295, startPoint y: 65, endPoint x: 271, endPoint y: 64, distance: 23.6
click at [271, 64] on p "FARMHOUSE/ GROUNDS: Check in time: 7:45 AM [DATE] ; Check out time: 11:30 PM [D…" at bounding box center [319, 65] width 319 height 11
click at [253, 10] on icon "button" at bounding box center [255, 11] width 4 height 2
click at [298, 105] on p at bounding box center [319, 99] width 319 height 11
click at [230, 94] on p "COTTAGE" at bounding box center [319, 88] width 319 height 11
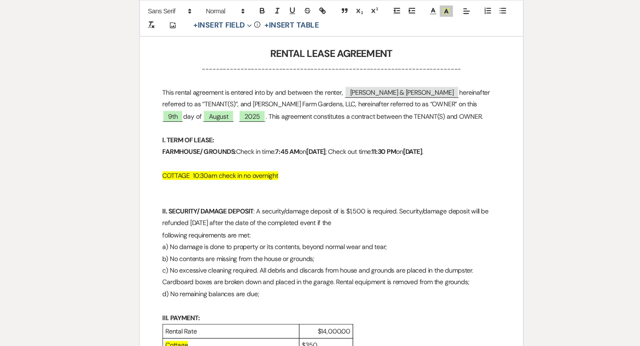
scroll to position [196, 0]
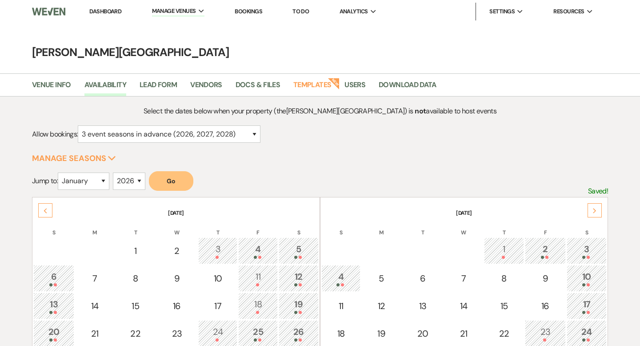
select select "3"
select select "2026"
click at [110, 13] on link "Dashboard" at bounding box center [105, 12] width 32 height 8
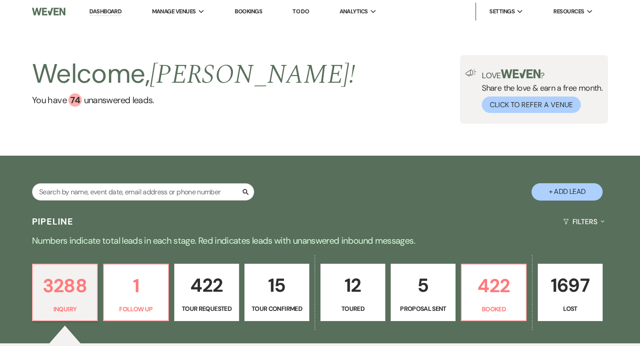
scroll to position [97, 0]
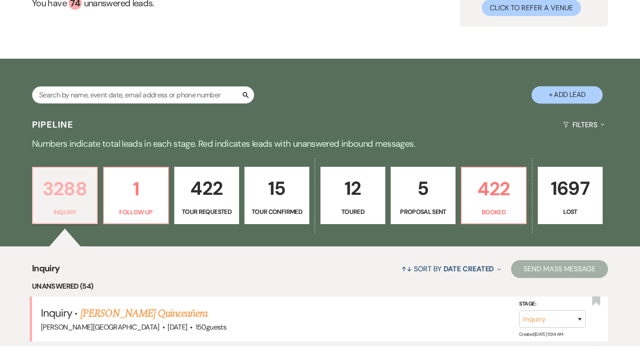
click at [75, 188] on p "3288" at bounding box center [64, 189] width 53 height 30
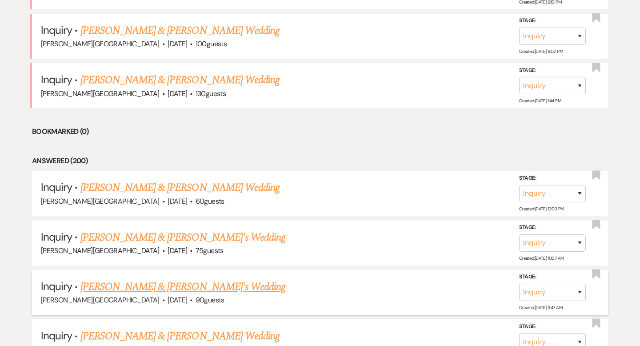
scroll to position [2717, 0]
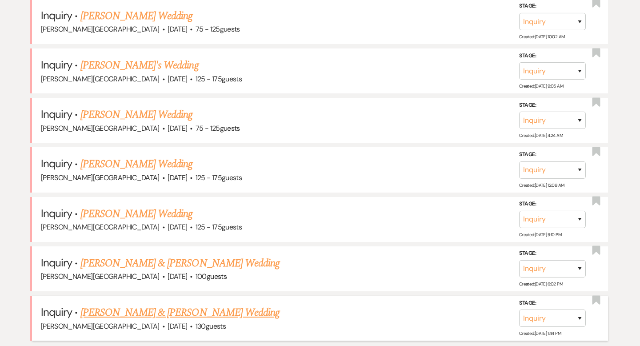
click at [132, 304] on link "[PERSON_NAME] & [PERSON_NAME] Wedding" at bounding box center [179, 312] width 199 height 16
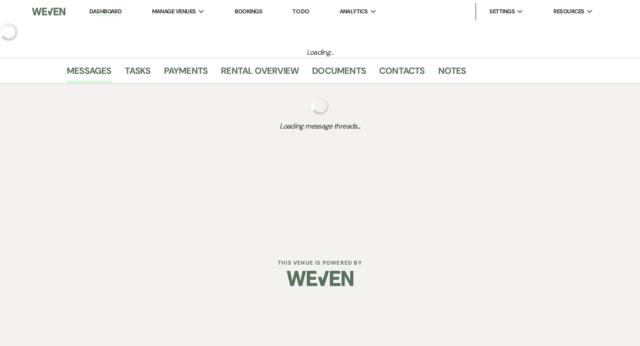
select select "5"
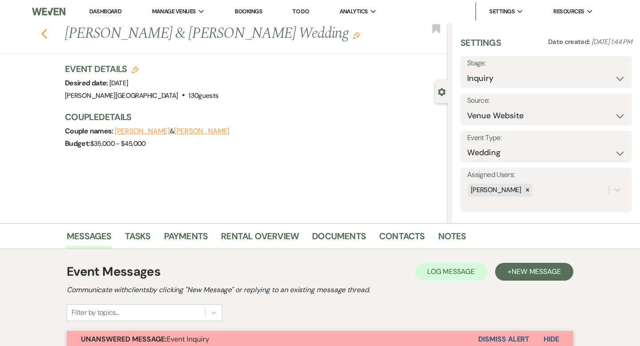
click at [44, 35] on icon "Previous" at bounding box center [44, 33] width 7 height 11
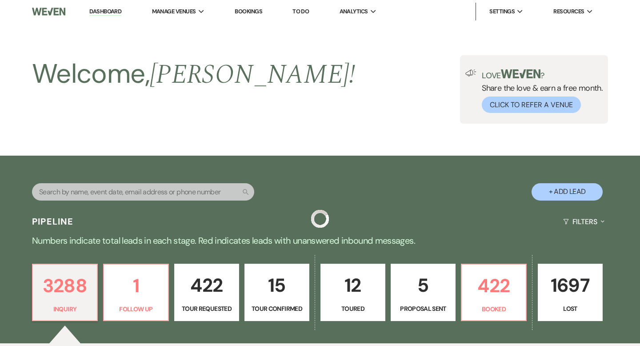
scroll to position [2717, 0]
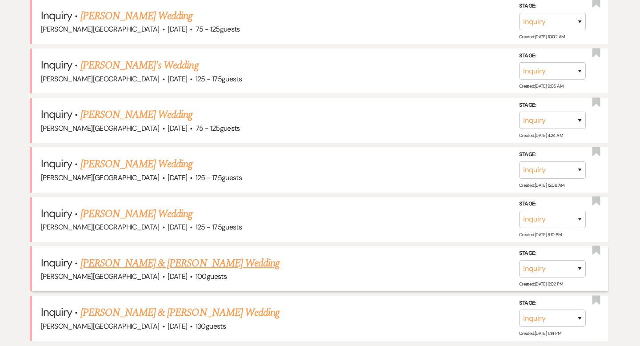
click at [114, 255] on link "[PERSON_NAME] & [PERSON_NAME] Wedding" at bounding box center [179, 263] width 199 height 16
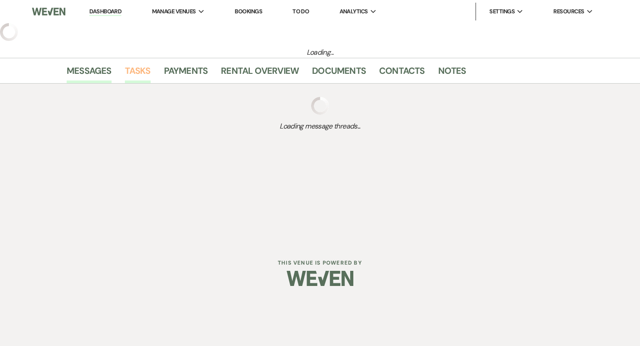
select select "5"
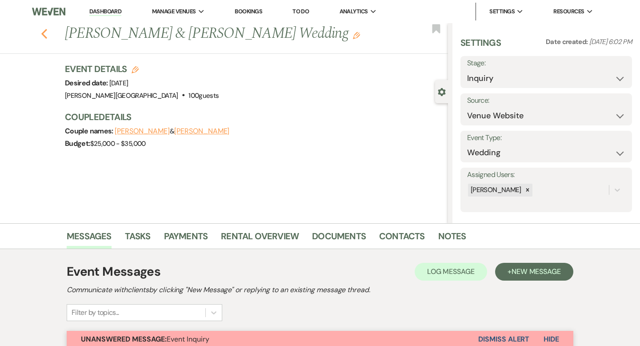
click at [46, 38] on use "button" at bounding box center [44, 34] width 6 height 10
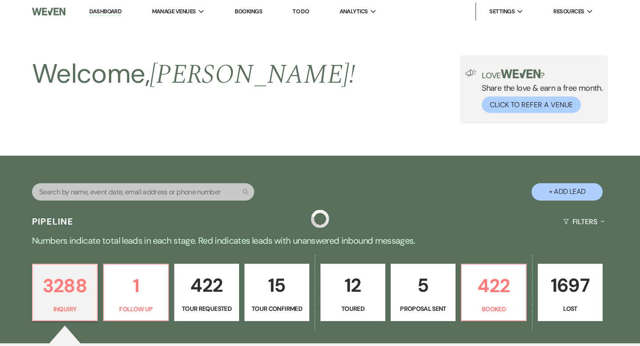
scroll to position [2717, 0]
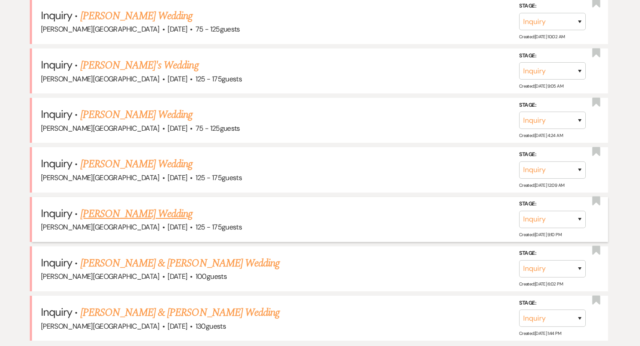
click at [128, 206] on link "[PERSON_NAME] Wedding" at bounding box center [136, 214] width 112 height 16
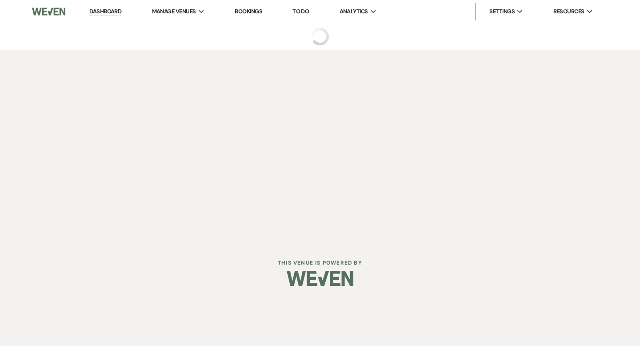
select select "3"
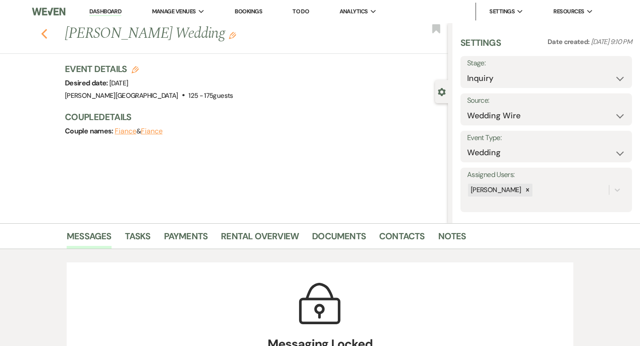
click at [45, 33] on icon "Previous" at bounding box center [44, 33] width 7 height 11
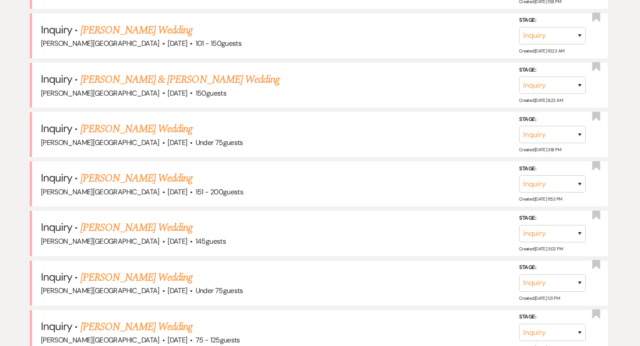
scroll to position [2406, 0]
click at [165, 171] on link "[PERSON_NAME] Wedding" at bounding box center [136, 179] width 112 height 16
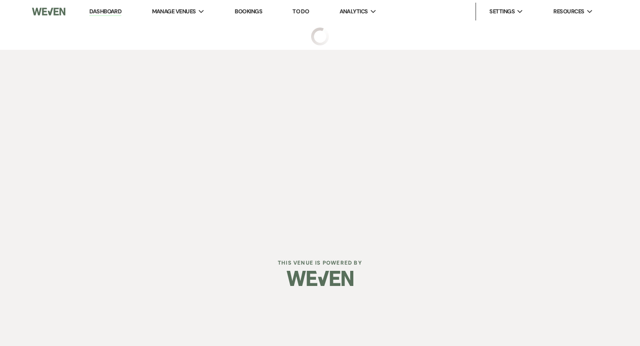
select select "2"
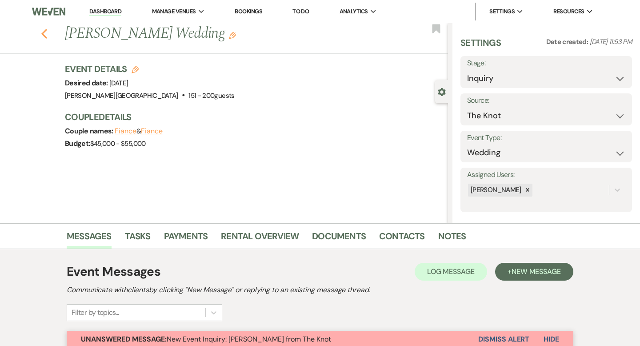
click at [41, 35] on icon "Previous" at bounding box center [44, 33] width 7 height 11
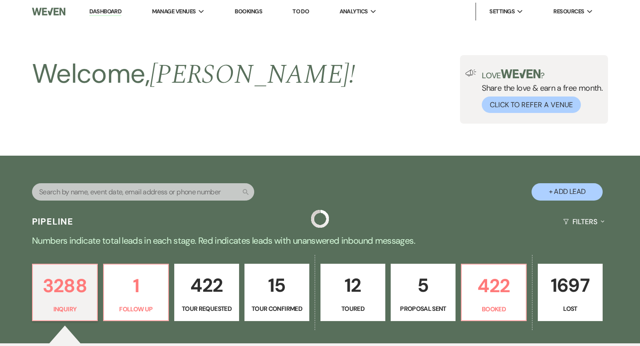
scroll to position [2406, 0]
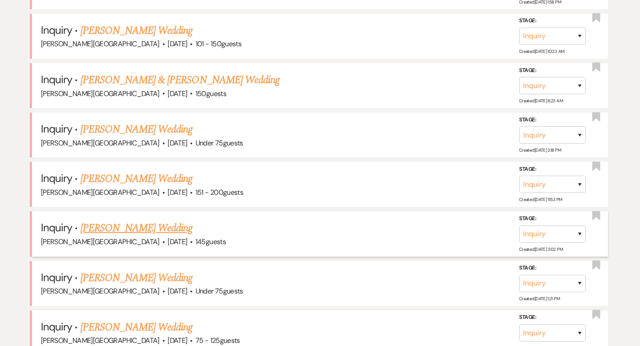
click at [127, 220] on link "[PERSON_NAME] Wedding" at bounding box center [136, 228] width 112 height 16
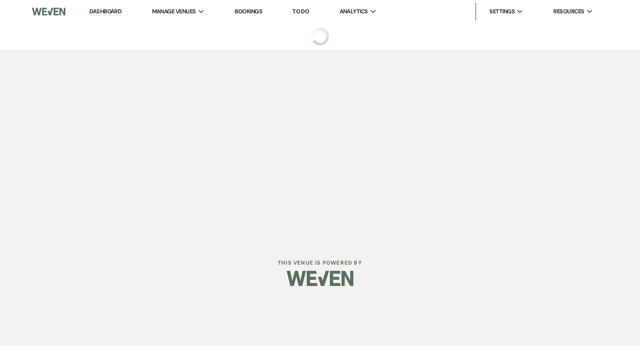
select select "3"
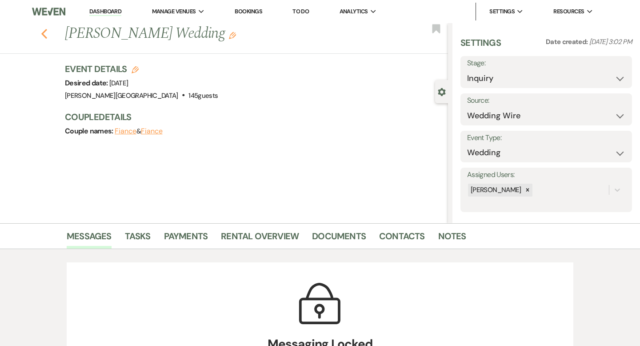
click at [45, 36] on icon "Previous" at bounding box center [44, 33] width 7 height 11
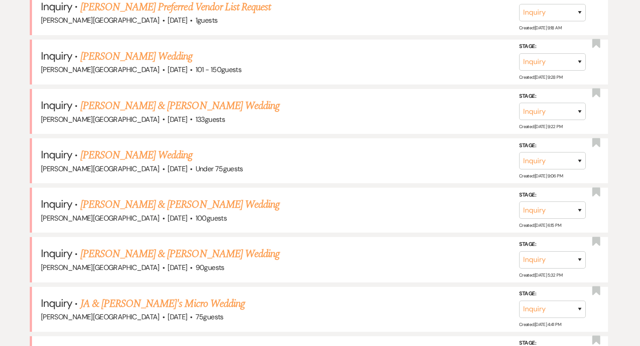
scroll to position [1584, 0]
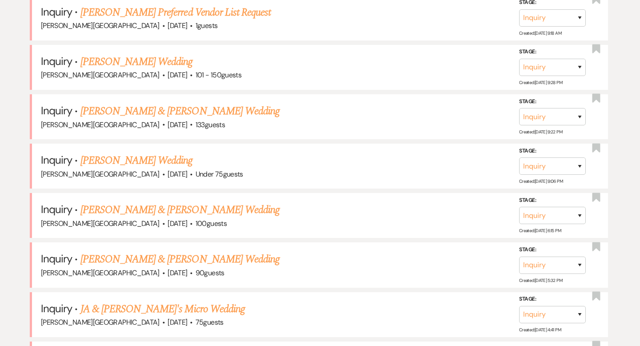
click at [141, 105] on link "[PERSON_NAME] & [PERSON_NAME] Wedding" at bounding box center [179, 111] width 199 height 16
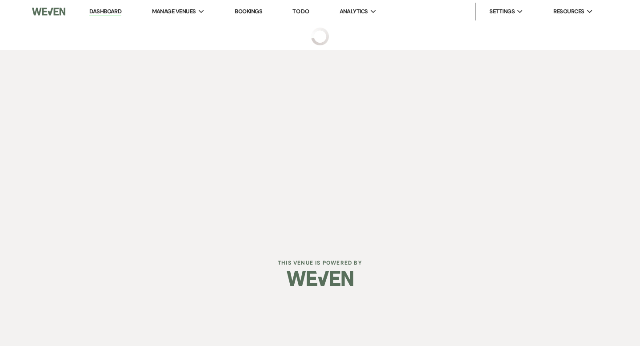
select select "5"
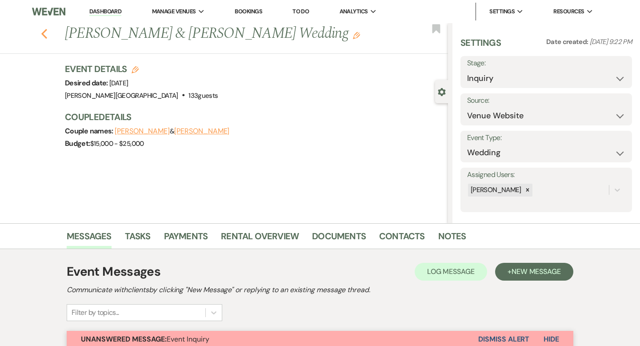
click at [43, 34] on use "button" at bounding box center [44, 34] width 6 height 10
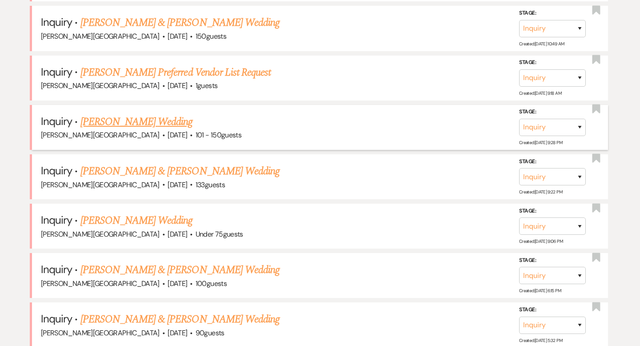
click at [144, 114] on link "[PERSON_NAME] Wedding" at bounding box center [136, 122] width 112 height 16
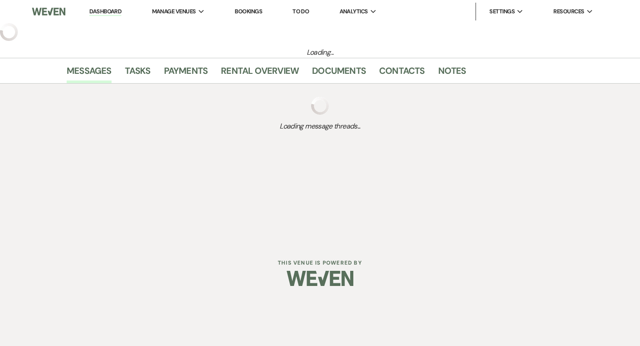
select select "2"
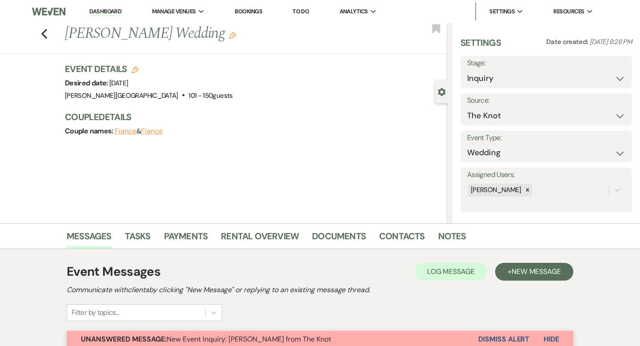
click at [110, 14] on link "Dashboard" at bounding box center [105, 12] width 32 height 8
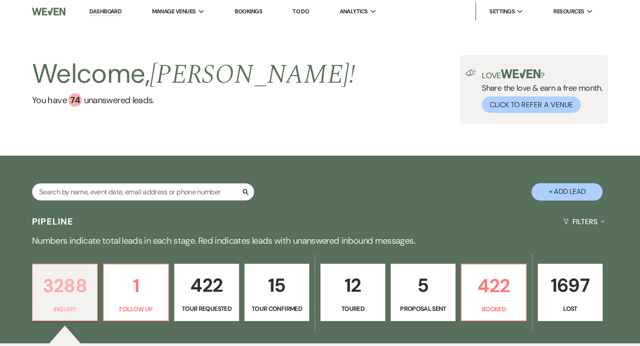
click at [69, 288] on p "3288" at bounding box center [64, 286] width 53 height 30
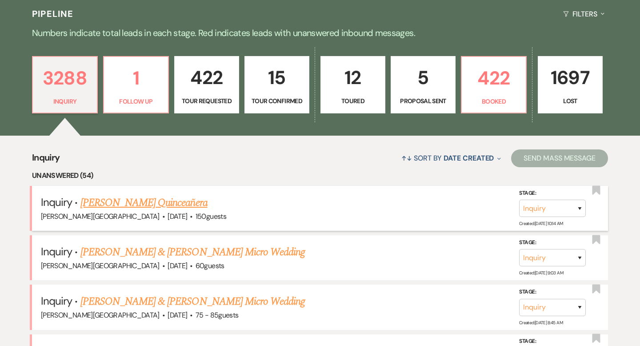
click at [143, 207] on link "Aline Hoffmann's Quinceañera" at bounding box center [143, 203] width 127 height 16
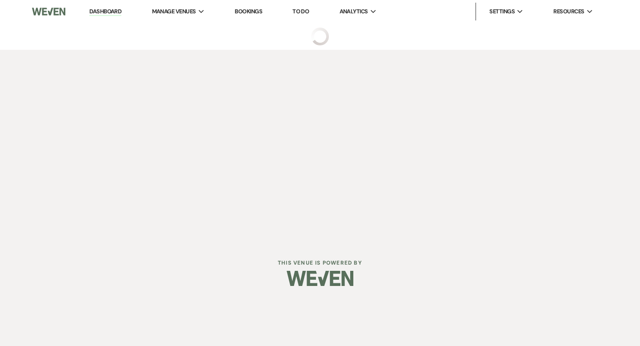
select select "5"
select select "15"
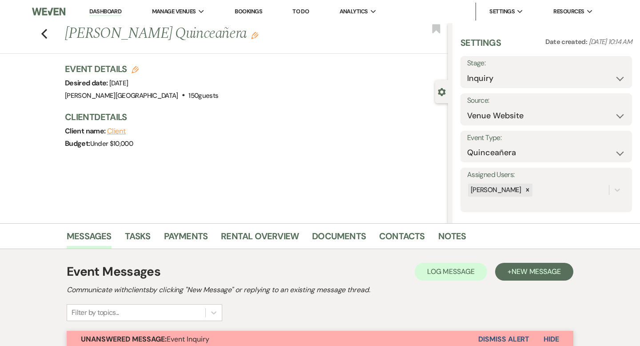
click at [106, 12] on link "Dashboard" at bounding box center [105, 12] width 32 height 8
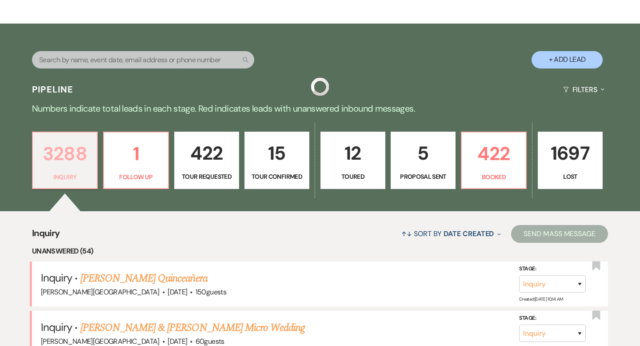
click at [66, 145] on p "3288" at bounding box center [64, 154] width 53 height 30
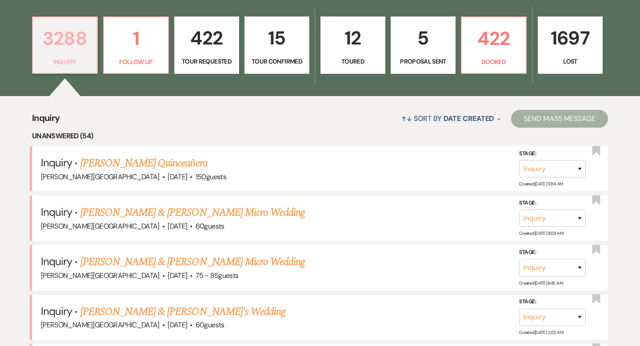
scroll to position [267, 0]
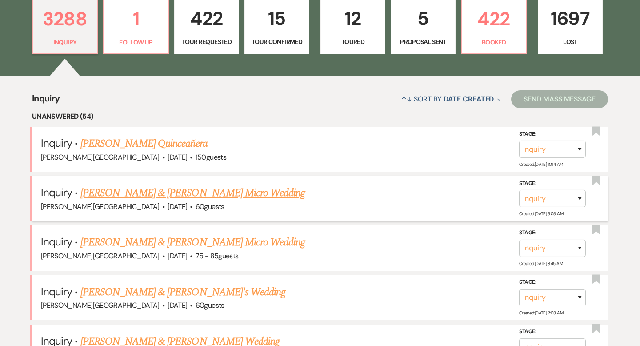
click at [149, 193] on link "[PERSON_NAME] & [PERSON_NAME] Micro Wedding" at bounding box center [192, 193] width 225 height 16
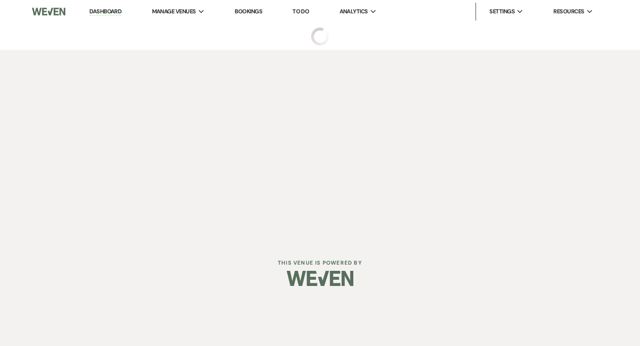
select select "5"
select select "16"
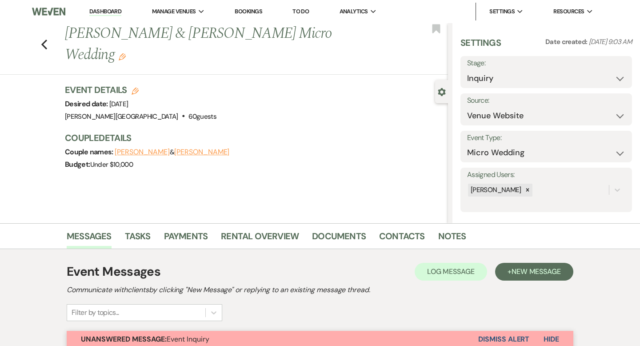
scroll to position [278, 0]
